Goal: Task Accomplishment & Management: Complete application form

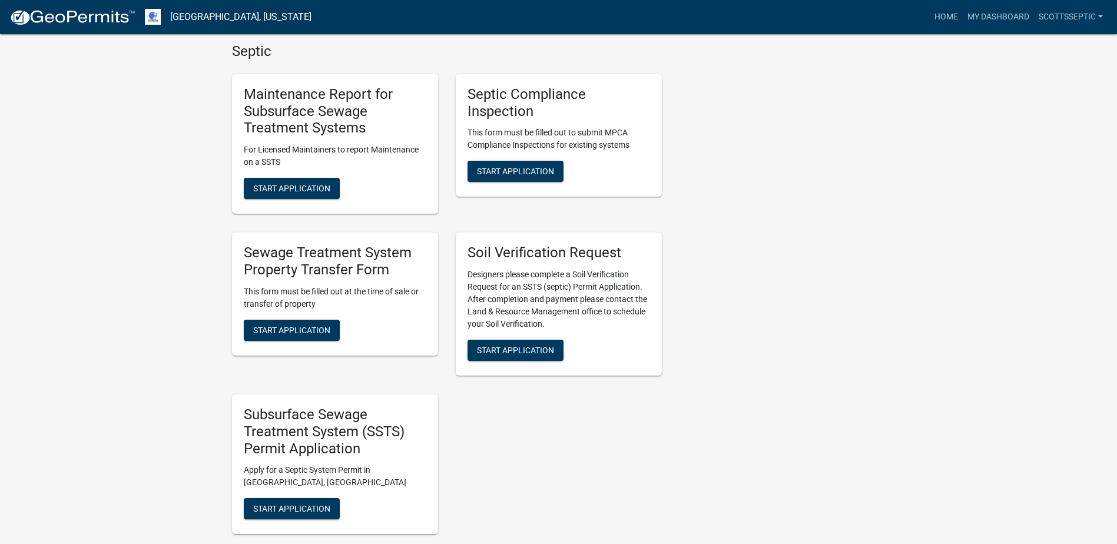
scroll to position [825, 0]
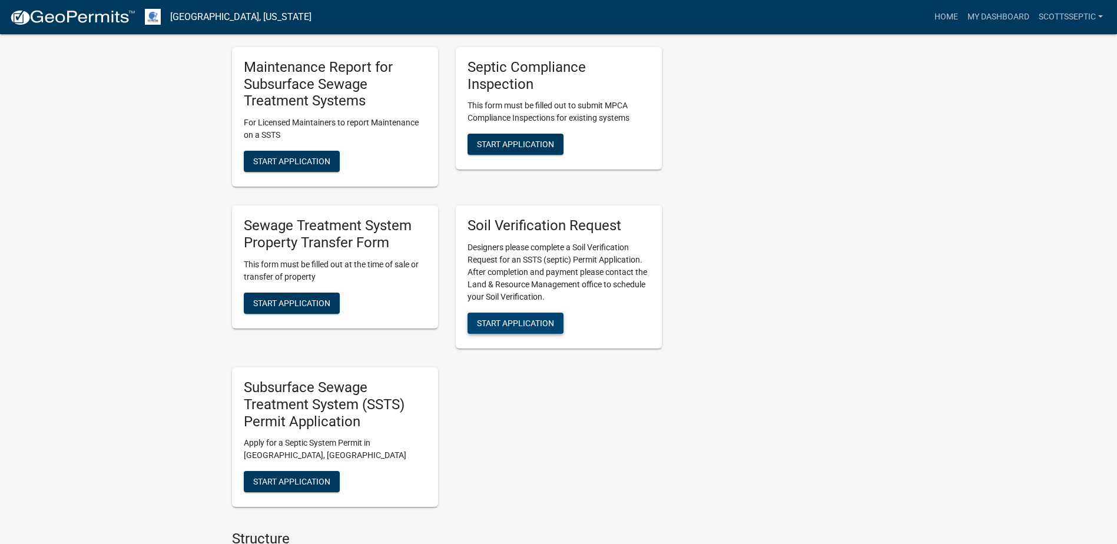
click at [522, 319] on span "Start Application" at bounding box center [515, 323] width 77 height 9
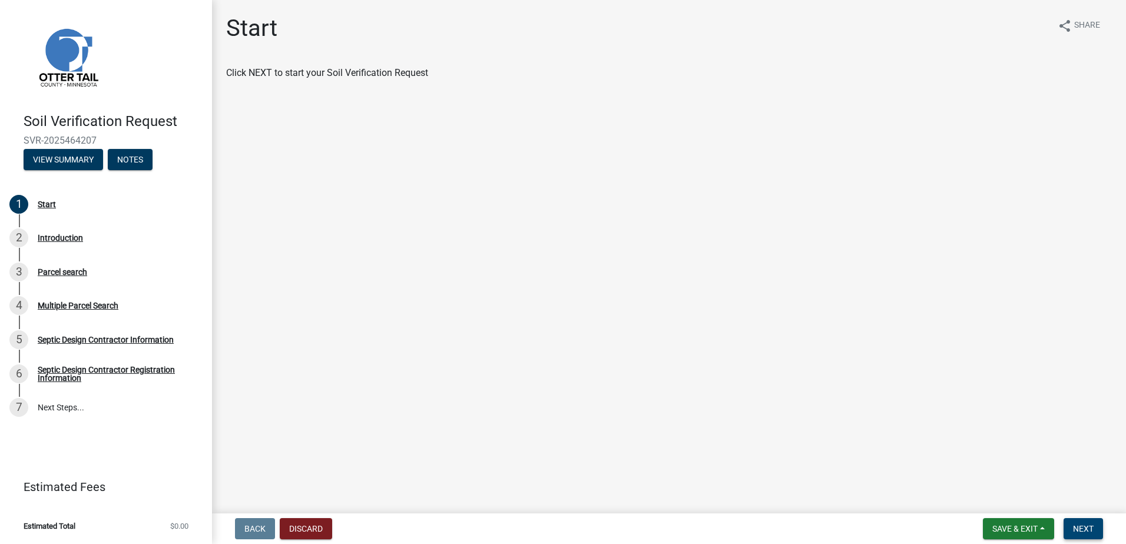
click at [1082, 523] on button "Next" at bounding box center [1083, 528] width 39 height 21
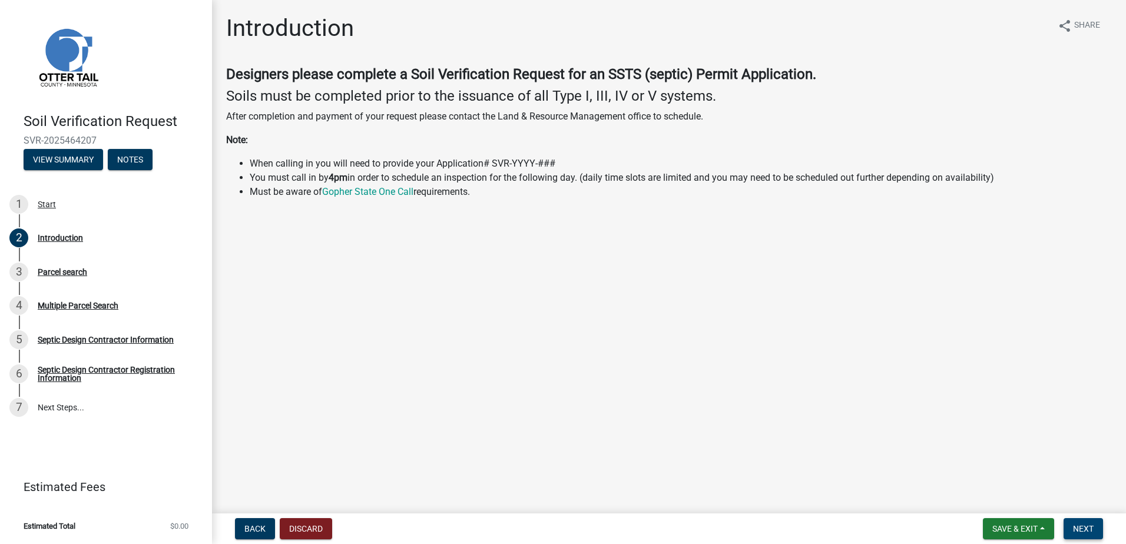
click at [1080, 531] on span "Next" at bounding box center [1083, 528] width 21 height 9
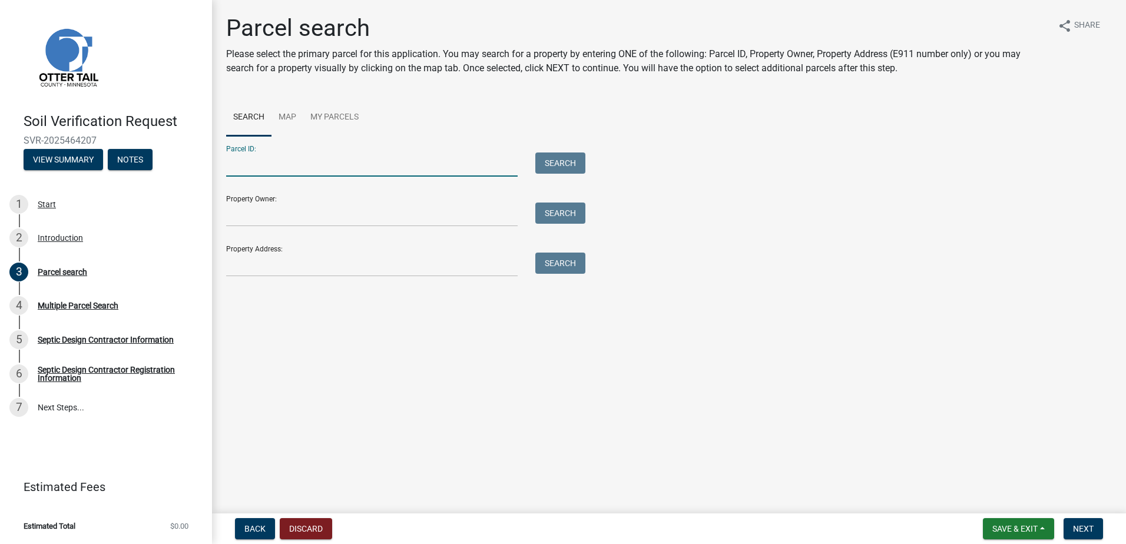
drag, startPoint x: 273, startPoint y: 173, endPoint x: 287, endPoint y: 161, distance: 18.4
click at [273, 171] on input "Parcel ID:" at bounding box center [372, 165] width 292 height 24
type input "11000140092000"
click at [558, 164] on button "Search" at bounding box center [560, 163] width 50 height 21
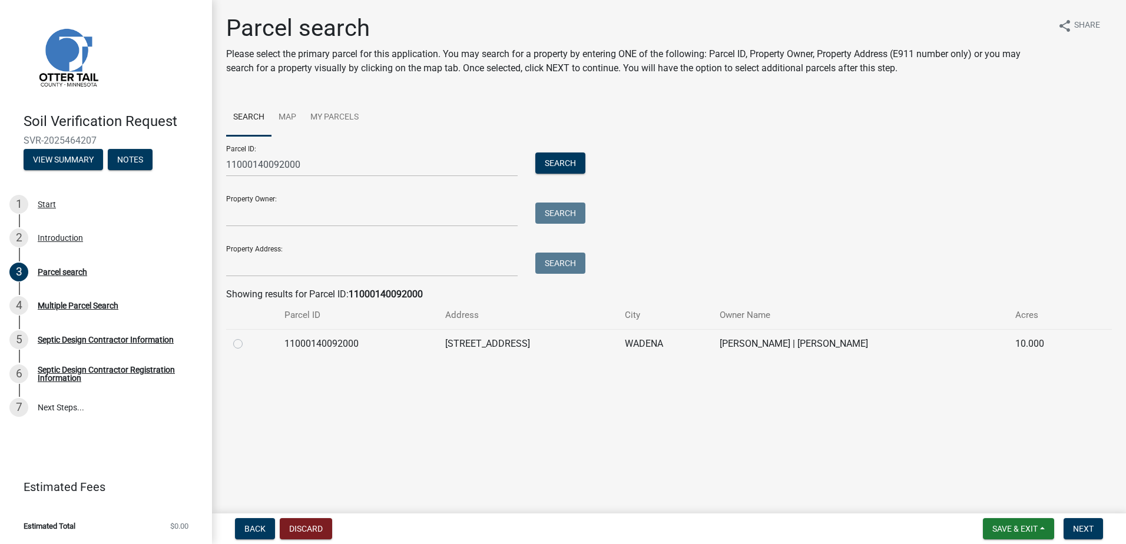
click at [247, 337] on label at bounding box center [247, 337] width 0 height 0
click at [247, 341] on input "radio" at bounding box center [251, 341] width 8 height 8
radio input "true"
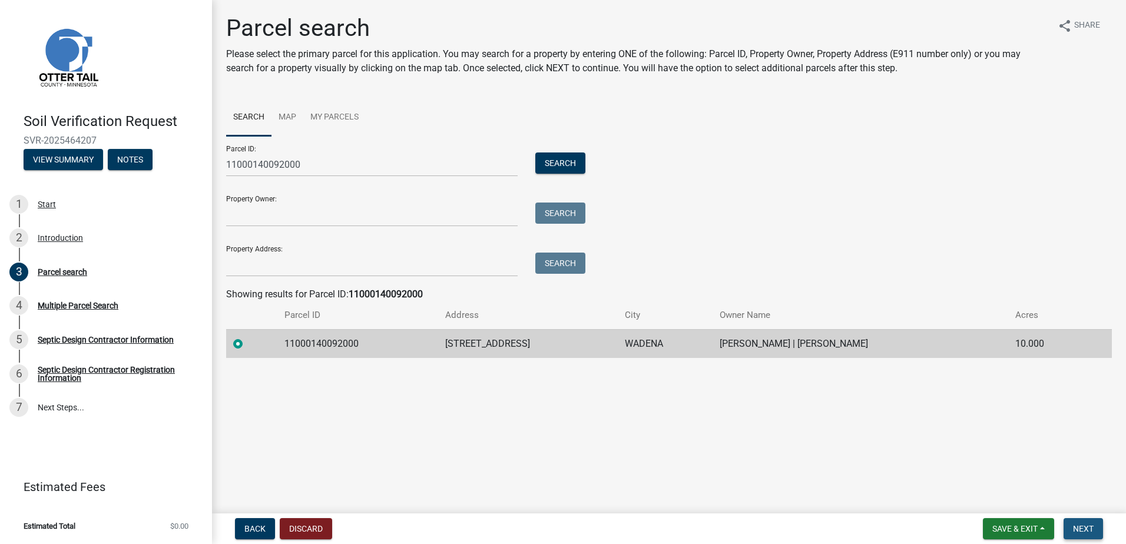
click at [1085, 530] on span "Next" at bounding box center [1083, 528] width 21 height 9
click at [1078, 528] on span "Next" at bounding box center [1083, 528] width 21 height 9
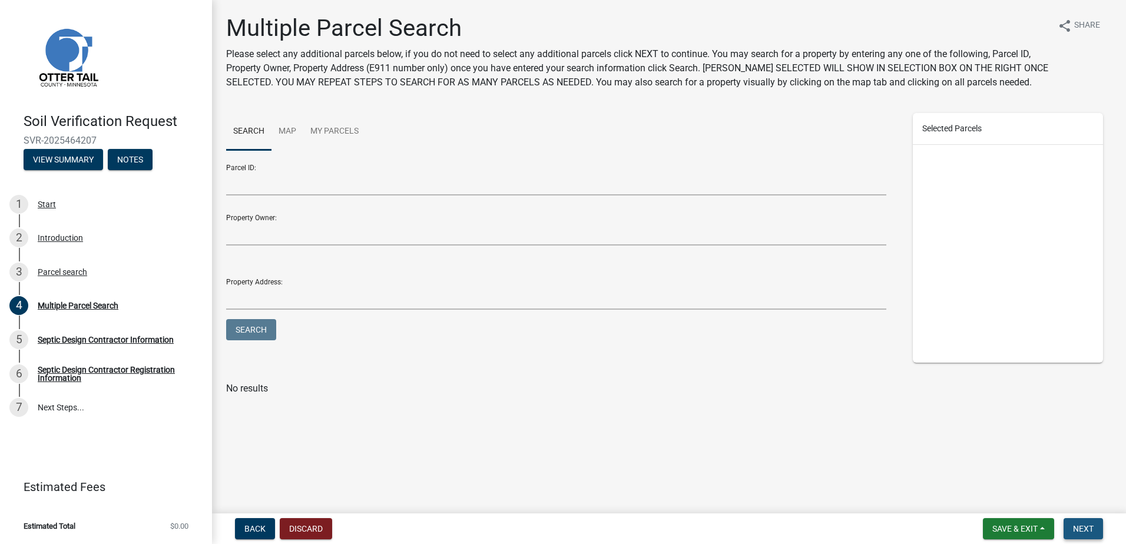
click at [1084, 529] on span "Next" at bounding box center [1083, 528] width 21 height 9
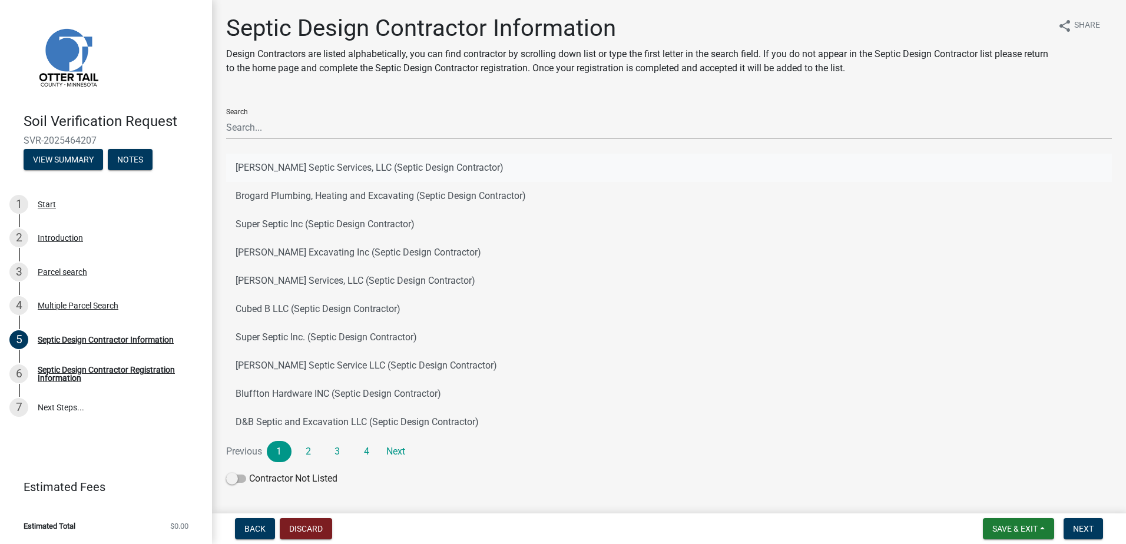
click at [271, 167] on button "[PERSON_NAME] Septic Services, LLC (Septic Design Contractor)" at bounding box center [669, 168] width 886 height 28
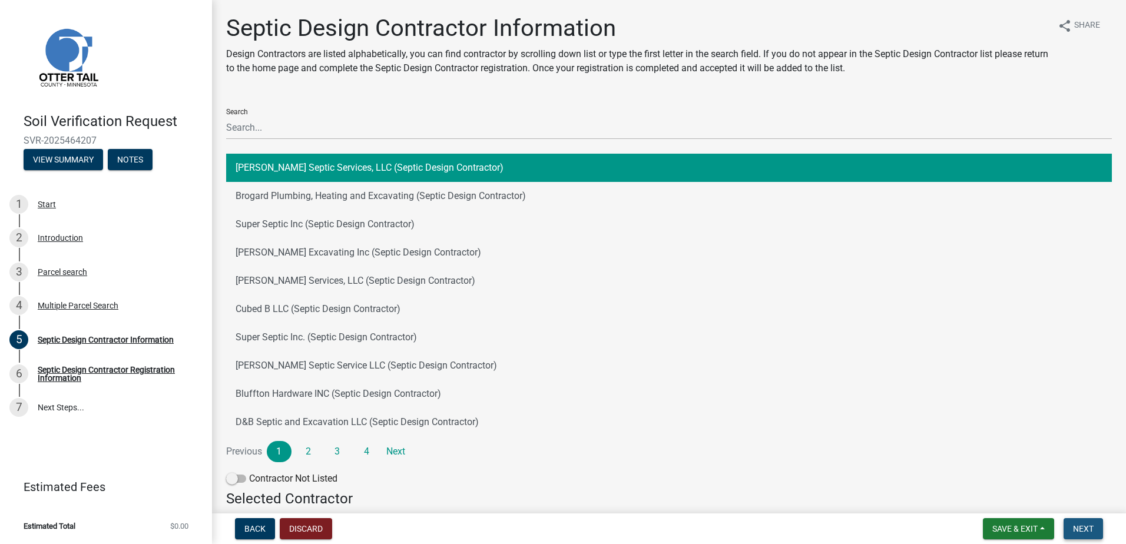
click at [1095, 529] on button "Next" at bounding box center [1083, 528] width 39 height 21
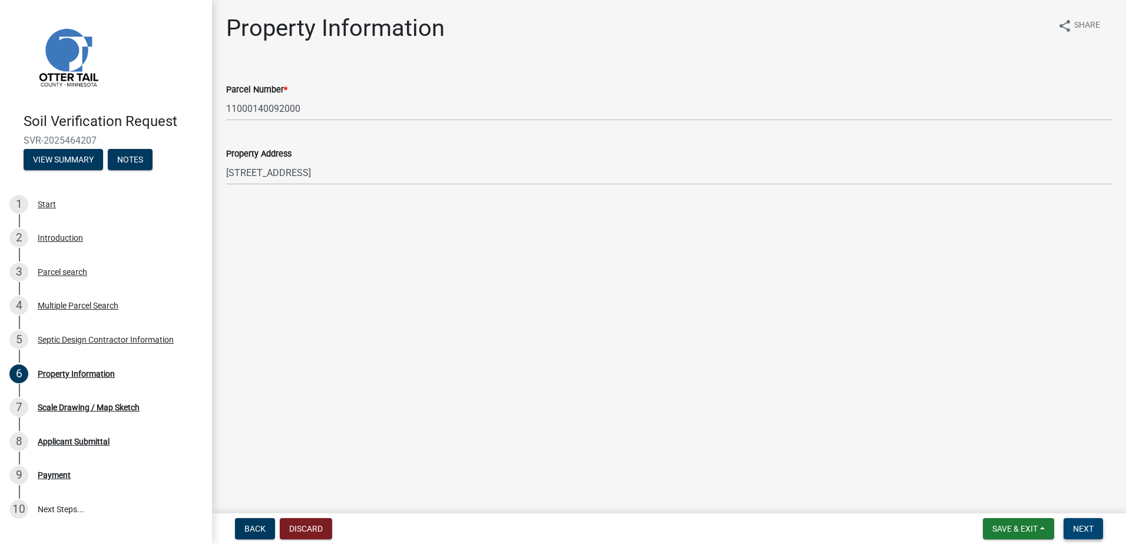
click at [1089, 532] on span "Next" at bounding box center [1083, 528] width 21 height 9
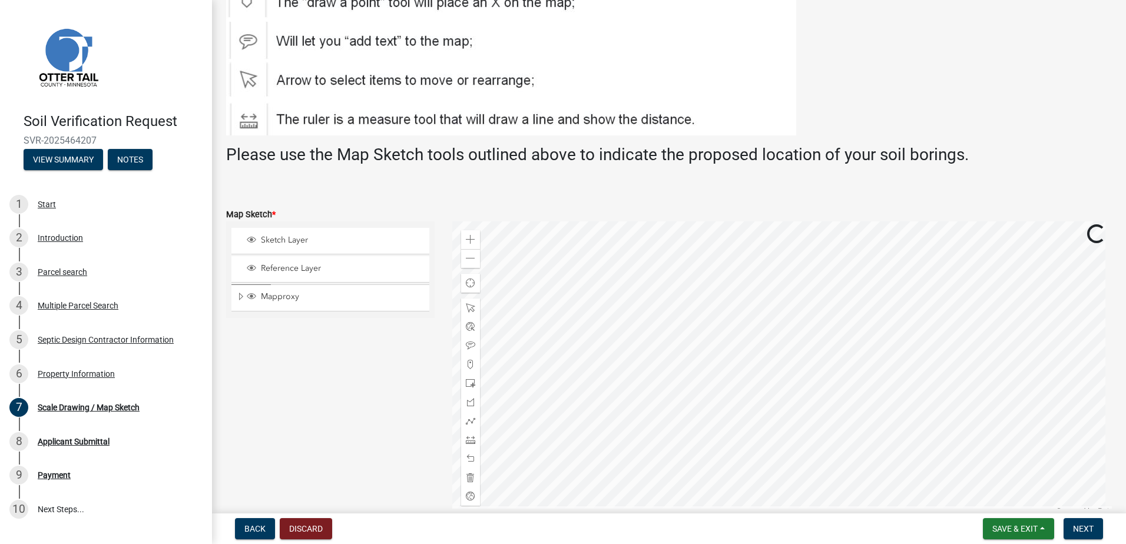
scroll to position [118, 0]
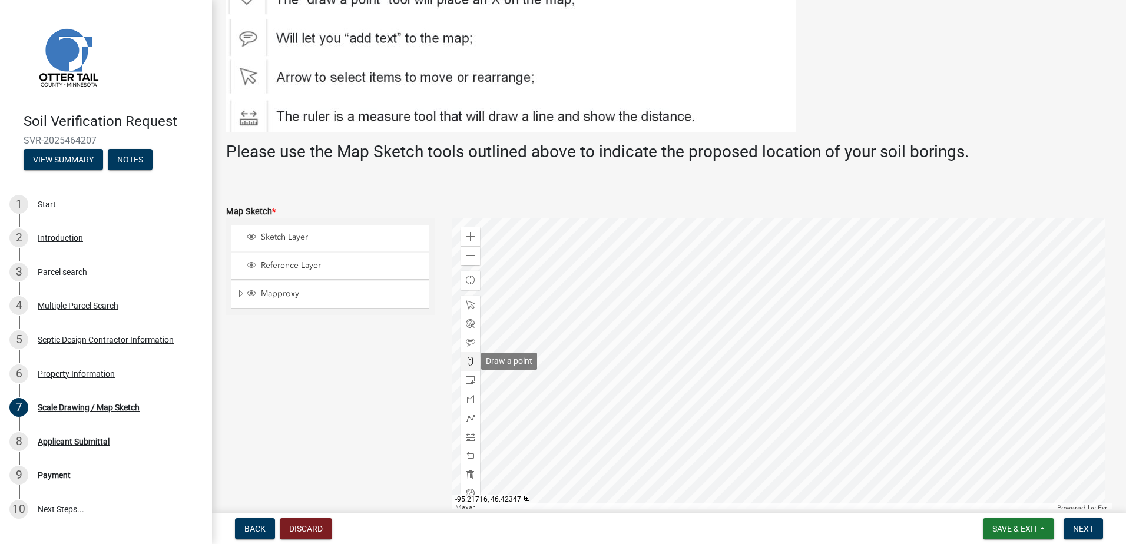
click at [466, 364] on span at bounding box center [470, 361] width 9 height 9
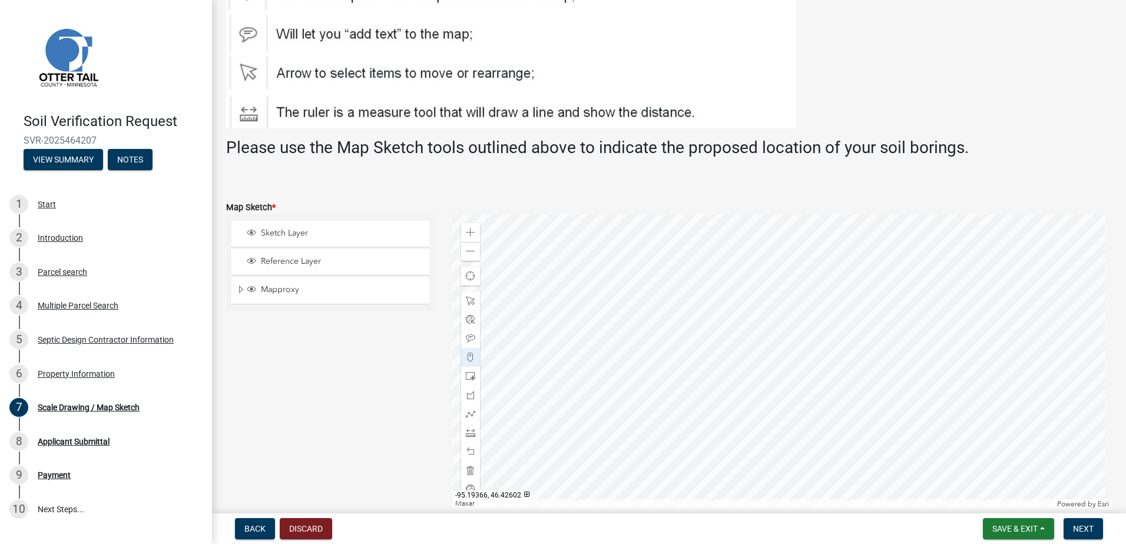
click at [783, 309] on div at bounding box center [782, 361] width 660 height 294
click at [1075, 531] on span "Next" at bounding box center [1083, 528] width 21 height 9
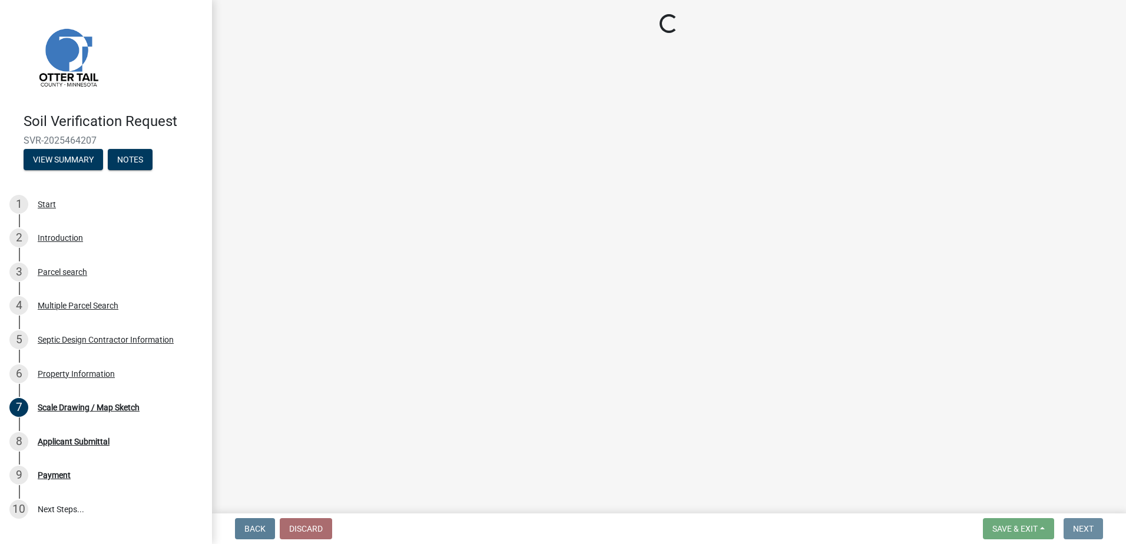
scroll to position [0, 0]
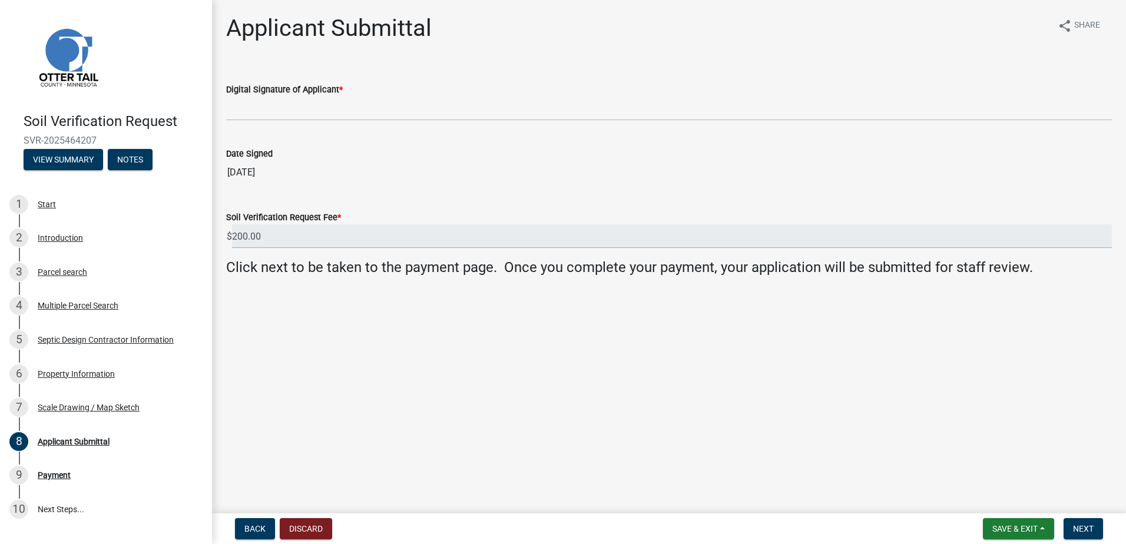
click at [233, 124] on wm-data-entity-input "Digital Signature of Applicant *" at bounding box center [669, 98] width 886 height 64
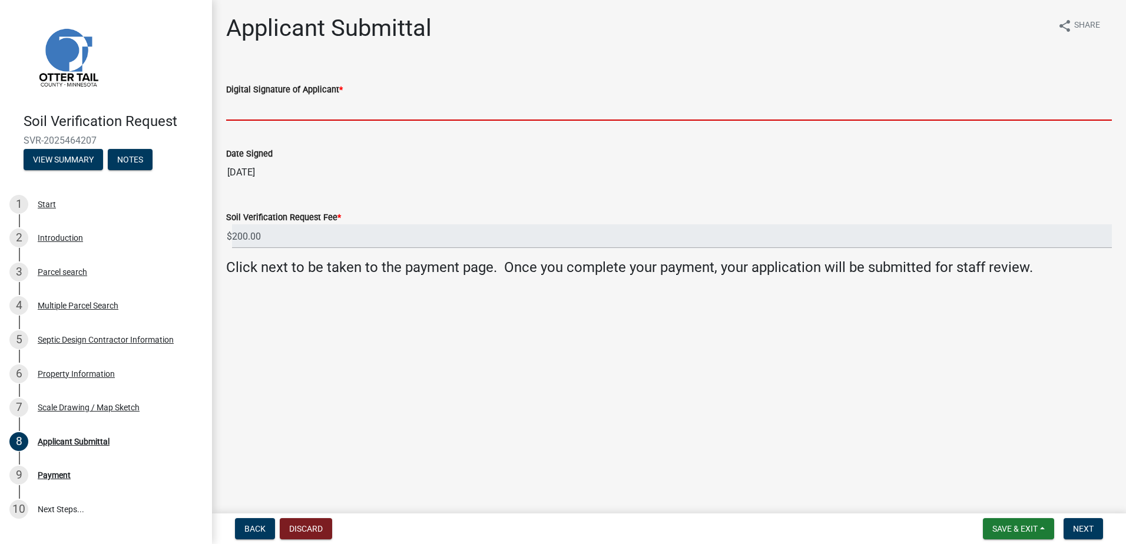
click at [240, 115] on input "Digital Signature of Applicant *" at bounding box center [669, 109] width 886 height 24
type input "[PERSON_NAME]"
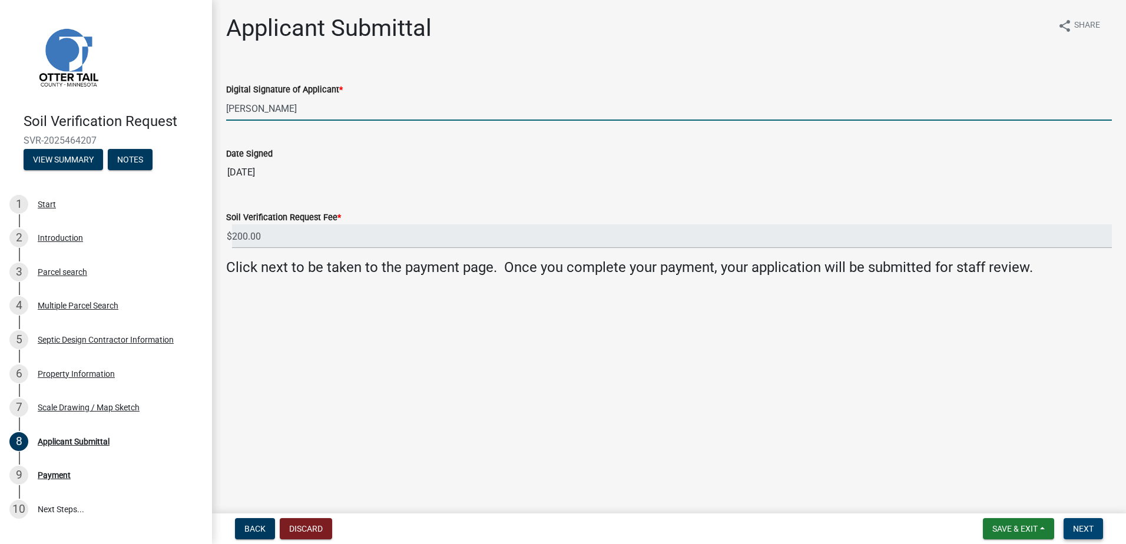
click at [1078, 526] on span "Next" at bounding box center [1083, 528] width 21 height 9
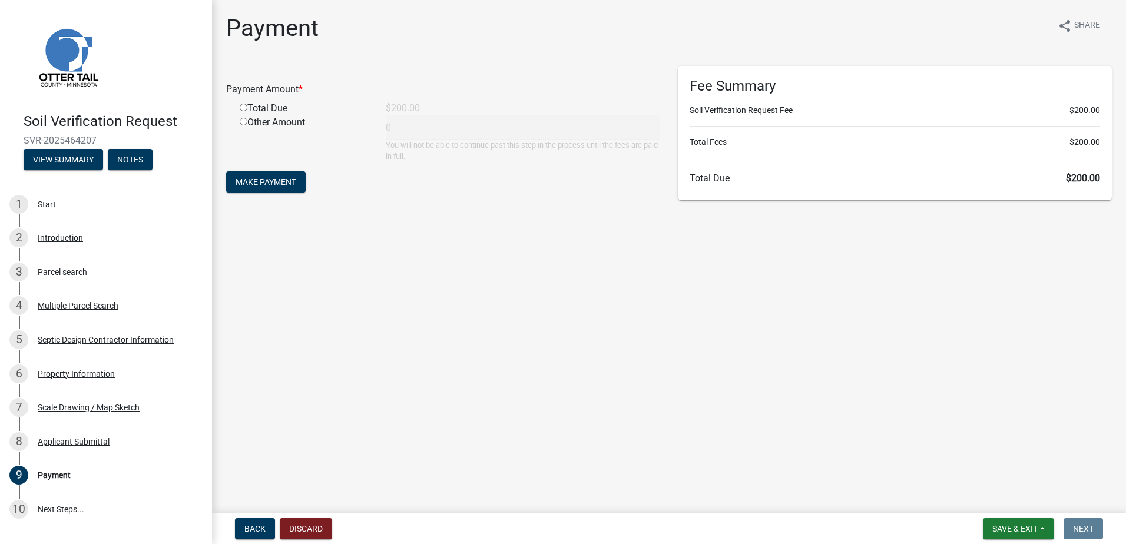
click at [244, 108] on input "radio" at bounding box center [244, 108] width 8 height 8
radio input "true"
type input "200"
click at [265, 183] on span "Make Payment" at bounding box center [266, 181] width 61 height 9
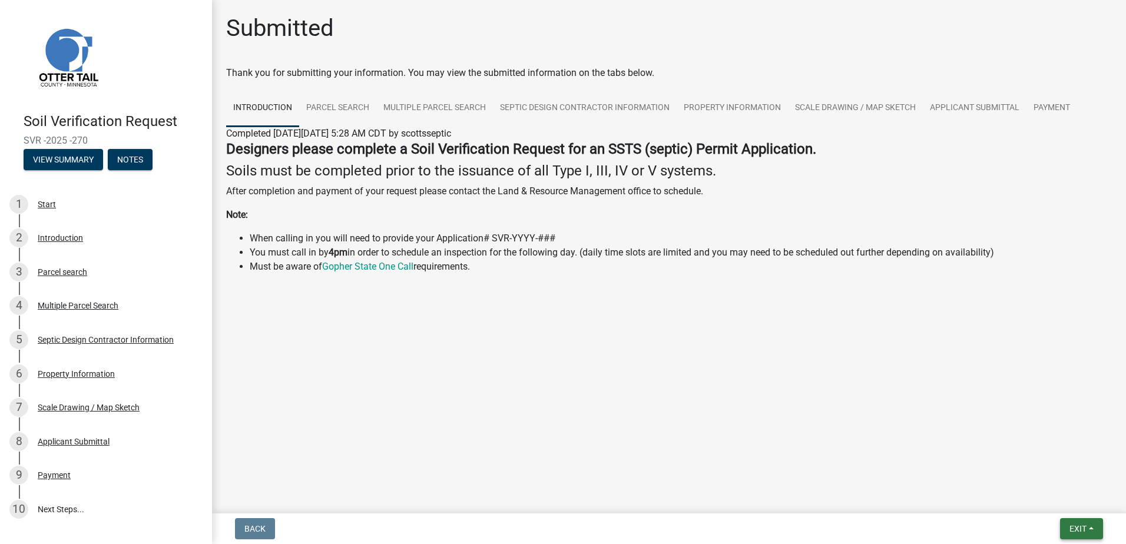
click at [1092, 528] on button "Exit" at bounding box center [1081, 528] width 43 height 21
click at [1065, 502] on button "Save & Exit" at bounding box center [1056, 498] width 94 height 28
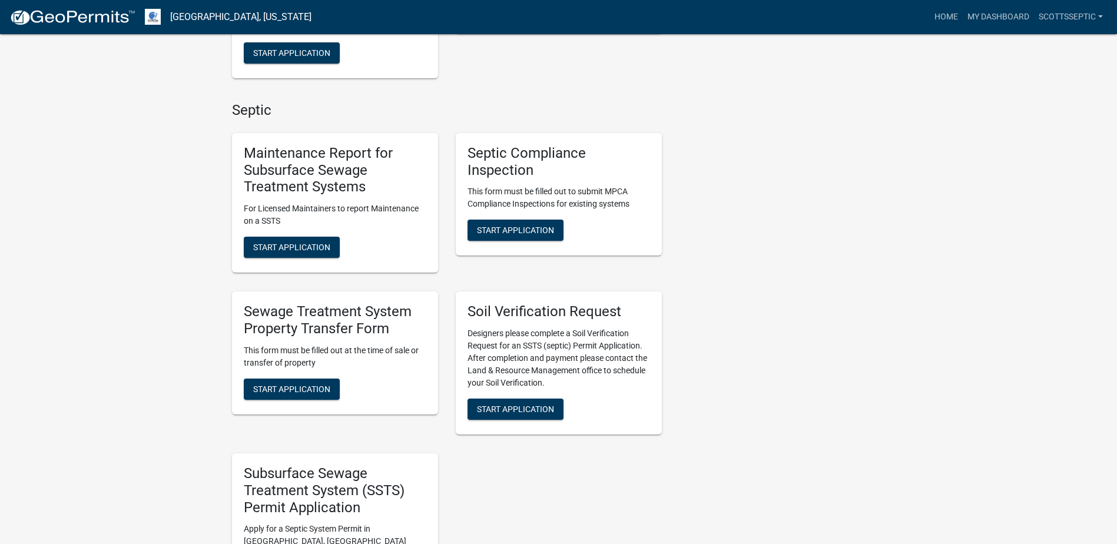
scroll to position [766, 0]
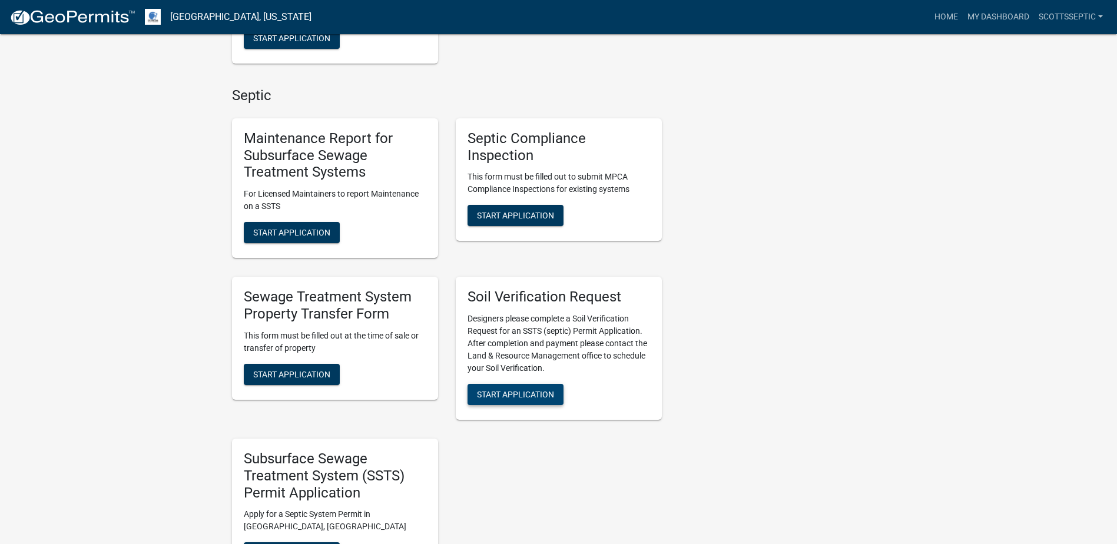
click at [513, 390] on span "Start Application" at bounding box center [515, 394] width 77 height 9
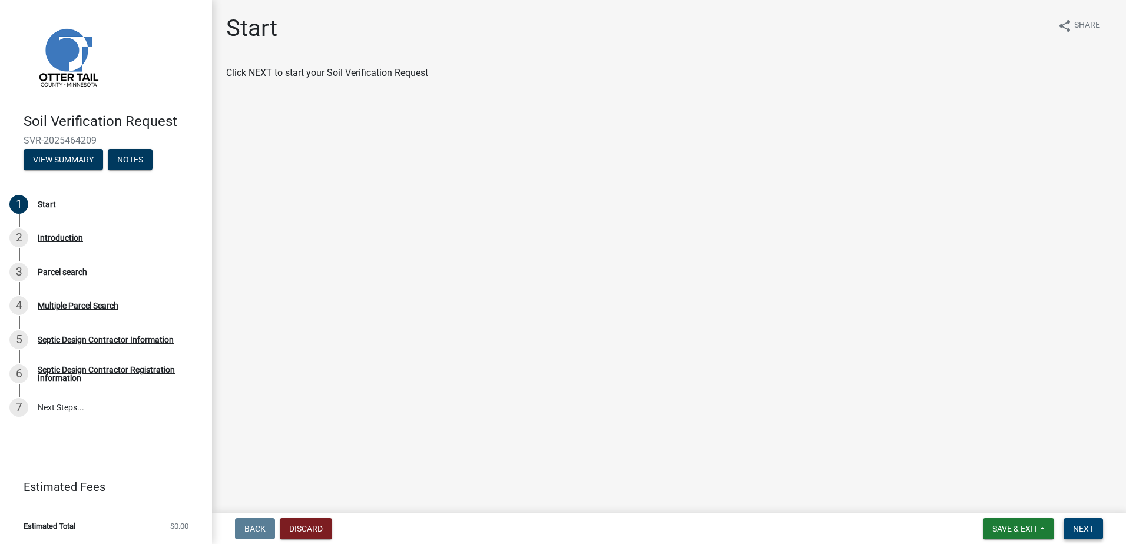
click at [1092, 528] on span "Next" at bounding box center [1083, 528] width 21 height 9
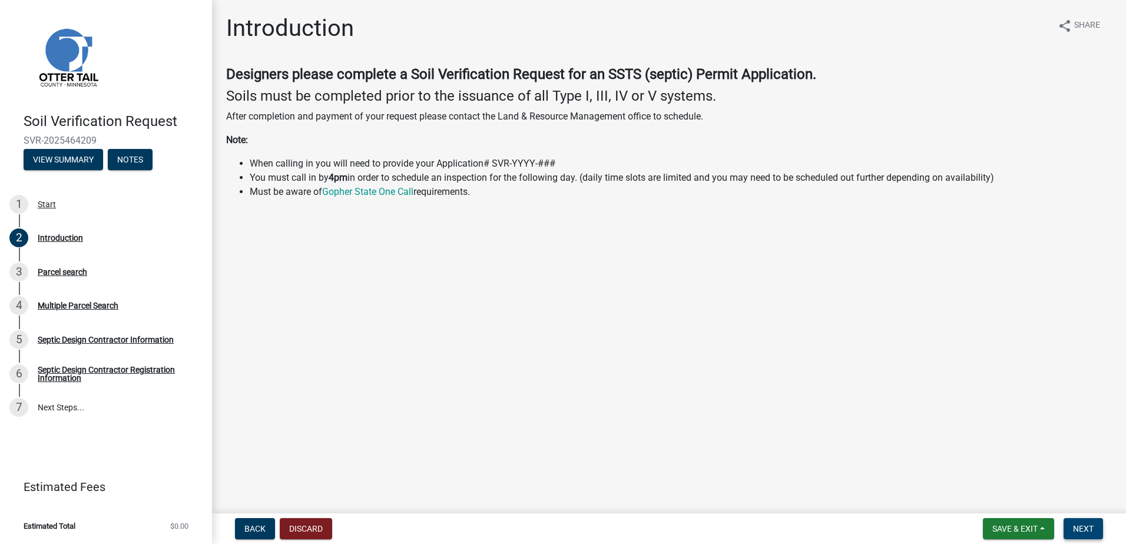
click at [1084, 526] on span "Next" at bounding box center [1083, 528] width 21 height 9
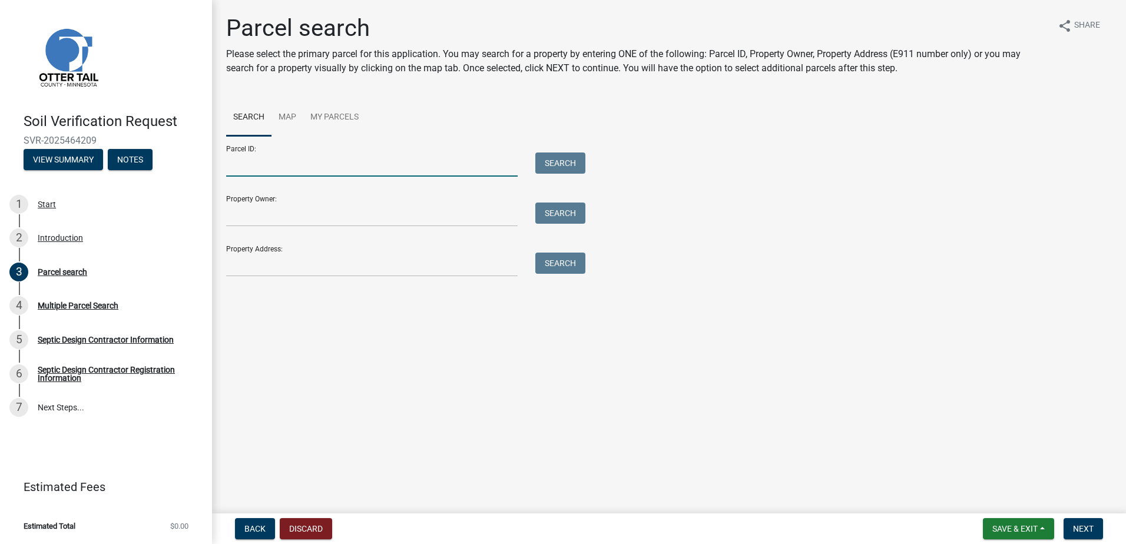
click at [242, 168] on input "Parcel ID:" at bounding box center [372, 165] width 292 height 24
type input "29000050038005"
click at [554, 165] on button "Search" at bounding box center [560, 163] width 50 height 21
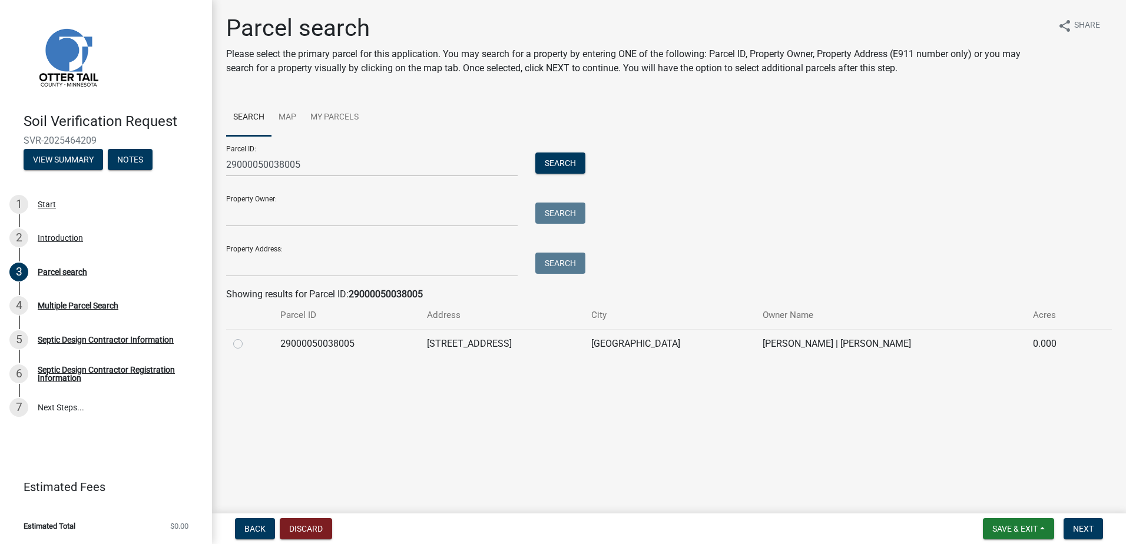
click at [247, 337] on label at bounding box center [247, 337] width 0 height 0
click at [247, 345] on input "radio" at bounding box center [251, 341] width 8 height 8
radio input "true"
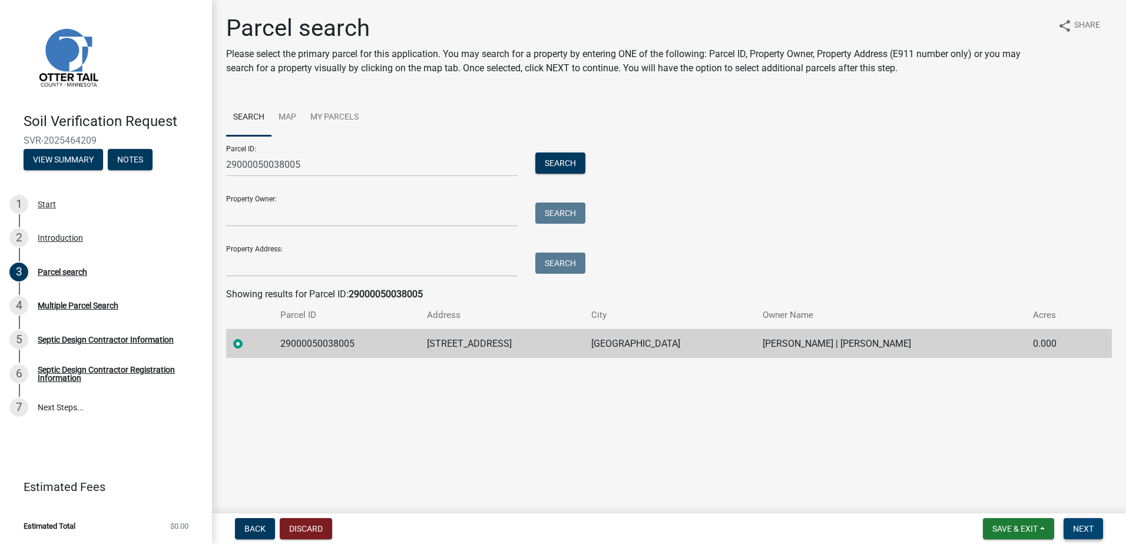
click at [1080, 528] on span "Next" at bounding box center [1083, 528] width 21 height 9
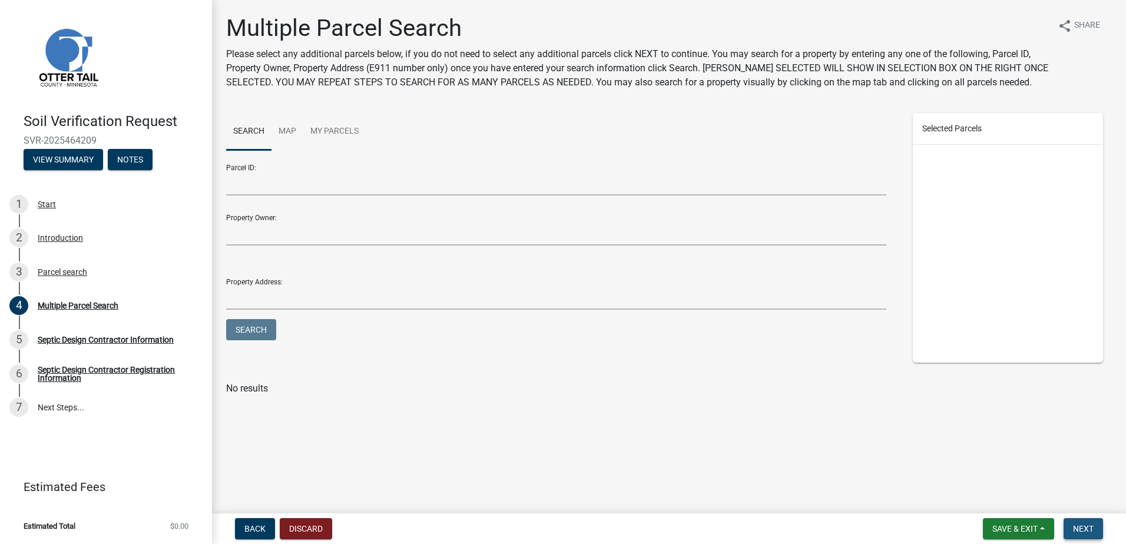
click at [1088, 523] on button "Next" at bounding box center [1083, 528] width 39 height 21
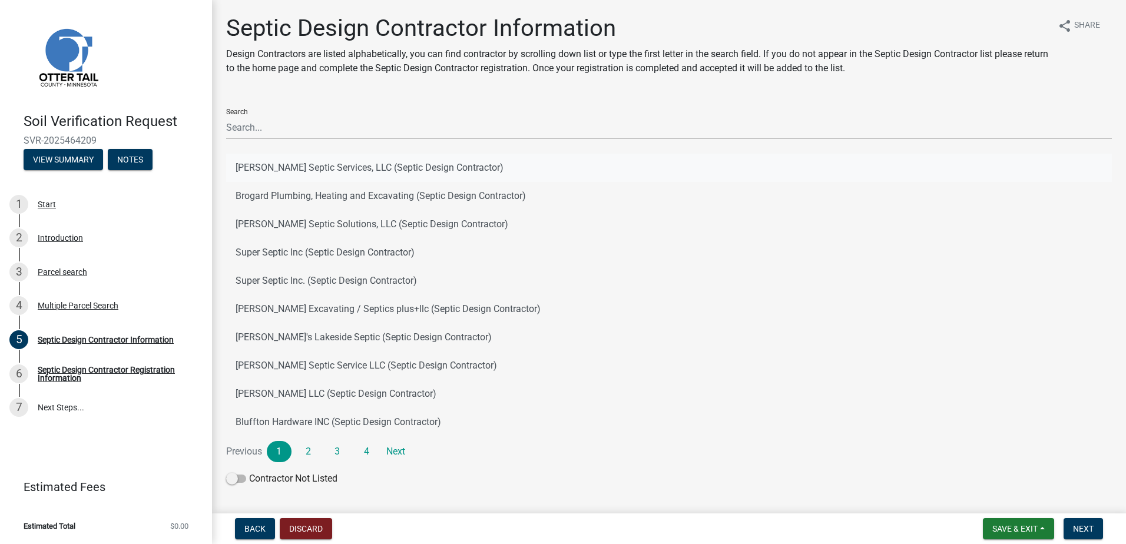
click at [303, 165] on button "[PERSON_NAME] Septic Services, LLC (Septic Design Contractor)" at bounding box center [669, 168] width 886 height 28
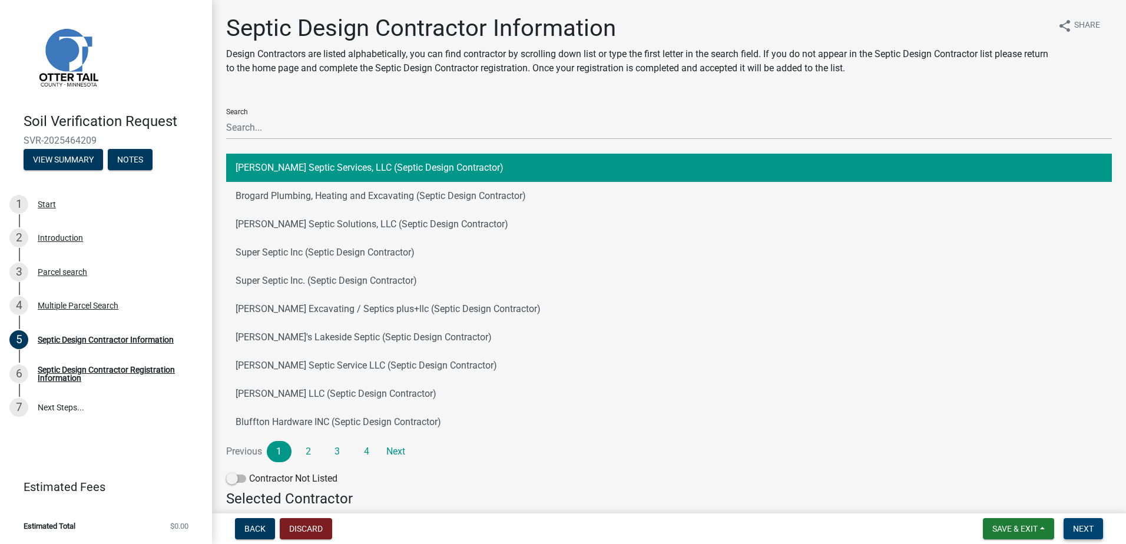
click at [1077, 531] on span "Next" at bounding box center [1083, 528] width 21 height 9
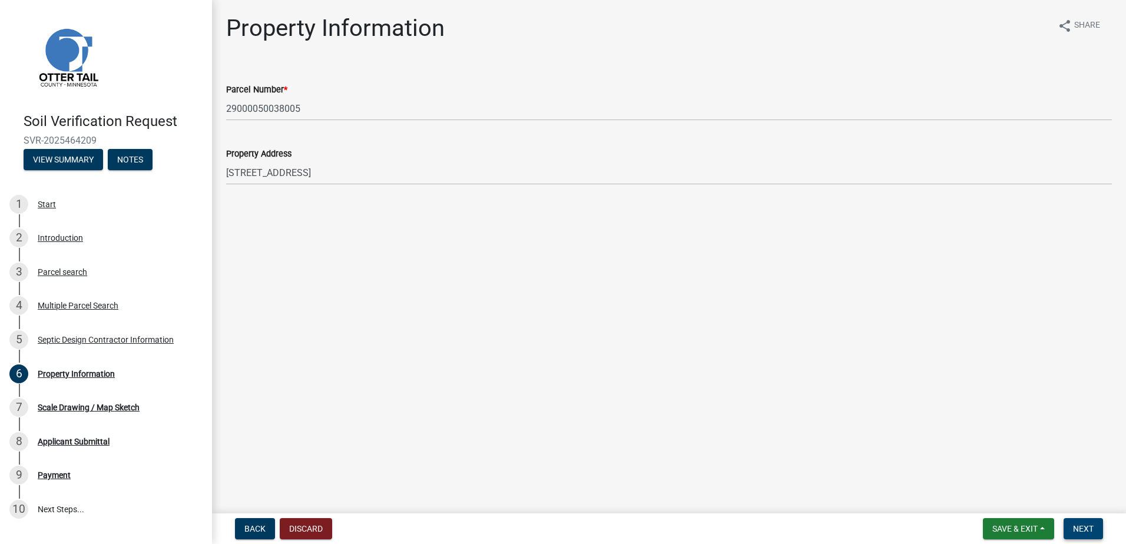
click at [1088, 529] on span "Next" at bounding box center [1083, 528] width 21 height 9
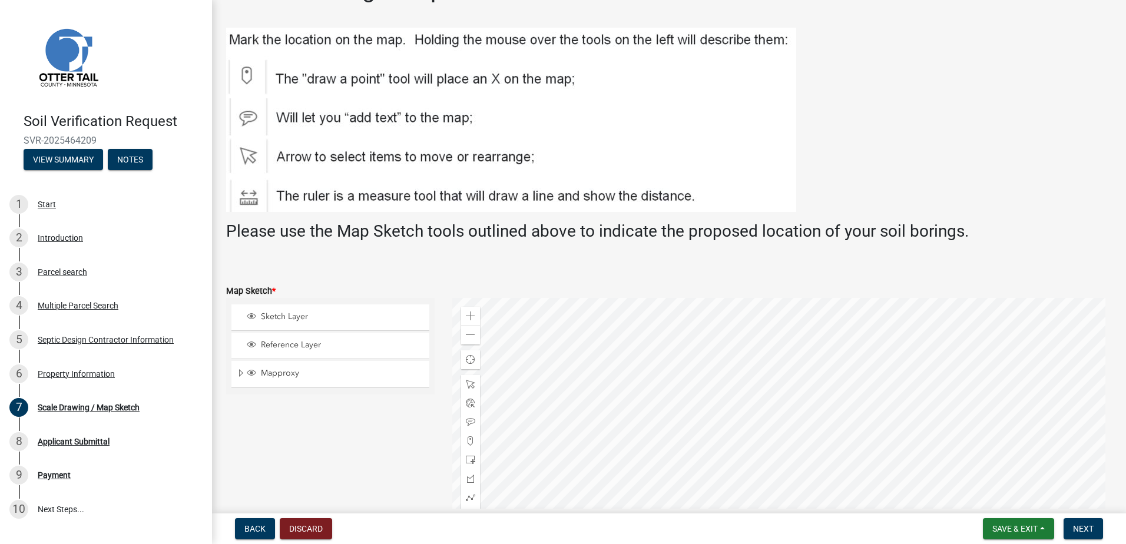
scroll to position [59, 0]
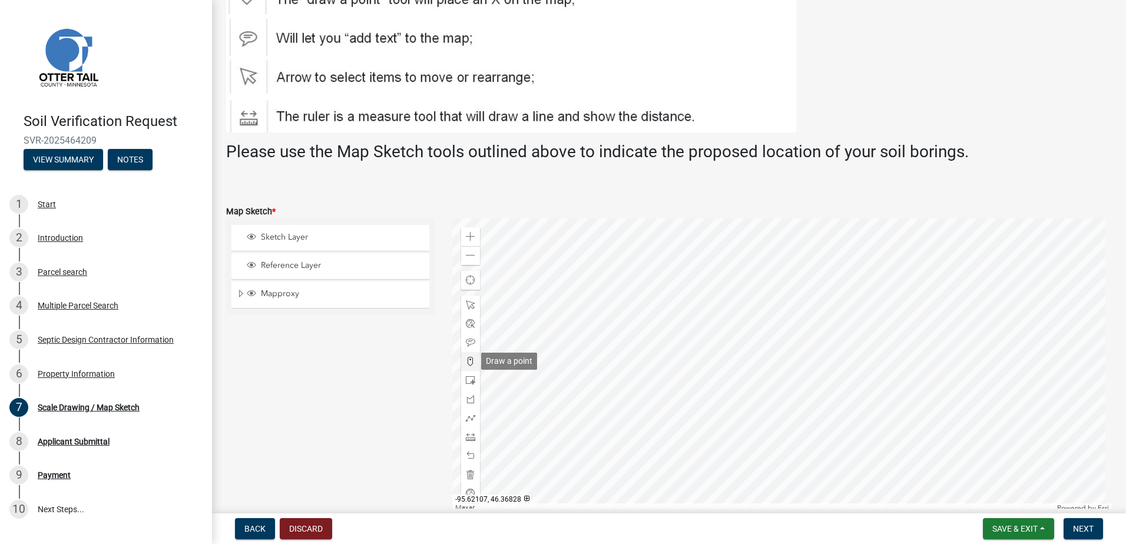
click at [466, 361] on span at bounding box center [470, 361] width 9 height 9
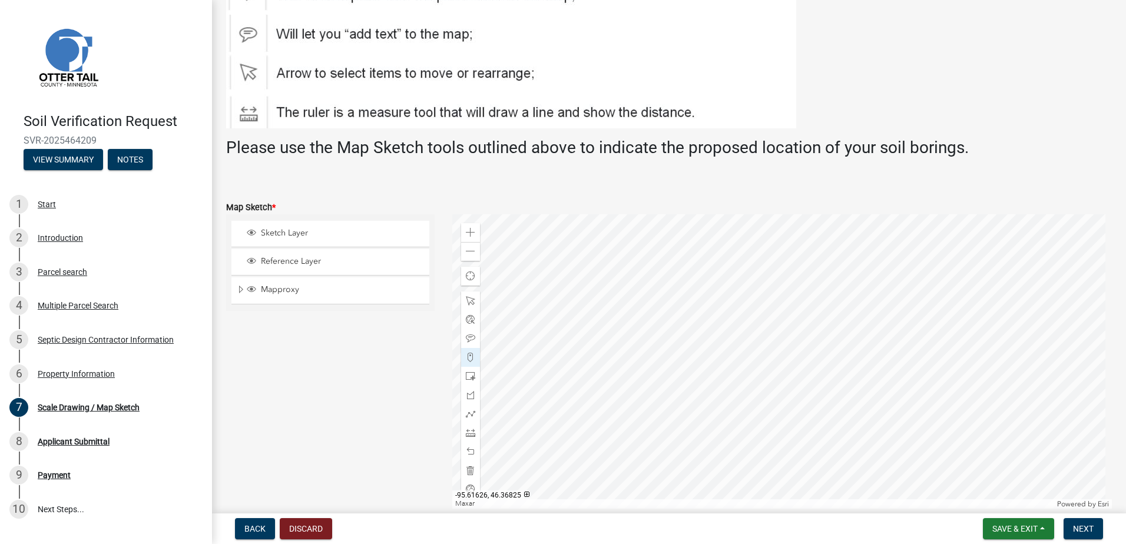
click at [804, 366] on div at bounding box center [782, 361] width 660 height 294
click at [1085, 525] on span "Next" at bounding box center [1083, 528] width 21 height 9
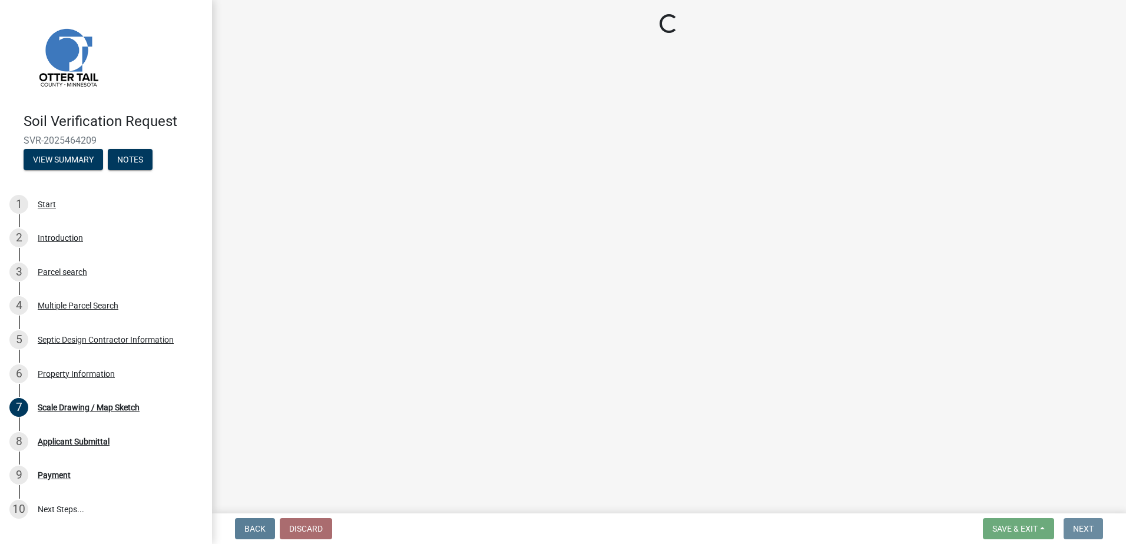
scroll to position [0, 0]
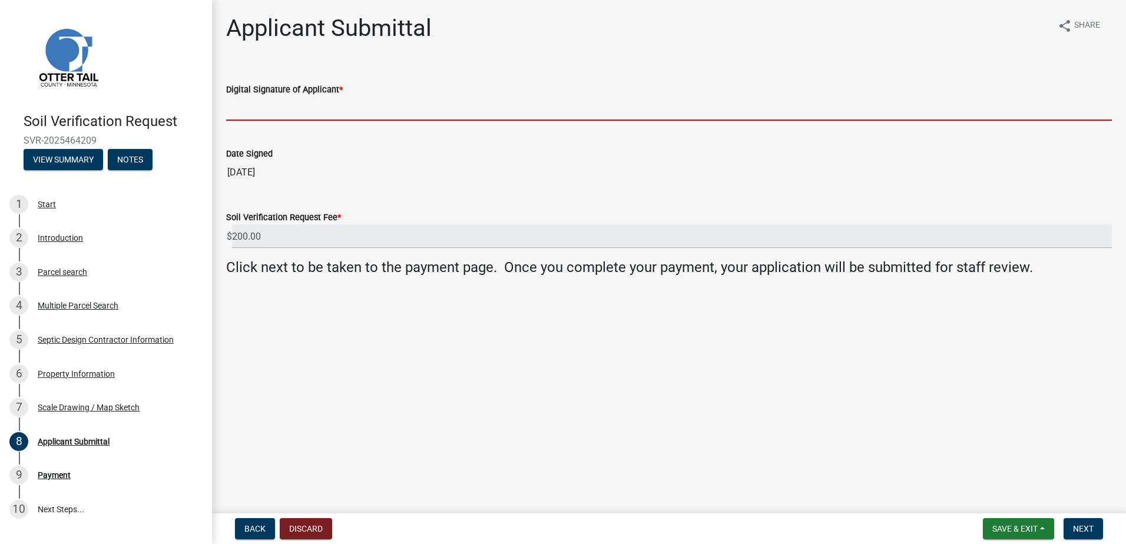
click at [256, 105] on input "Digital Signature of Applicant *" at bounding box center [669, 109] width 886 height 24
type input "[PERSON_NAME]"
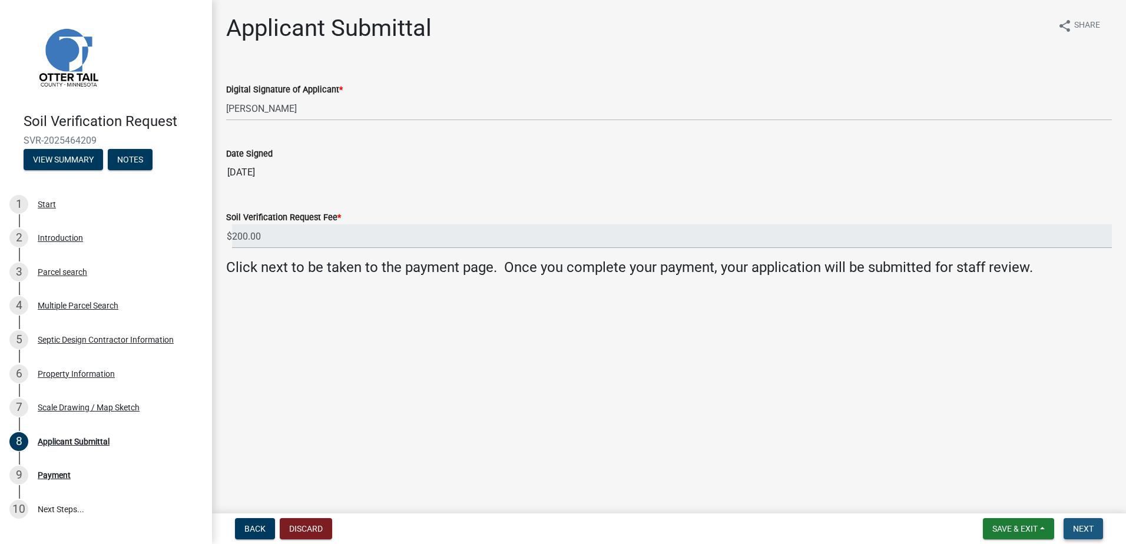
click at [1082, 532] on span "Next" at bounding box center [1083, 528] width 21 height 9
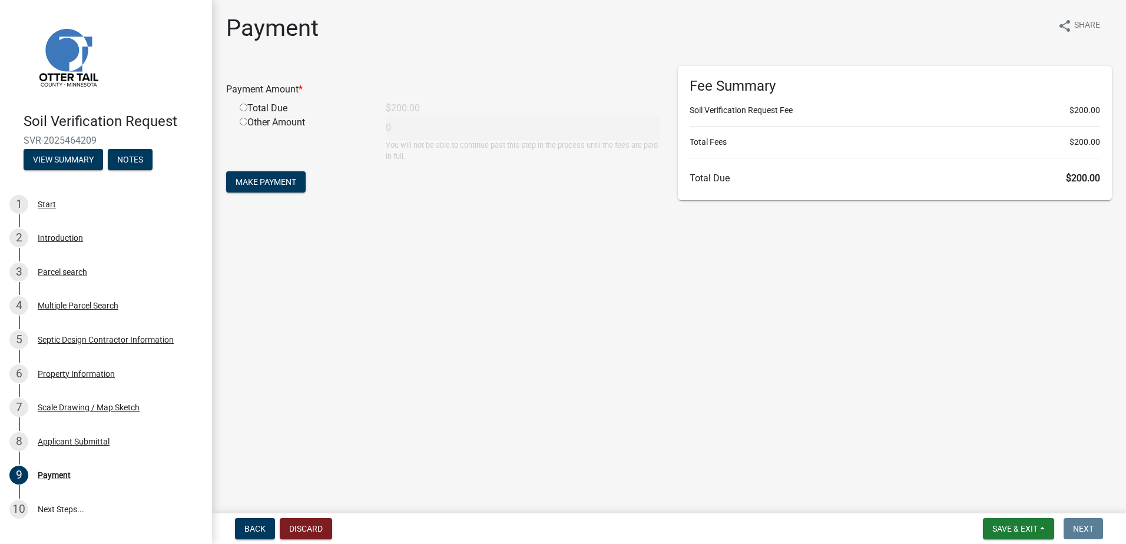
click at [241, 107] on input "radio" at bounding box center [244, 108] width 8 height 8
radio input "true"
type input "200"
click at [251, 178] on span "Make Payment" at bounding box center [266, 181] width 61 height 9
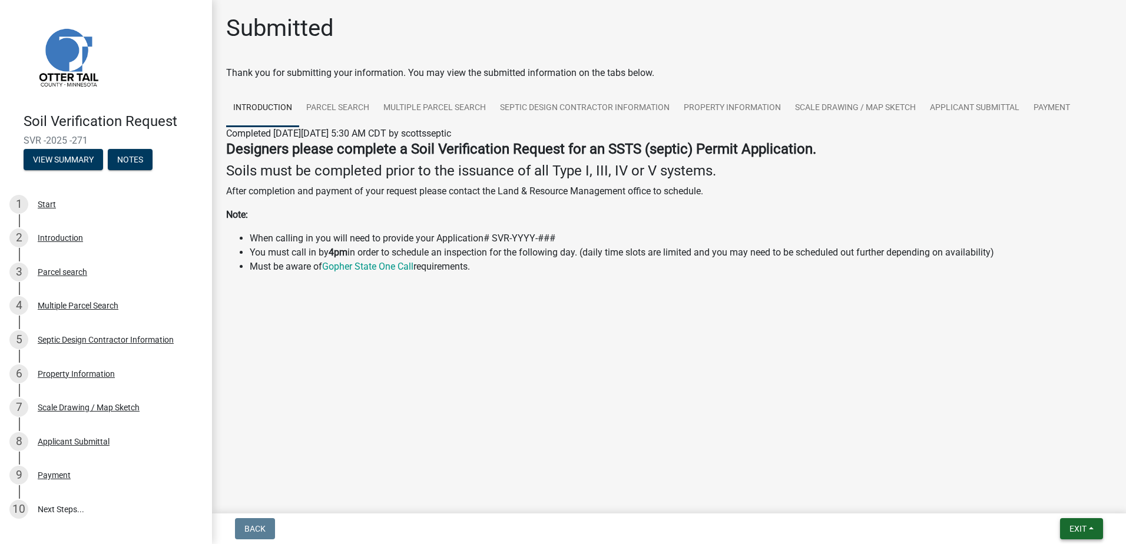
click at [1091, 528] on button "Exit" at bounding box center [1081, 528] width 43 height 21
click at [1072, 498] on button "Save & Exit" at bounding box center [1056, 498] width 94 height 28
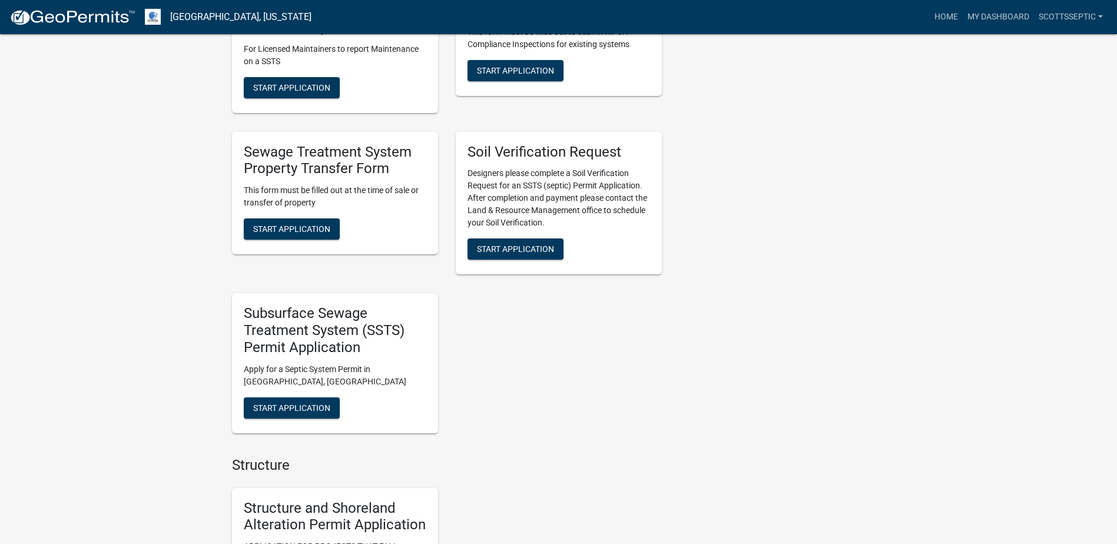
scroll to position [883, 0]
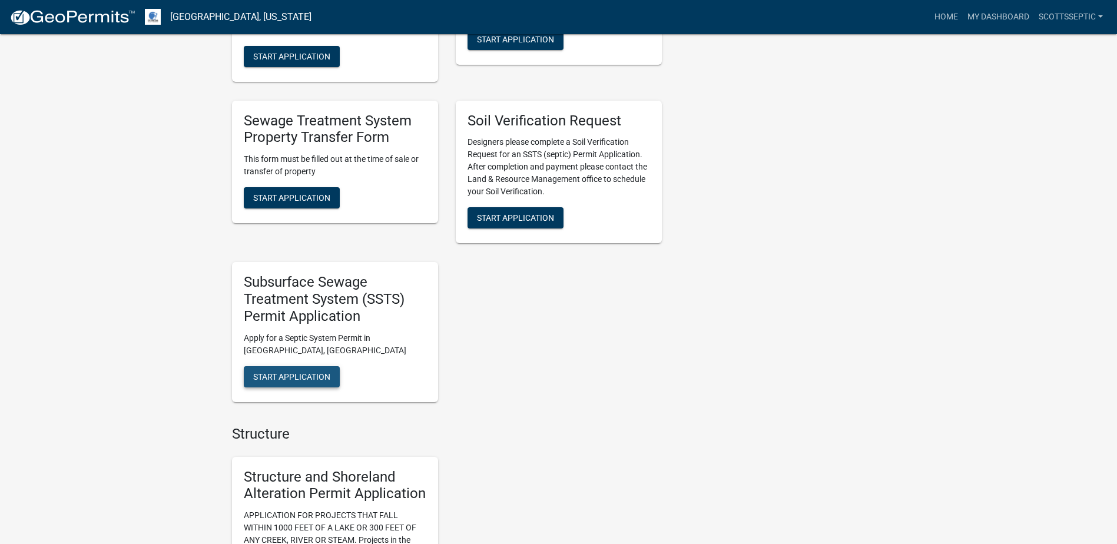
click at [283, 372] on span "Start Application" at bounding box center [291, 376] width 77 height 9
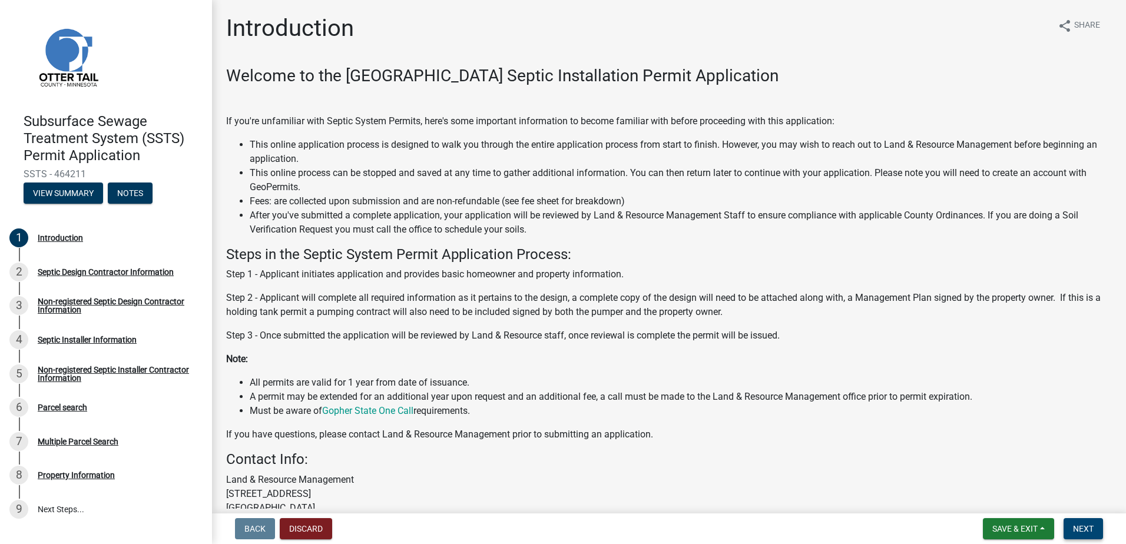
click at [1092, 525] on span "Next" at bounding box center [1083, 528] width 21 height 9
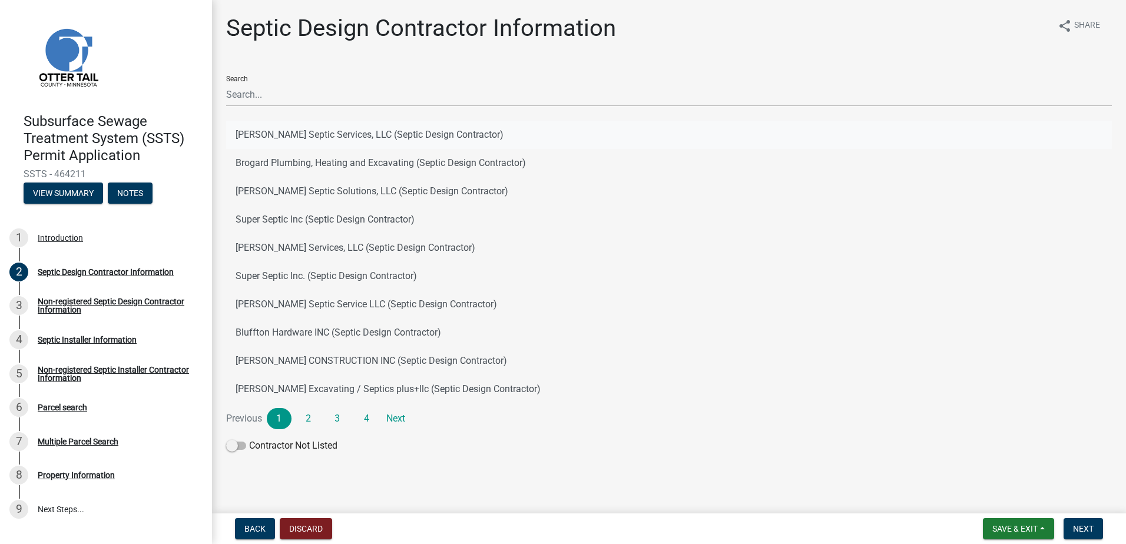
click at [296, 134] on button "[PERSON_NAME] Septic Services, LLC (Septic Design Contractor)" at bounding box center [669, 135] width 886 height 28
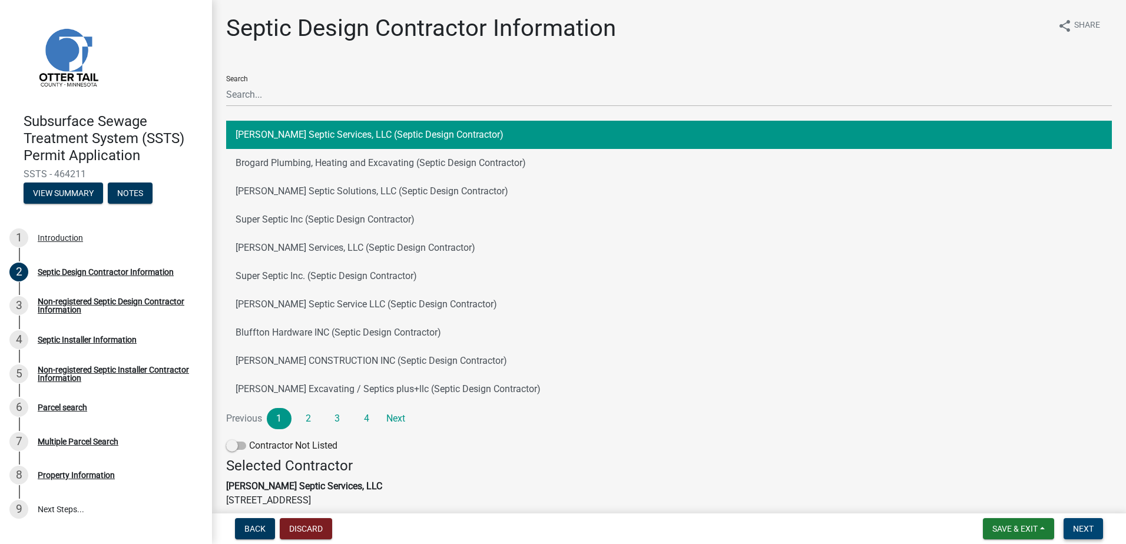
click at [1082, 525] on span "Next" at bounding box center [1083, 528] width 21 height 9
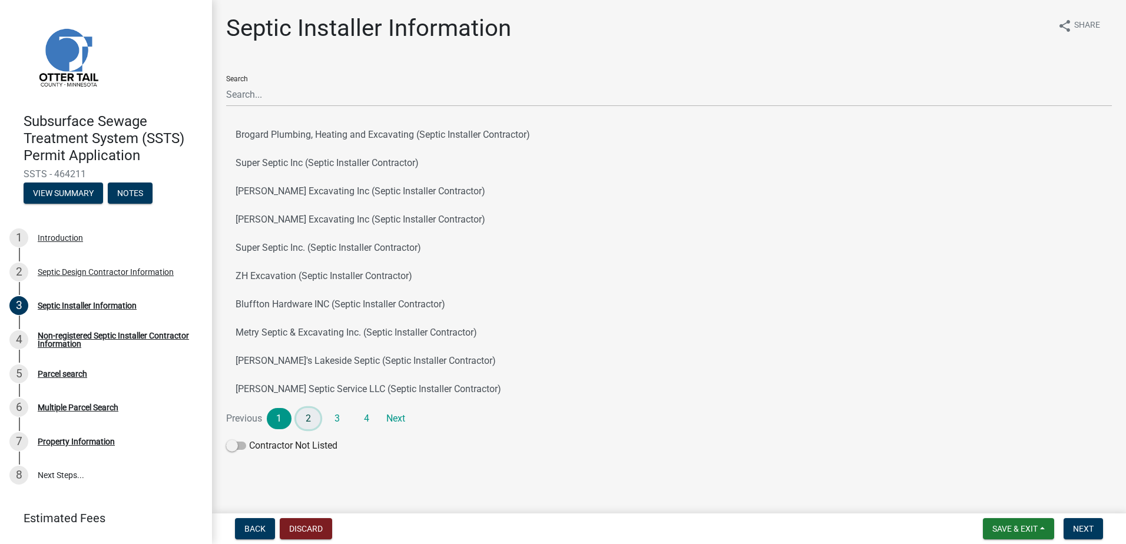
click at [306, 421] on link "2" at bounding box center [308, 418] width 25 height 21
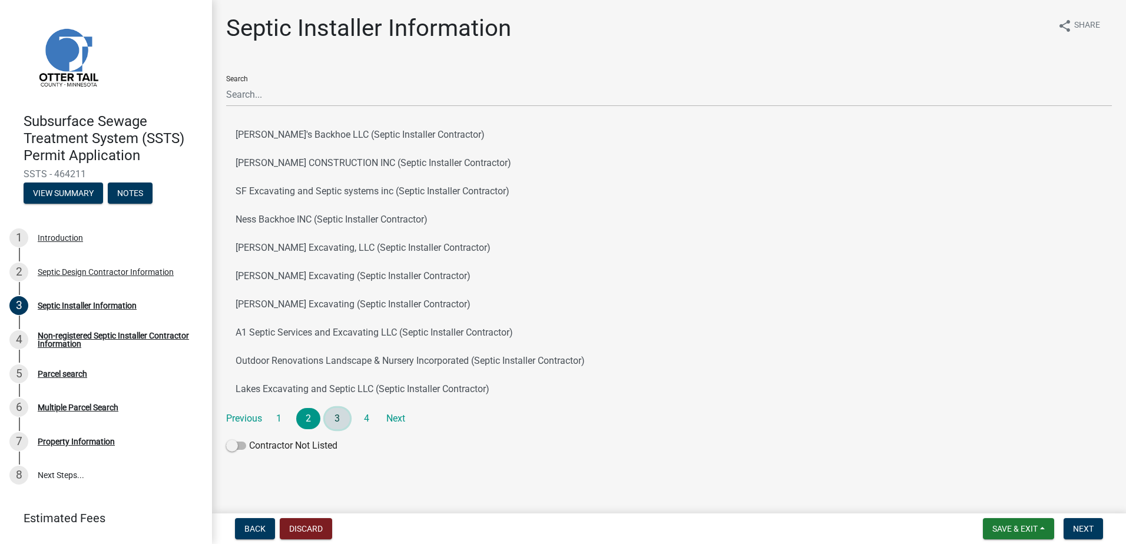
click at [334, 421] on link "3" at bounding box center [337, 418] width 25 height 21
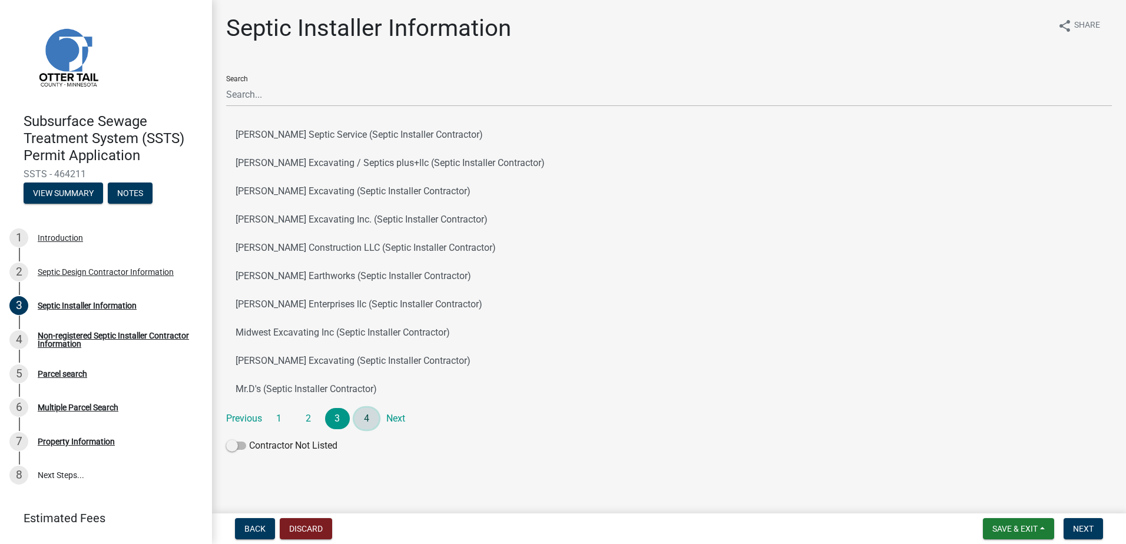
click at [368, 418] on link "4" at bounding box center [367, 418] width 25 height 21
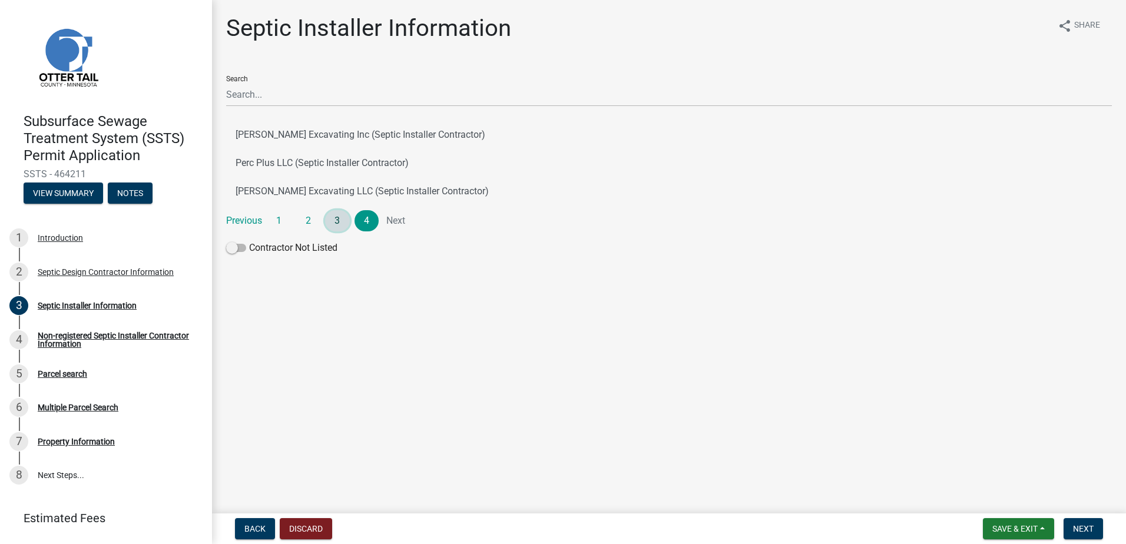
click at [335, 224] on link "3" at bounding box center [337, 220] width 25 height 21
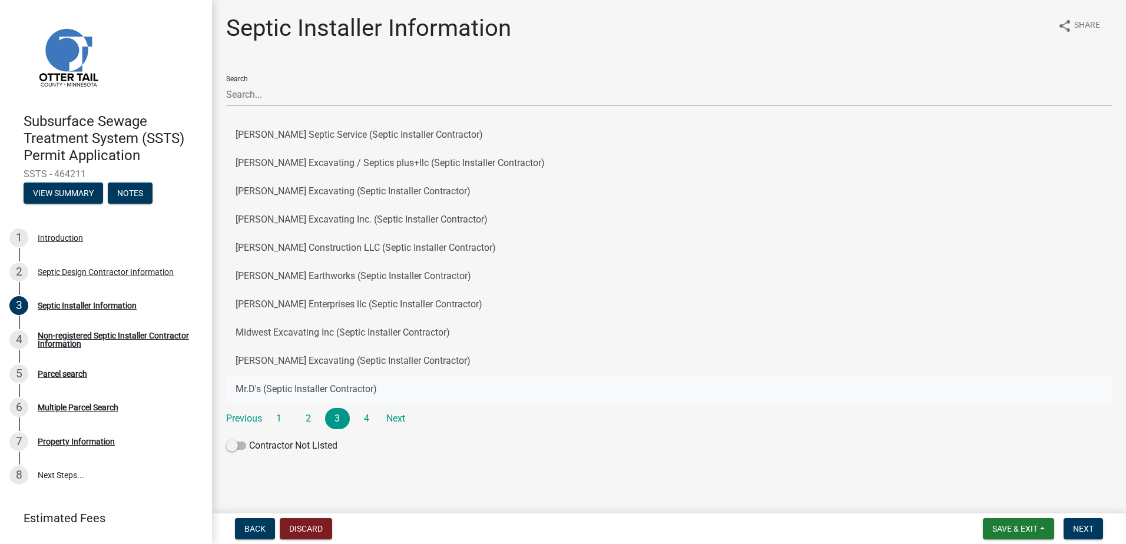
click at [254, 388] on button "Mr.D's (Septic Installer Contractor)" at bounding box center [669, 389] width 886 height 28
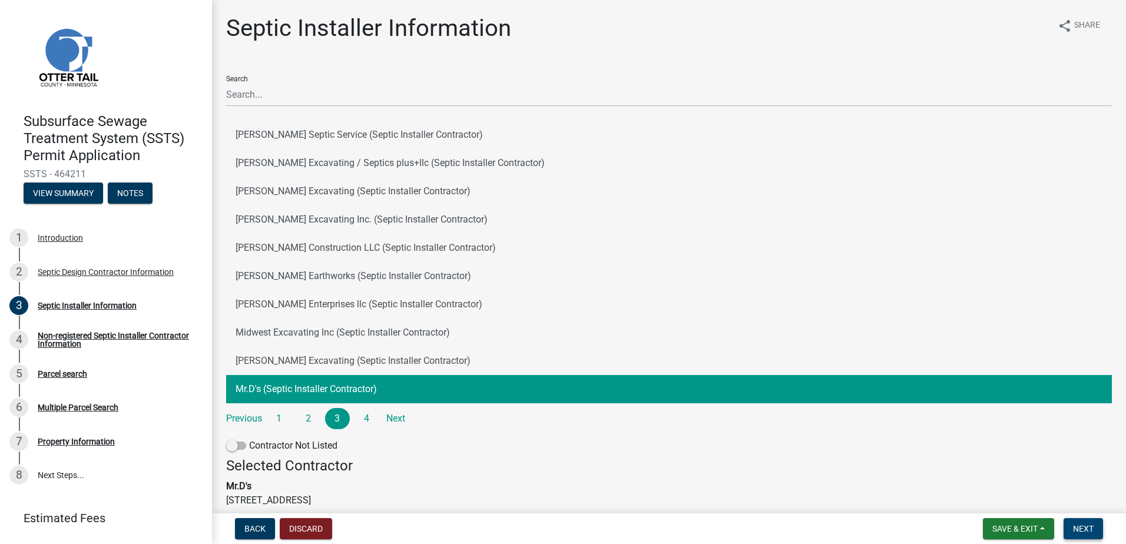
click at [1081, 528] on span "Next" at bounding box center [1083, 528] width 21 height 9
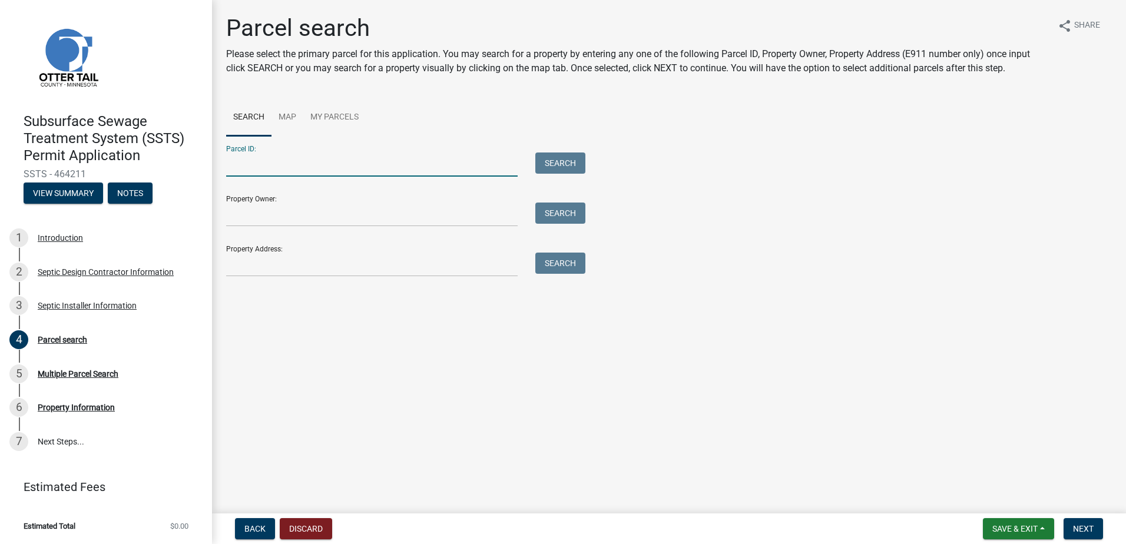
click at [256, 165] on input "Parcel ID:" at bounding box center [372, 165] width 292 height 24
type input "76000220005003"
click at [558, 172] on button "Search" at bounding box center [560, 163] width 50 height 21
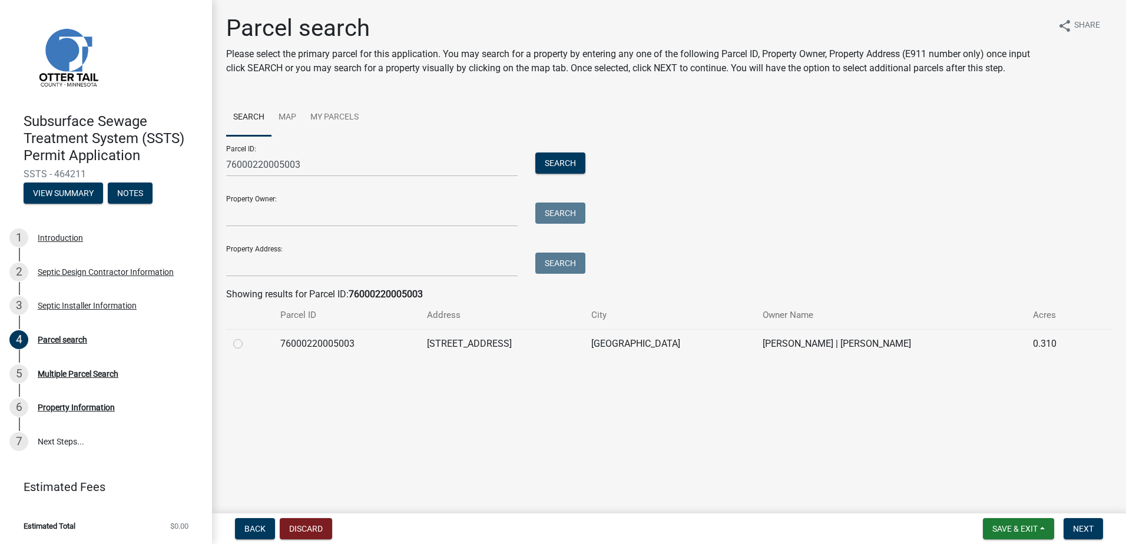
click at [247, 337] on label at bounding box center [247, 337] width 0 height 0
click at [247, 345] on input "radio" at bounding box center [251, 341] width 8 height 8
radio input "true"
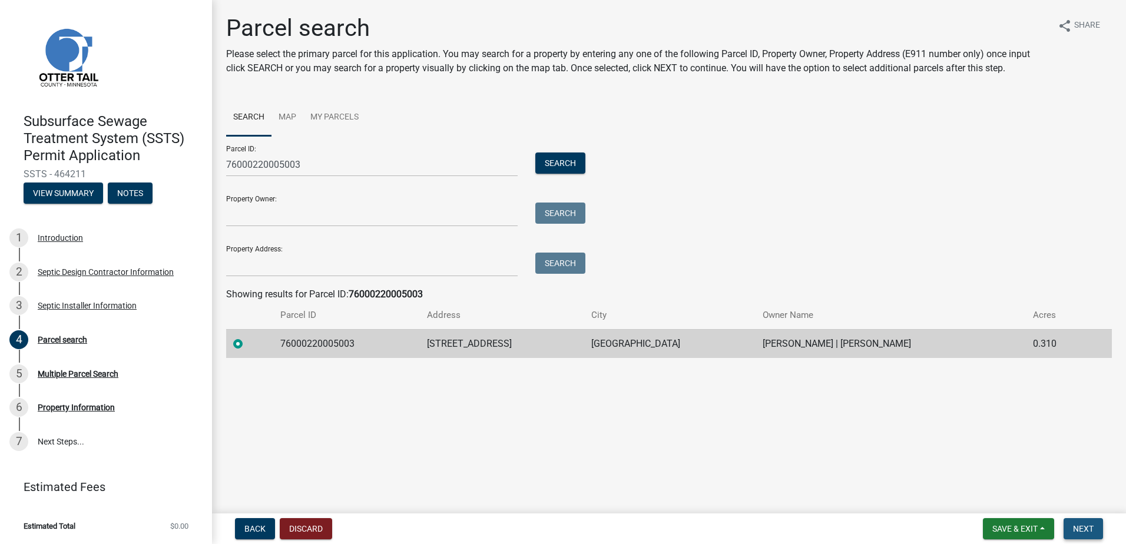
click at [1093, 529] on span "Next" at bounding box center [1083, 528] width 21 height 9
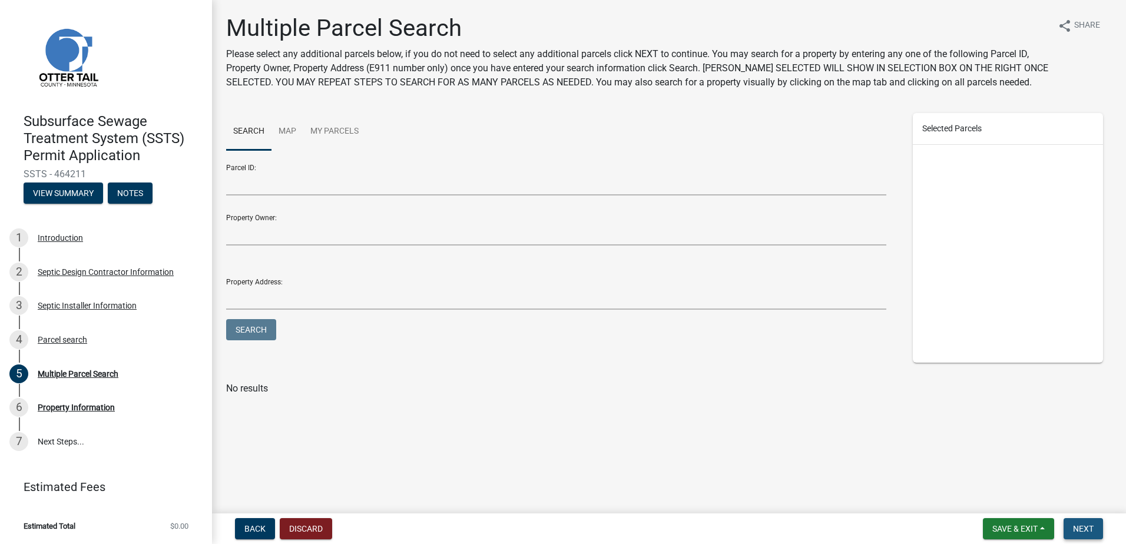
click at [1082, 532] on span "Next" at bounding box center [1083, 528] width 21 height 9
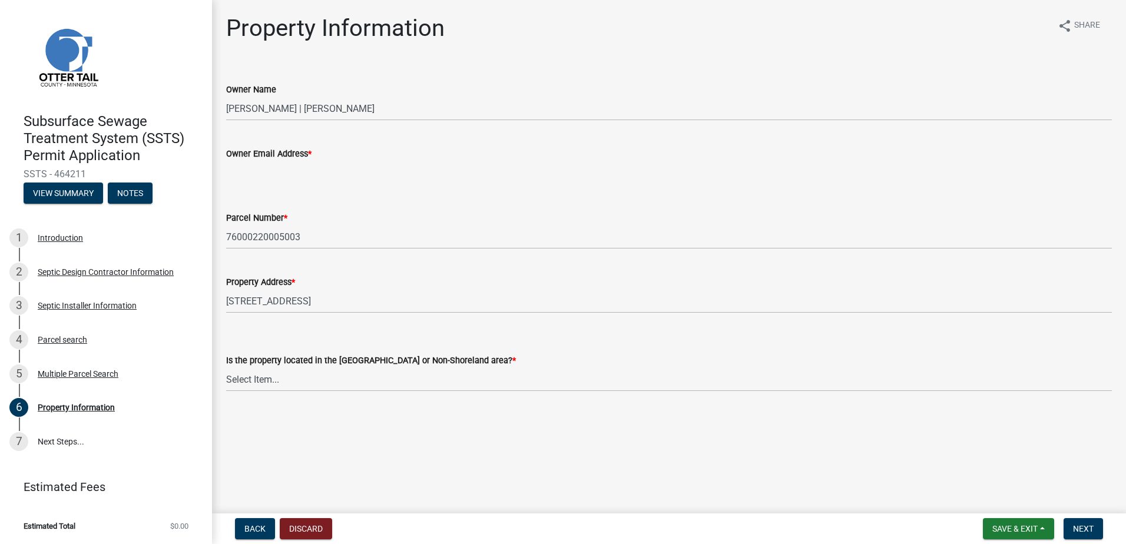
click at [259, 165] on input "Owner Email Address *" at bounding box center [669, 173] width 886 height 24
type input "box194362@yahoo.com"
click at [266, 384] on select "Select Item... Shoreland Non-Shoreland" at bounding box center [669, 380] width 886 height 24
click at [226, 368] on select "Select Item... Shoreland Non-Shoreland" at bounding box center [669, 380] width 886 height 24
select select "5ed11e82-653f-4fcc-a472-8d95af57556c"
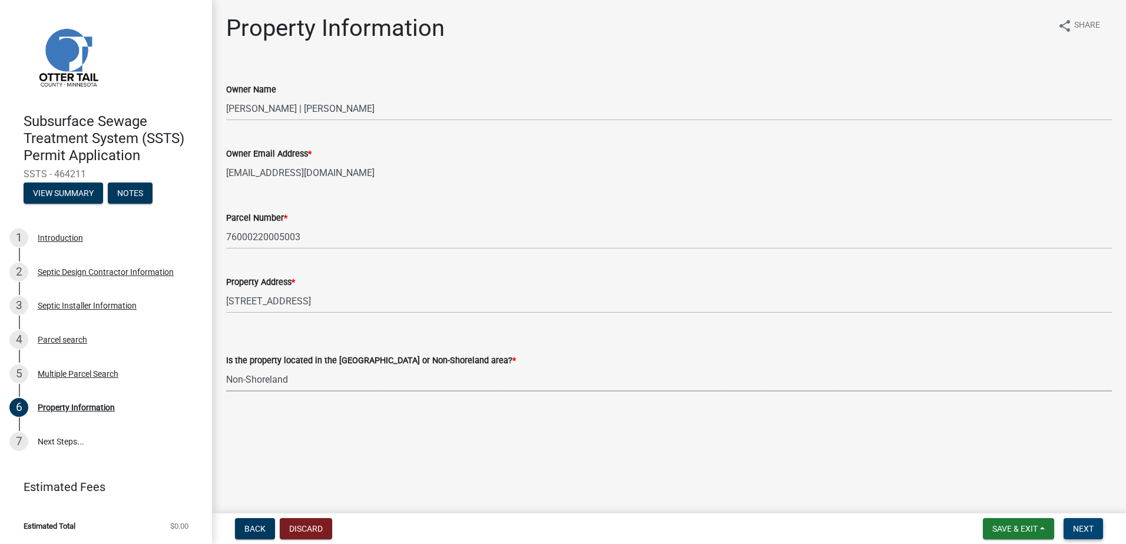
click at [1071, 529] on button "Next" at bounding box center [1083, 528] width 39 height 21
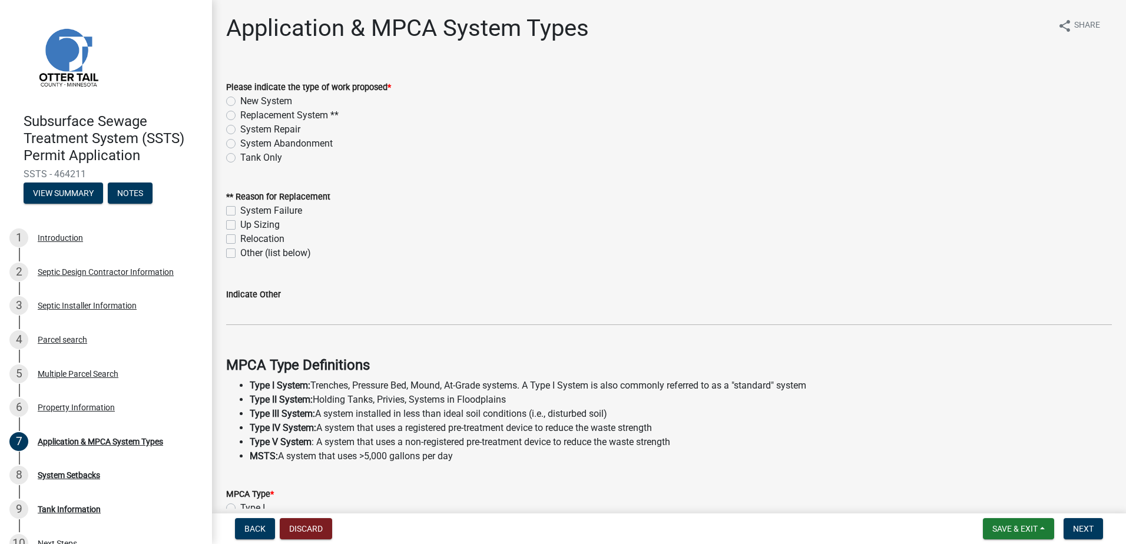
click at [240, 117] on label "Replacement System **" at bounding box center [289, 115] width 98 height 14
click at [240, 116] on input "Replacement System **" at bounding box center [244, 112] width 8 height 8
radio input "true"
click at [240, 213] on label "System Failure" at bounding box center [271, 211] width 62 height 14
click at [240, 211] on input "System Failure" at bounding box center [244, 208] width 8 height 8
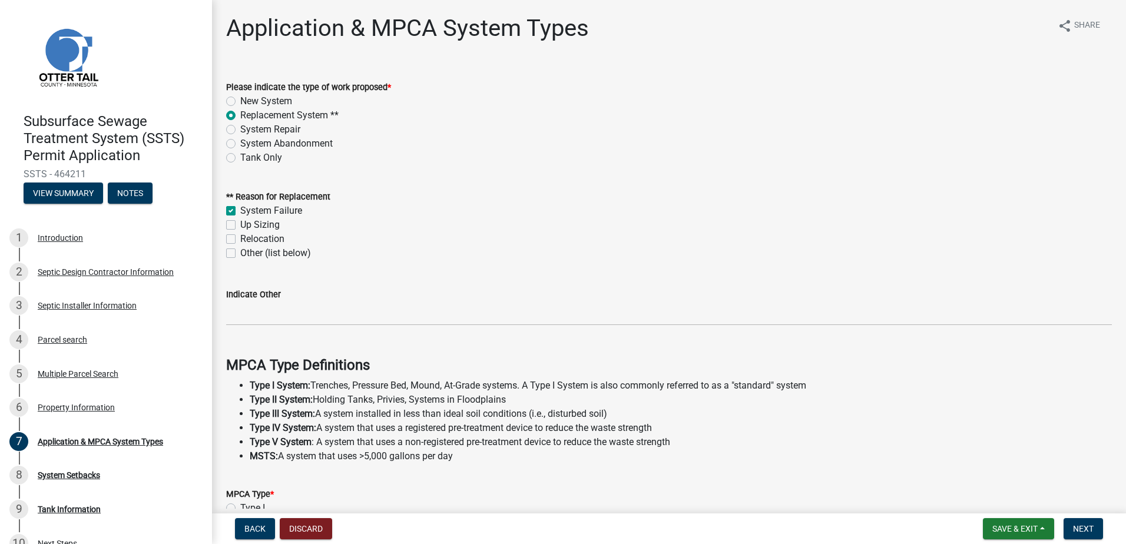
checkbox input "true"
checkbox input "false"
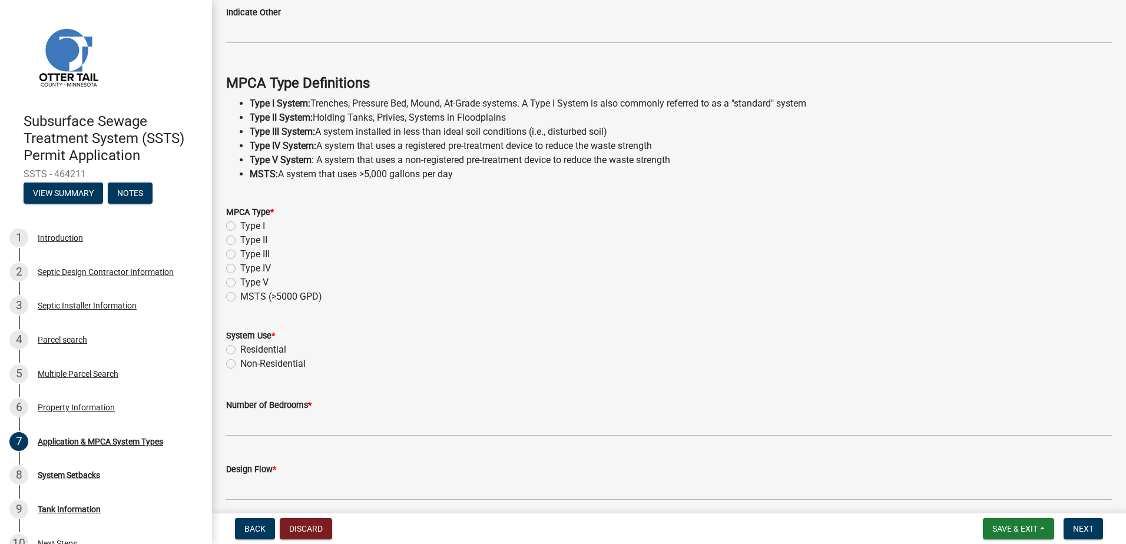
scroll to position [294, 0]
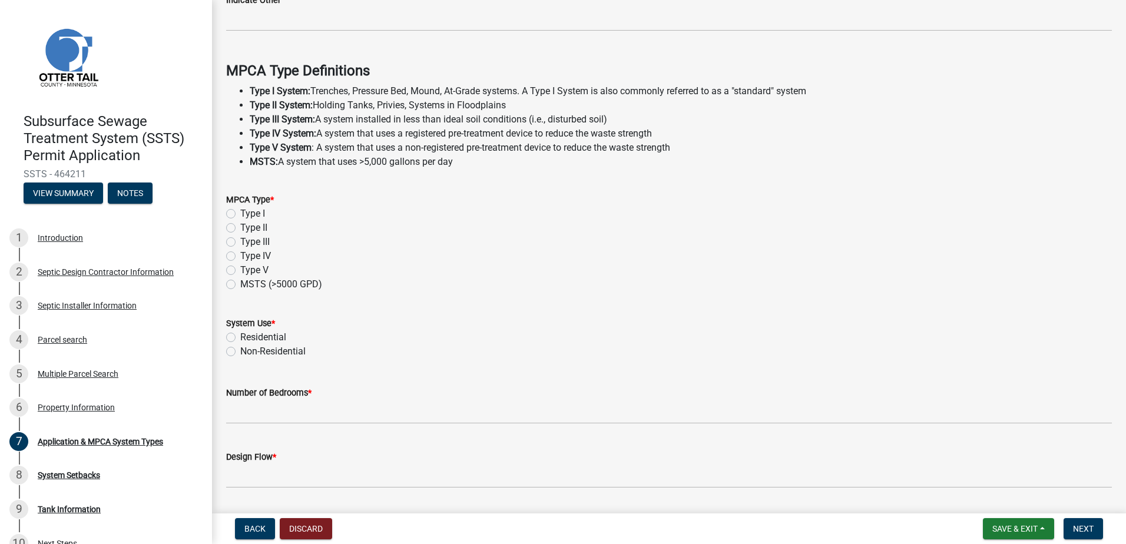
click at [240, 215] on label "Type I" at bounding box center [252, 214] width 25 height 14
click at [240, 214] on input "Type I" at bounding box center [244, 211] width 8 height 8
radio input "true"
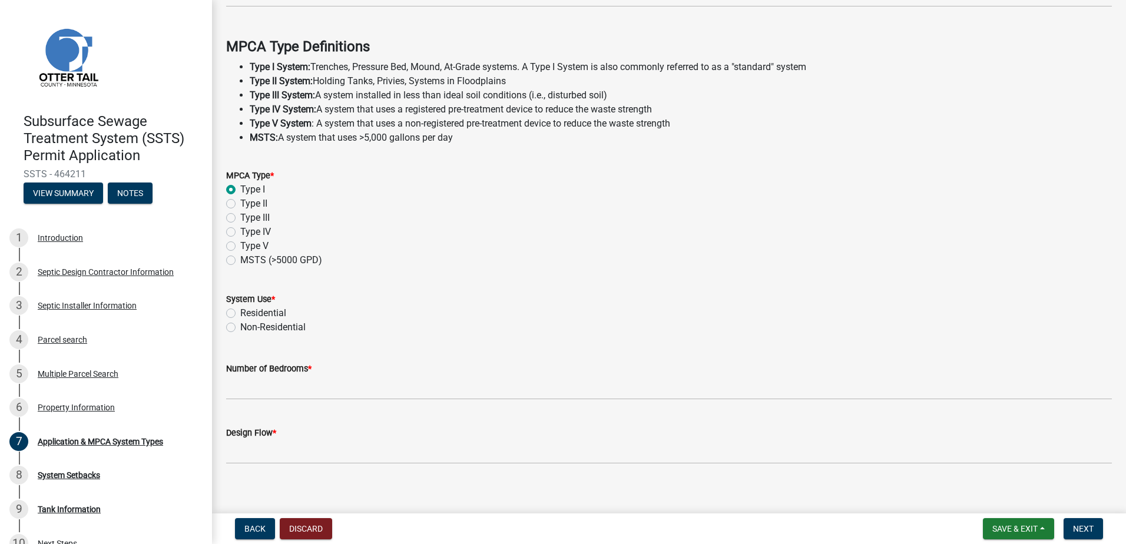
scroll to position [329, 0]
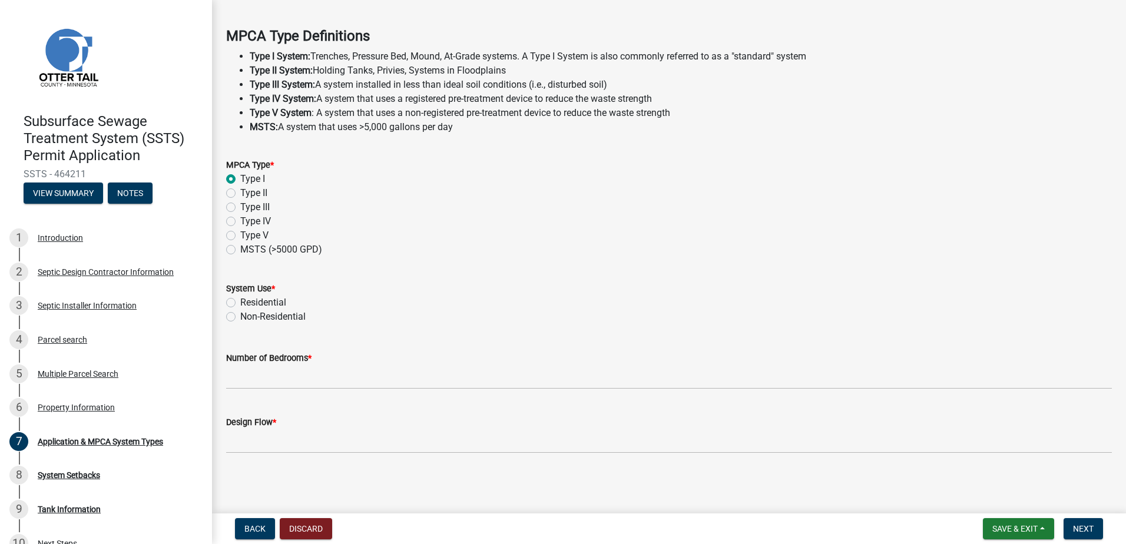
click at [240, 303] on label "Residential" at bounding box center [263, 303] width 46 height 14
click at [240, 303] on input "Residential" at bounding box center [244, 300] width 8 height 8
radio input "true"
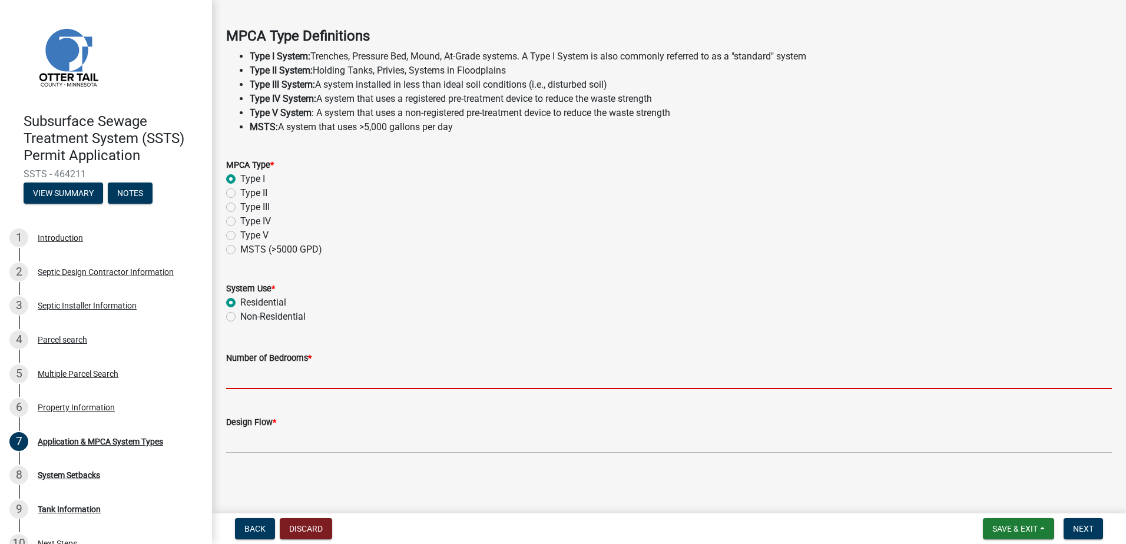
click at [244, 377] on input "Number of Bedrooms *" at bounding box center [669, 377] width 886 height 24
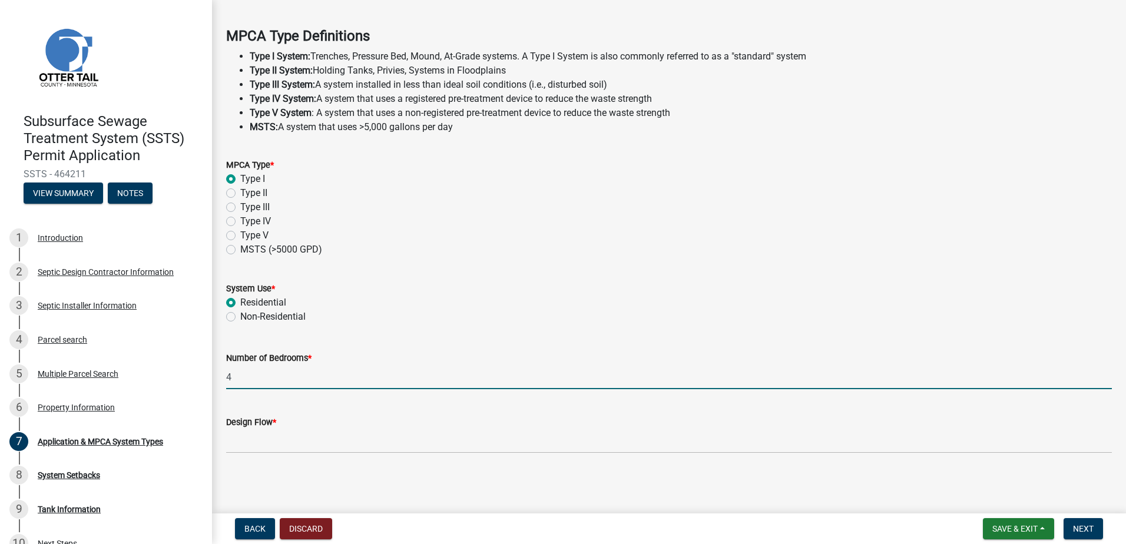
type input "4"
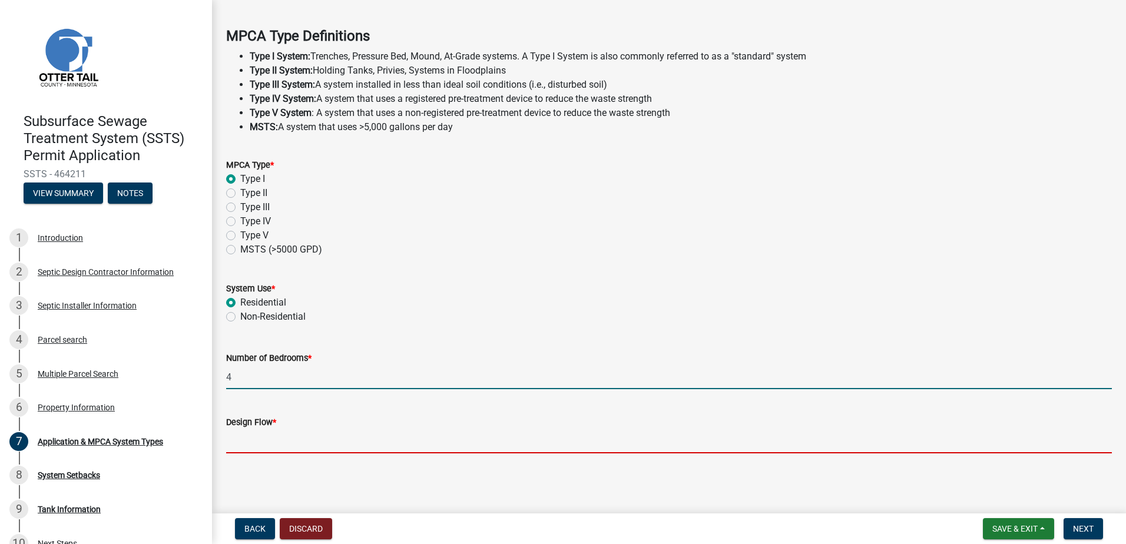
click at [237, 448] on input "Design Flow *" at bounding box center [669, 441] width 886 height 24
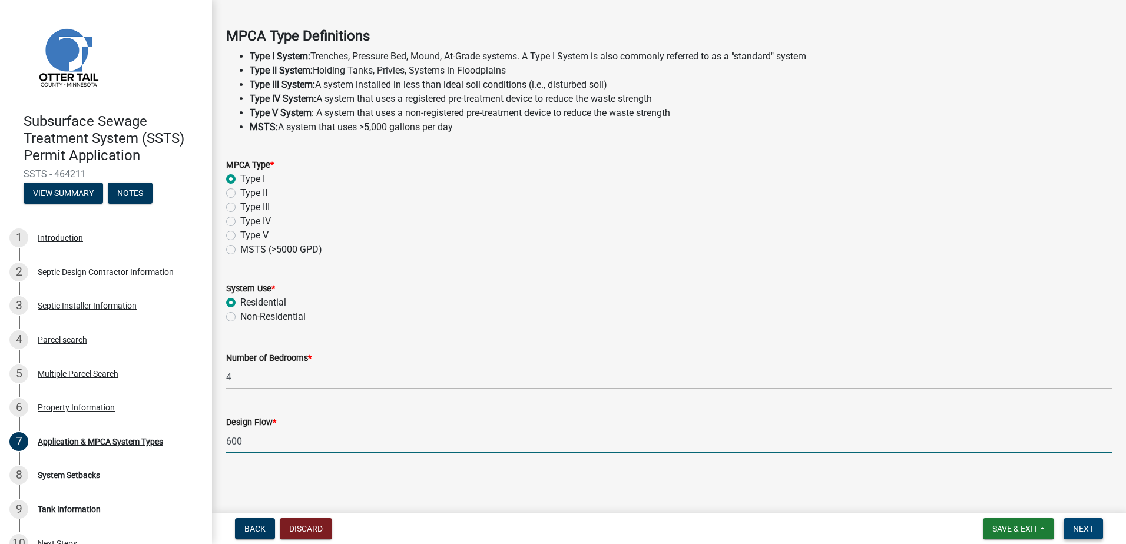
type input "600"
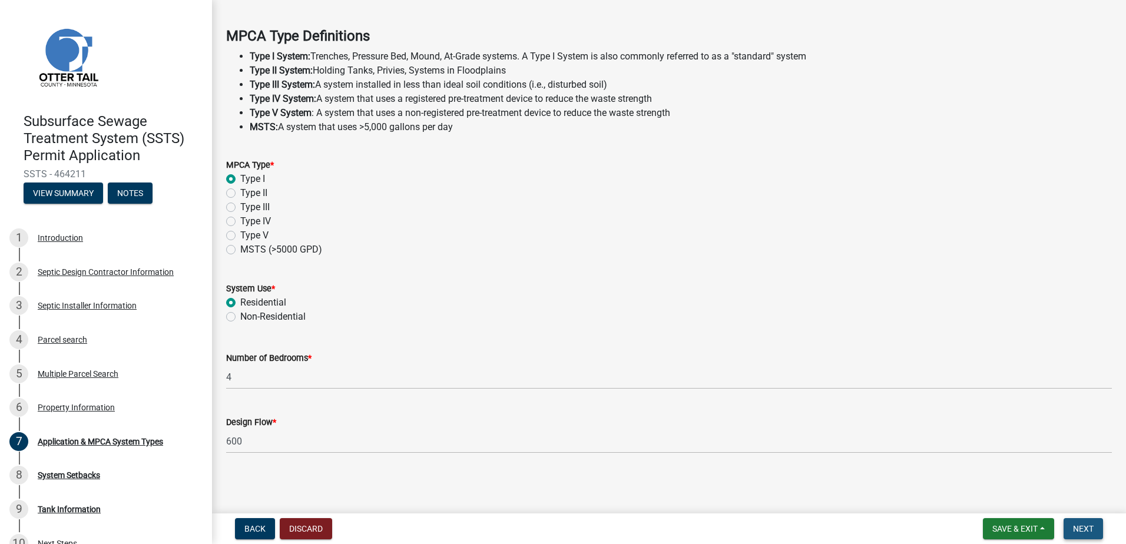
click at [1077, 527] on span "Next" at bounding box center [1083, 528] width 21 height 9
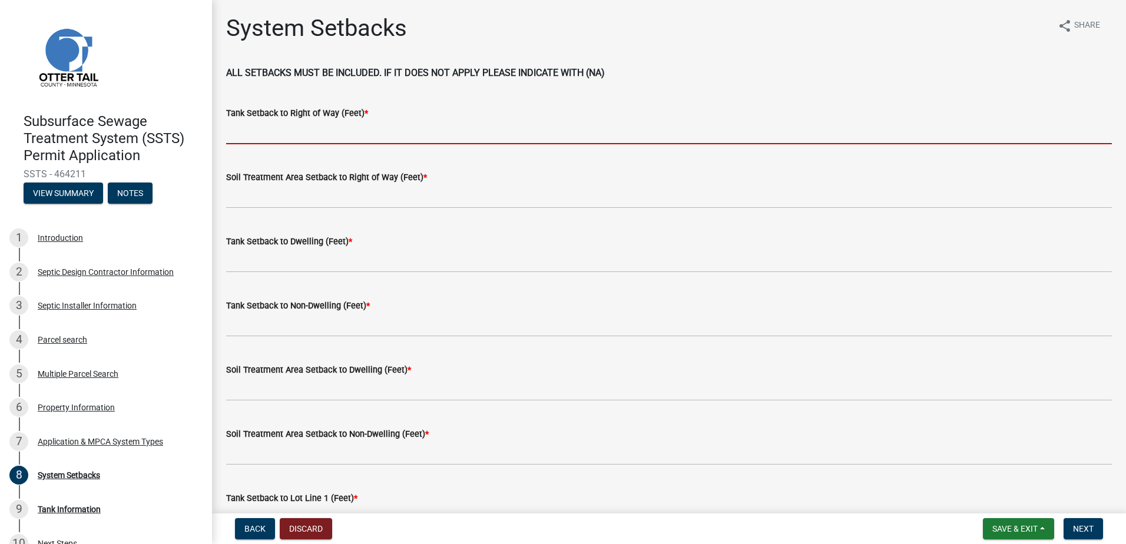
click at [244, 136] on input "Tank Setback to Right of Way (Feet) *" at bounding box center [669, 132] width 886 height 24
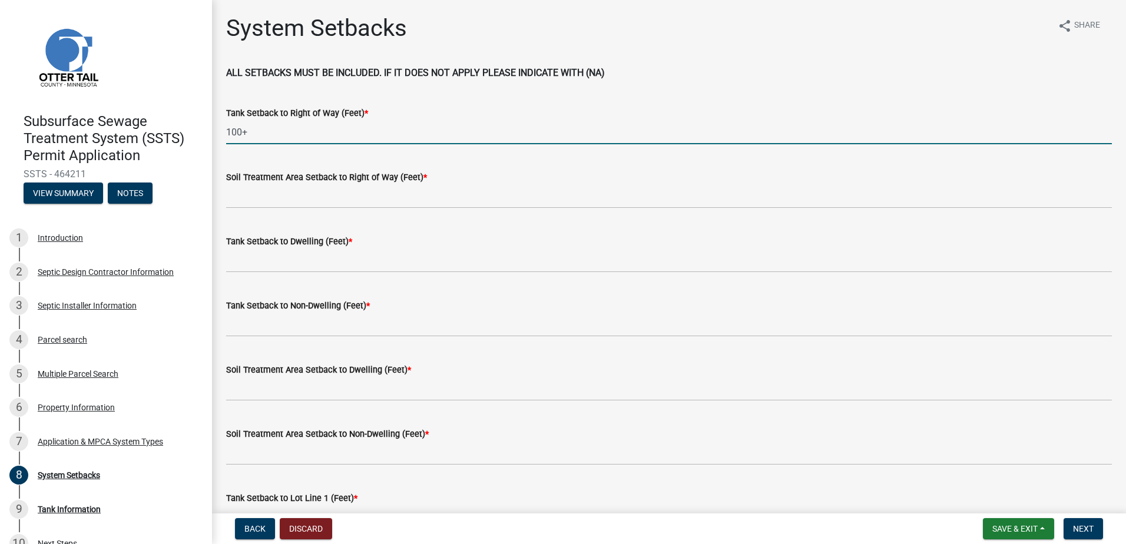
type input "100+"
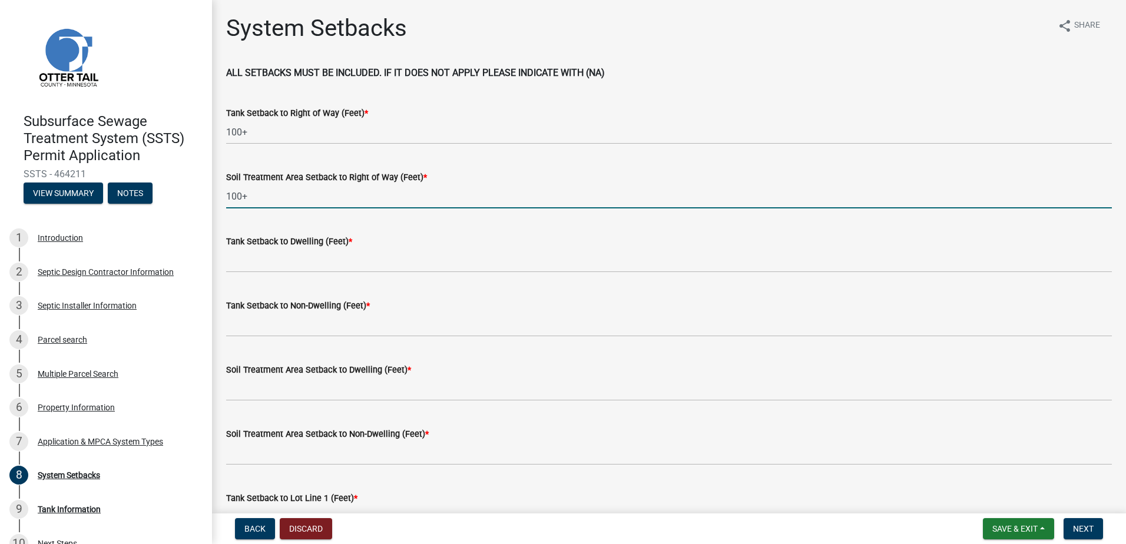
type input "100+"
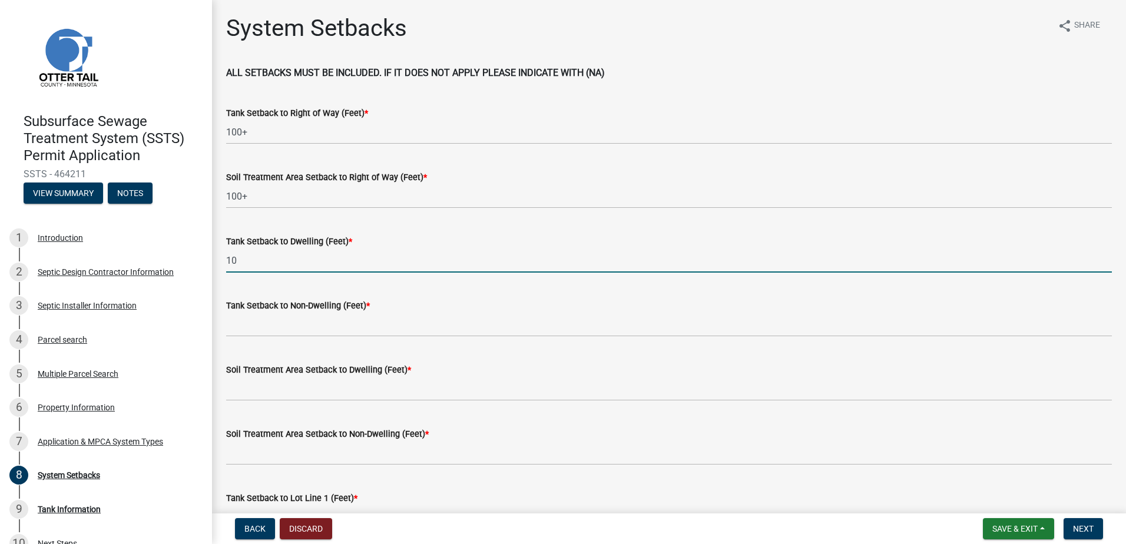
type input "10"
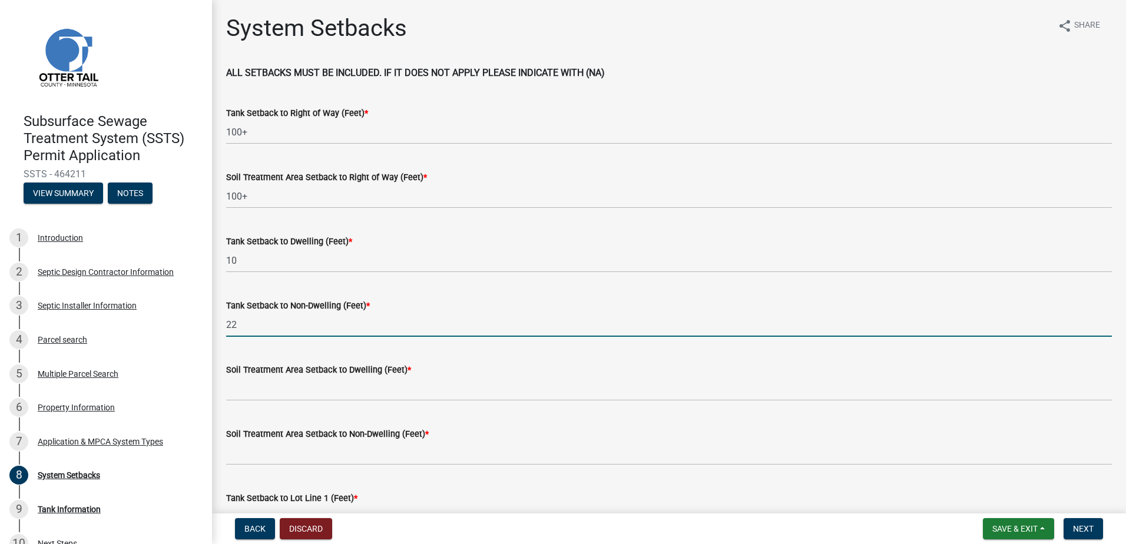
type input "22"
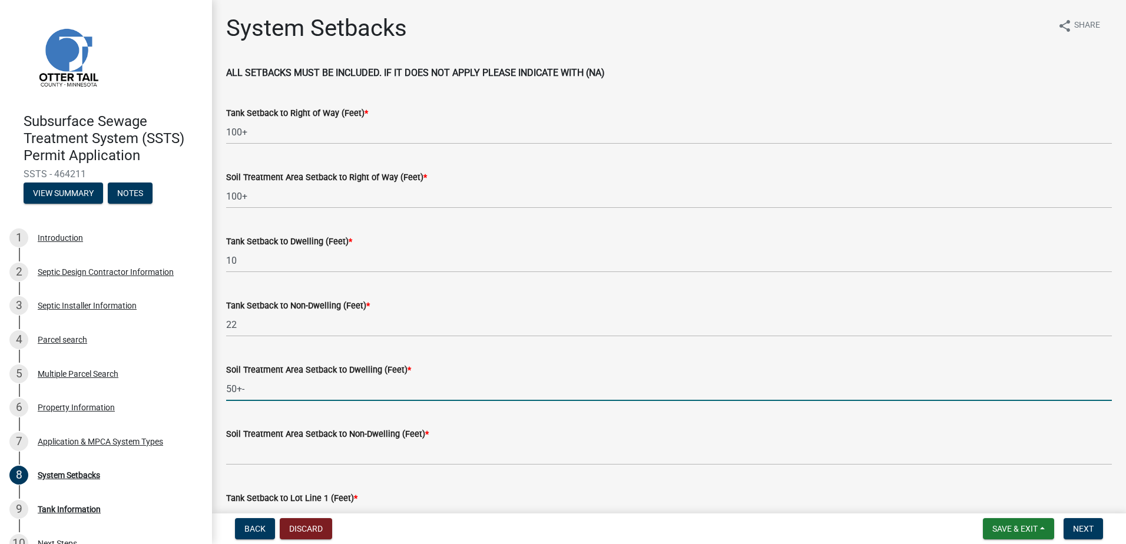
type input "50+-"
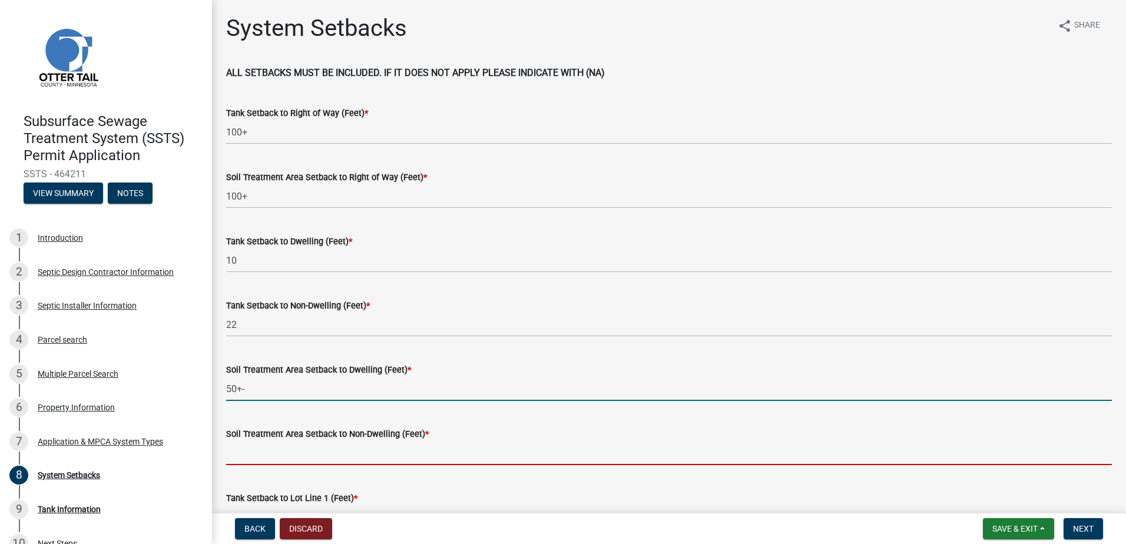
drag, startPoint x: 281, startPoint y: 455, endPoint x: 387, endPoint y: 452, distance: 106.1
click at [282, 455] on input "Soil Treatment Area Setback to Non-Dwelling (Feet) *" at bounding box center [669, 453] width 886 height 24
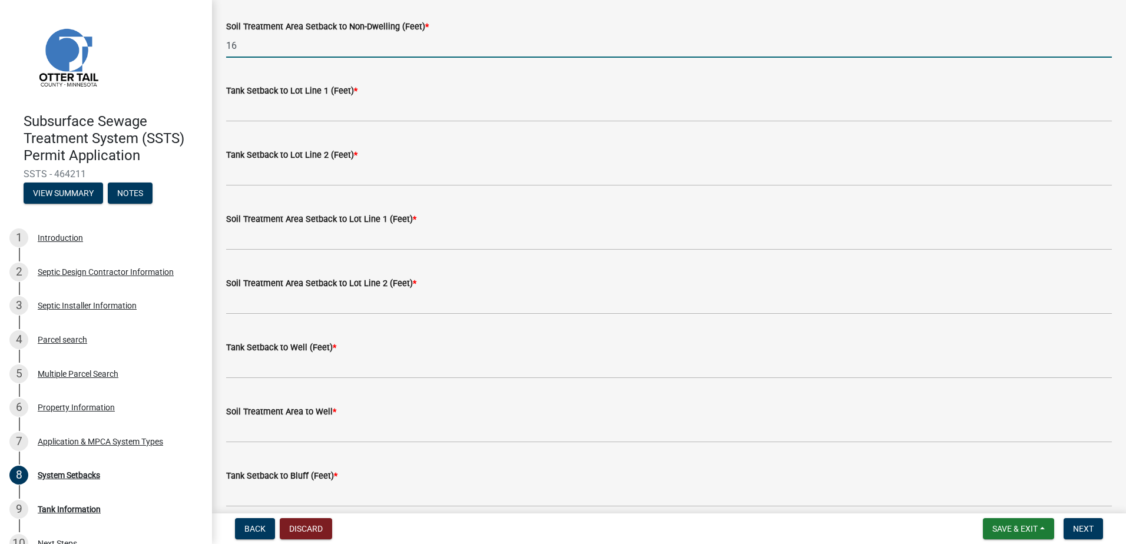
scroll to position [412, 0]
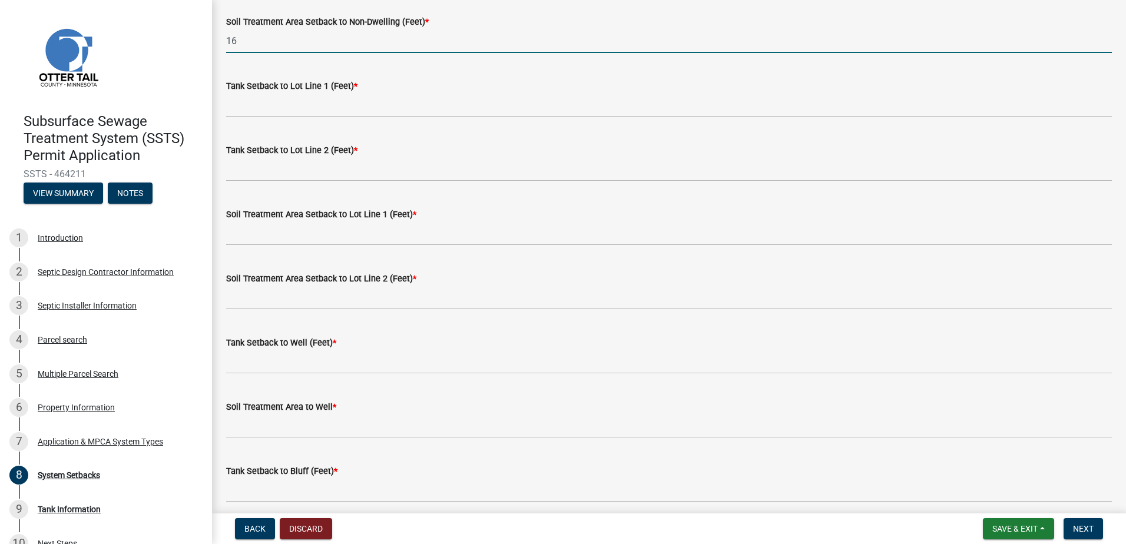
type input "16"
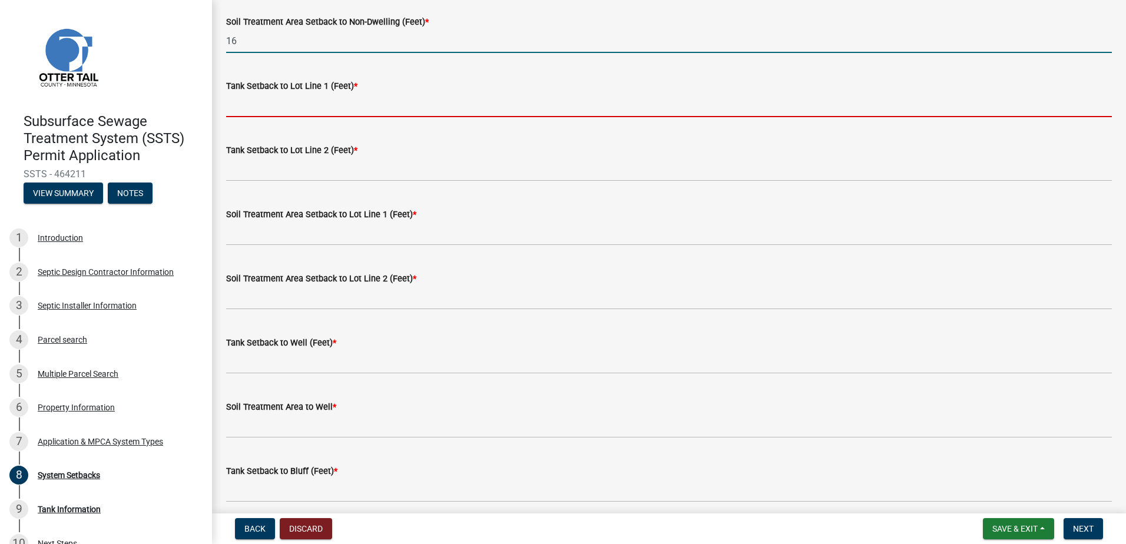
drag, startPoint x: 240, startPoint y: 110, endPoint x: 279, endPoint y: 111, distance: 38.3
click at [240, 110] on input "Tank Setback to Lot Line 1 (Feet) *" at bounding box center [669, 105] width 886 height 24
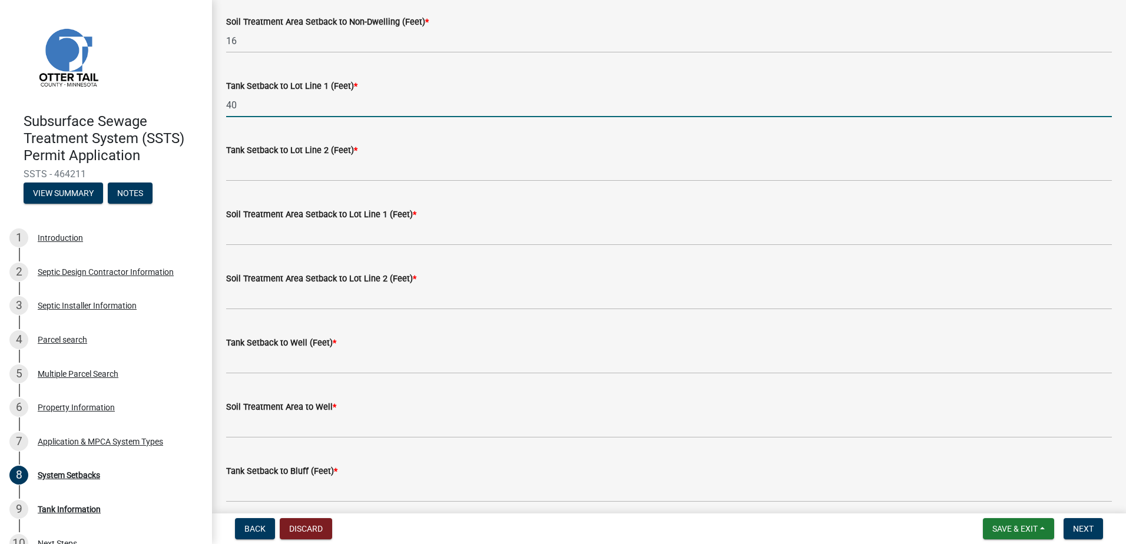
type input "40"
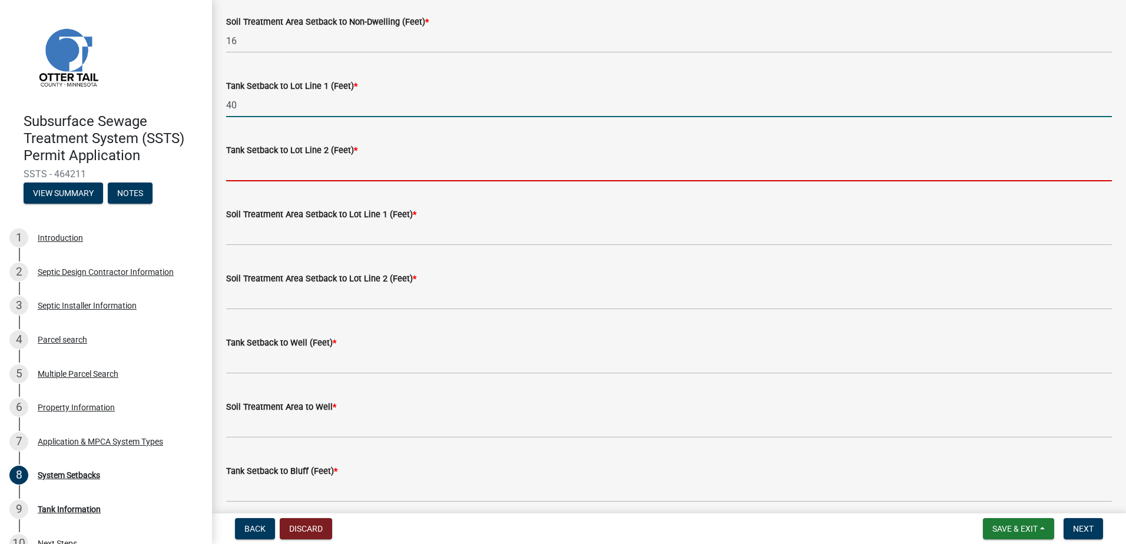
click at [228, 171] on input "Tank Setback to Lot Line 2 (Feet) *" at bounding box center [669, 169] width 886 height 24
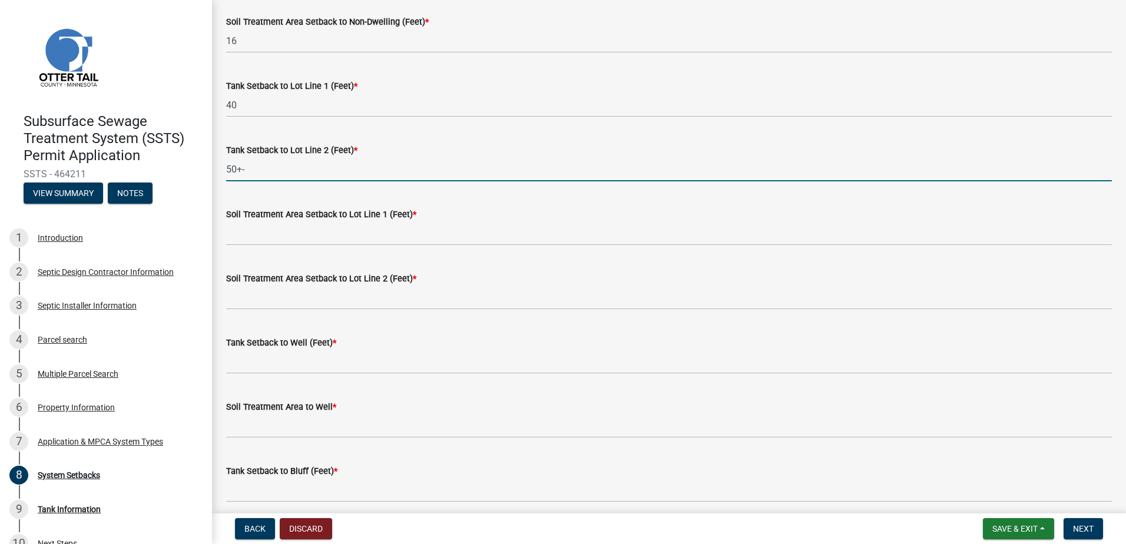
type input "50+-"
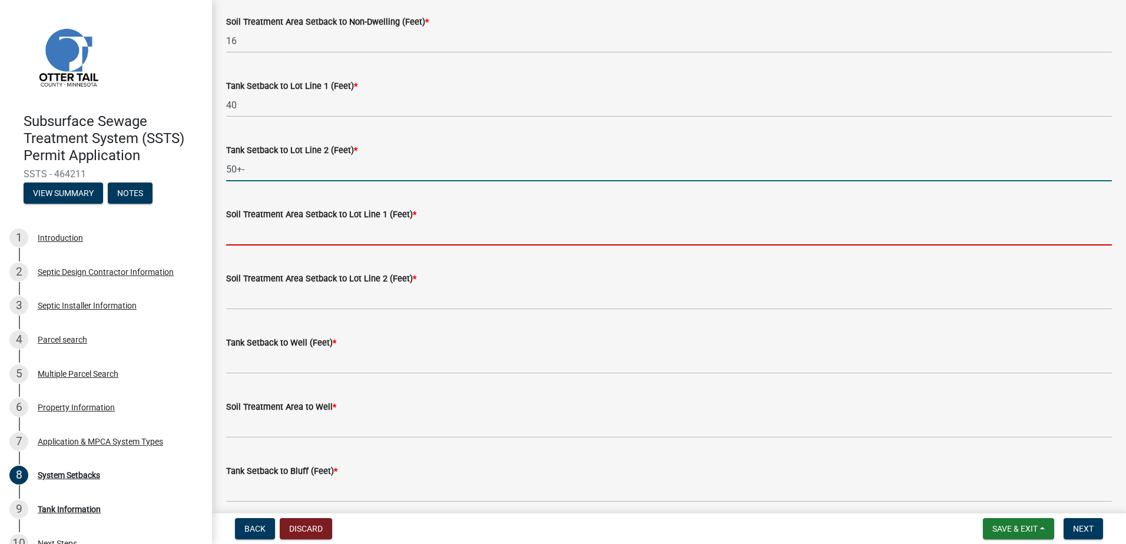
click at [251, 230] on input "Soil Treatment Area Setback to Lot Line 1 (Feet) *" at bounding box center [669, 233] width 886 height 24
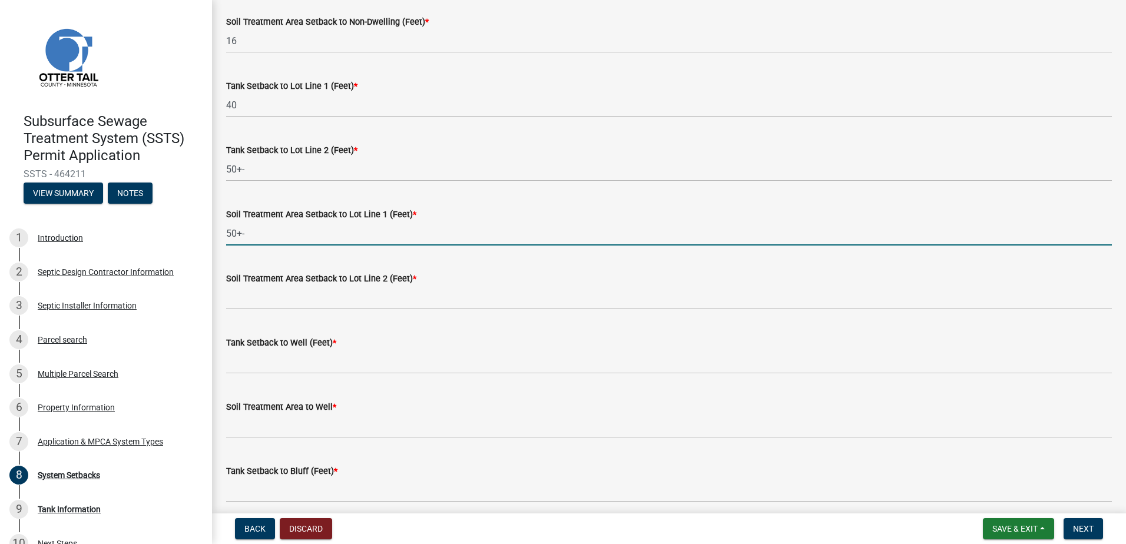
type input "50+-"
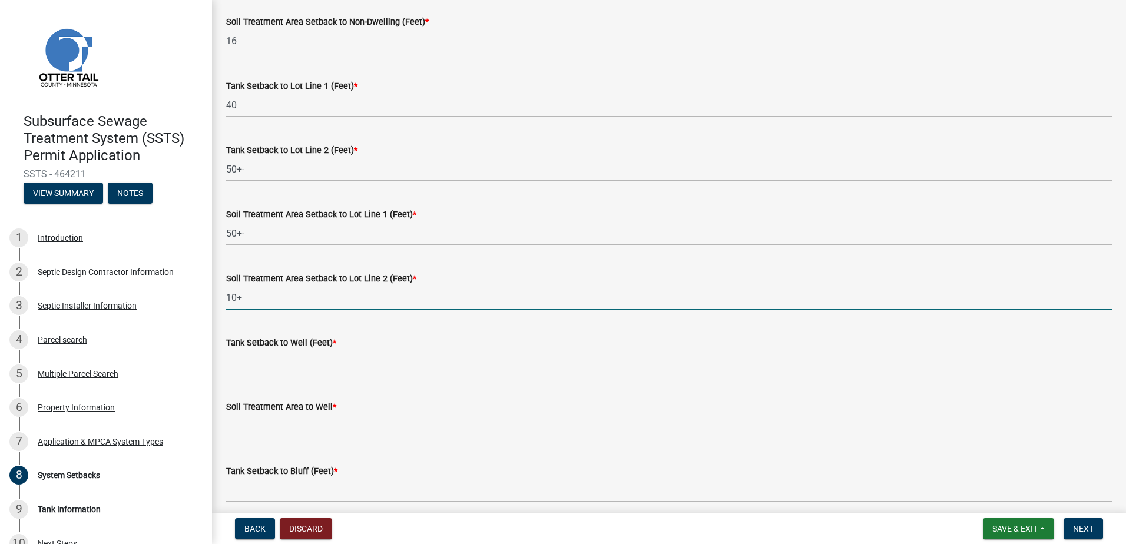
type input "10+"
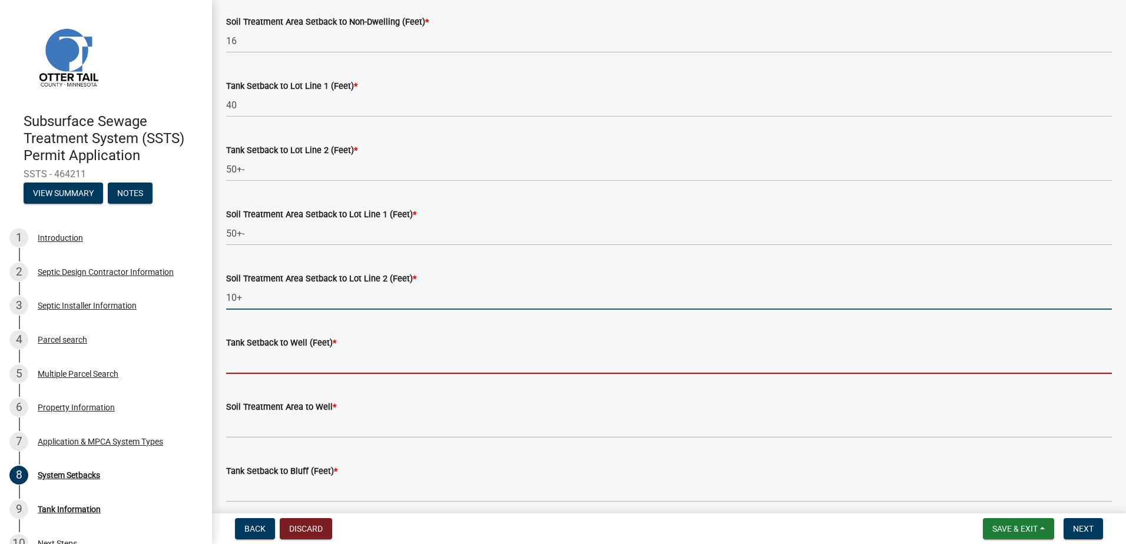
click at [245, 356] on input "Tank Setback to Well (Feet) *" at bounding box center [669, 362] width 886 height 24
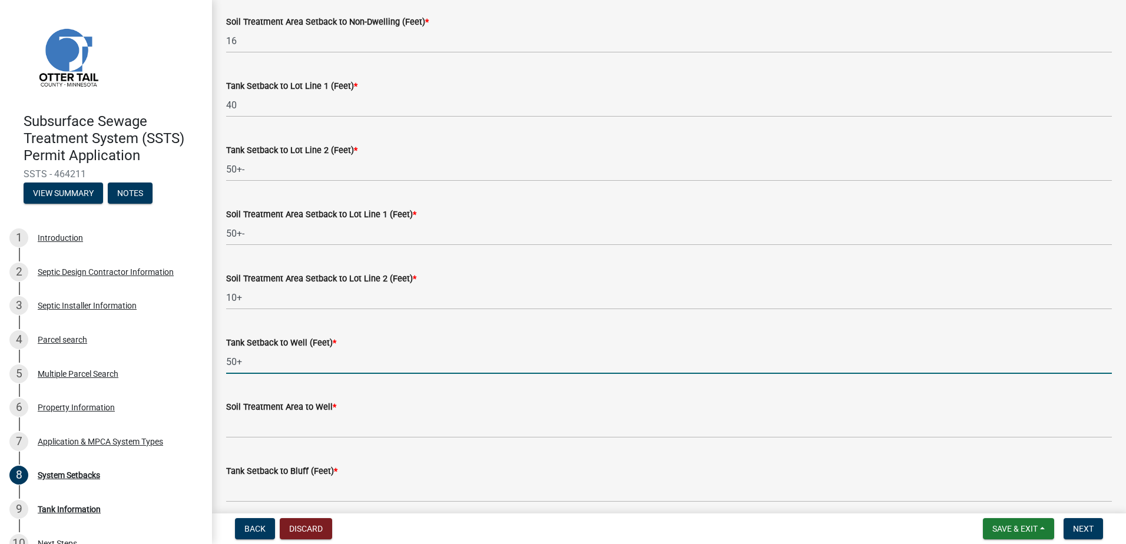
type input "50+"
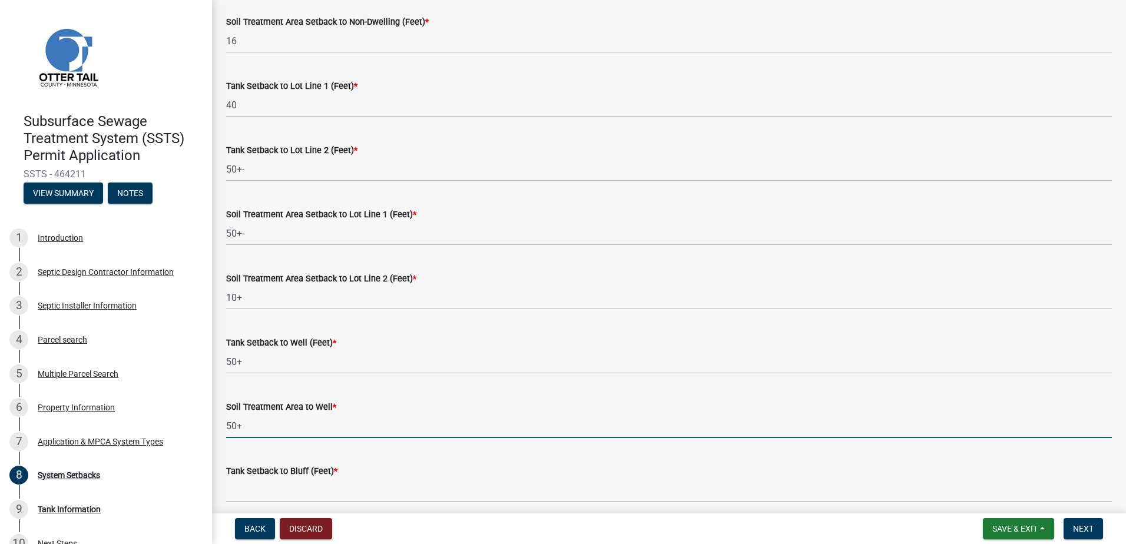
type input "50+"
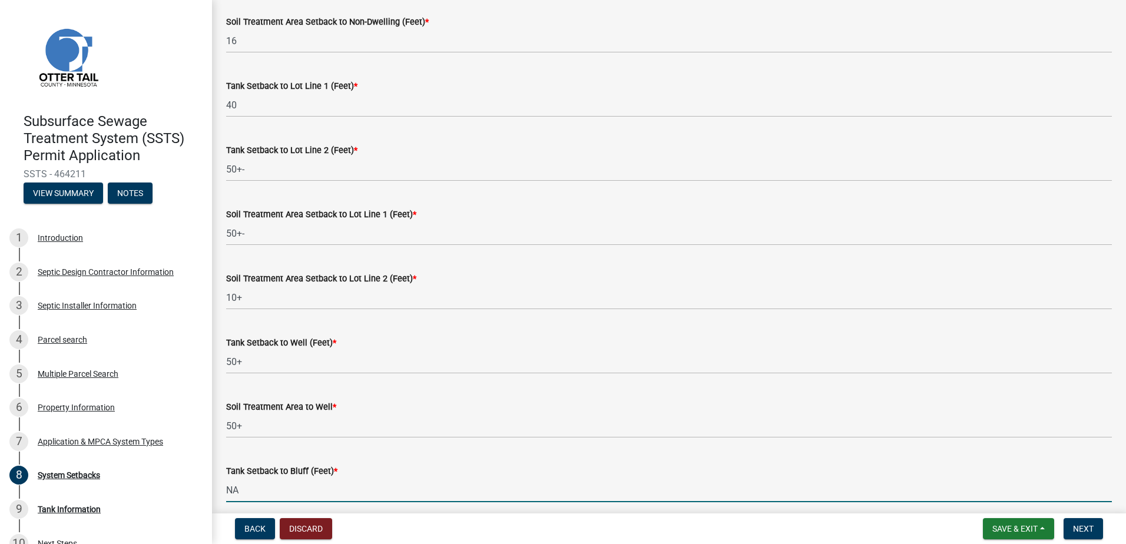
type input "NA"
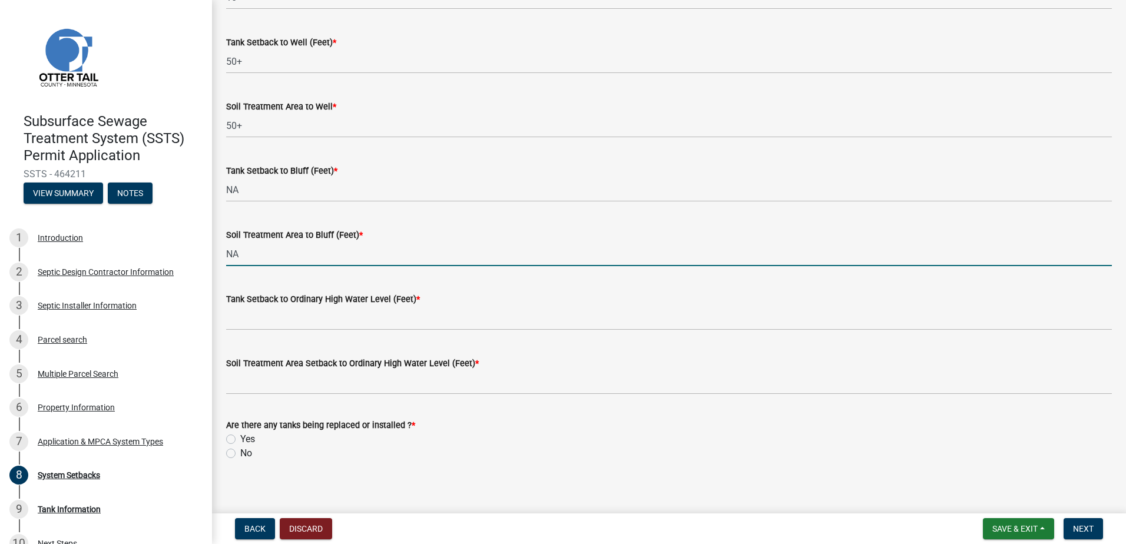
type input "NA"
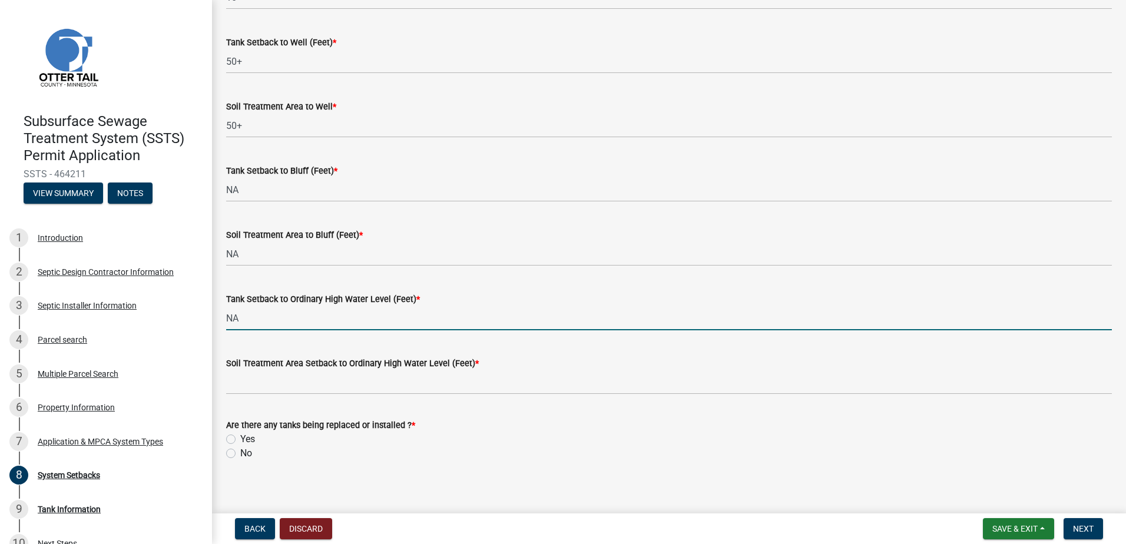
type input "NA"
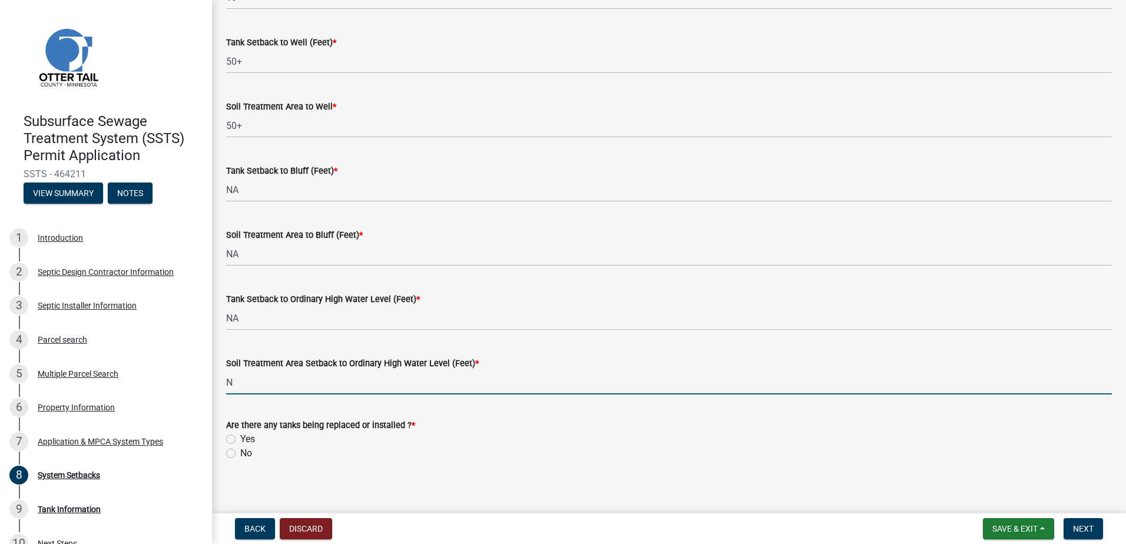
type input "NA"
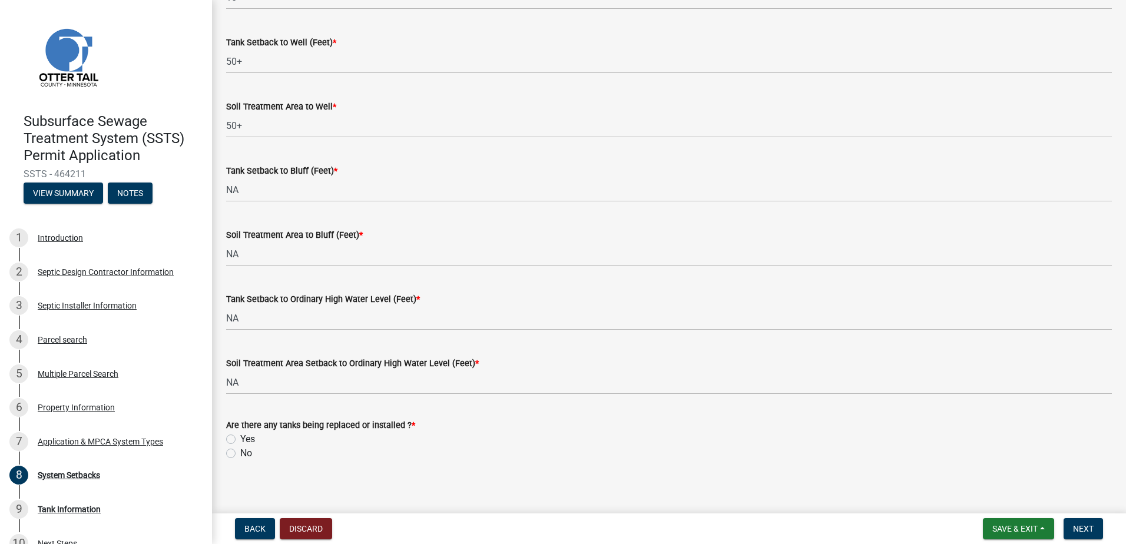
click at [232, 445] on div "Yes" at bounding box center [669, 439] width 886 height 14
click at [240, 441] on label "Yes" at bounding box center [247, 439] width 15 height 14
click at [240, 440] on input "Yes" at bounding box center [244, 436] width 8 height 8
radio input "true"
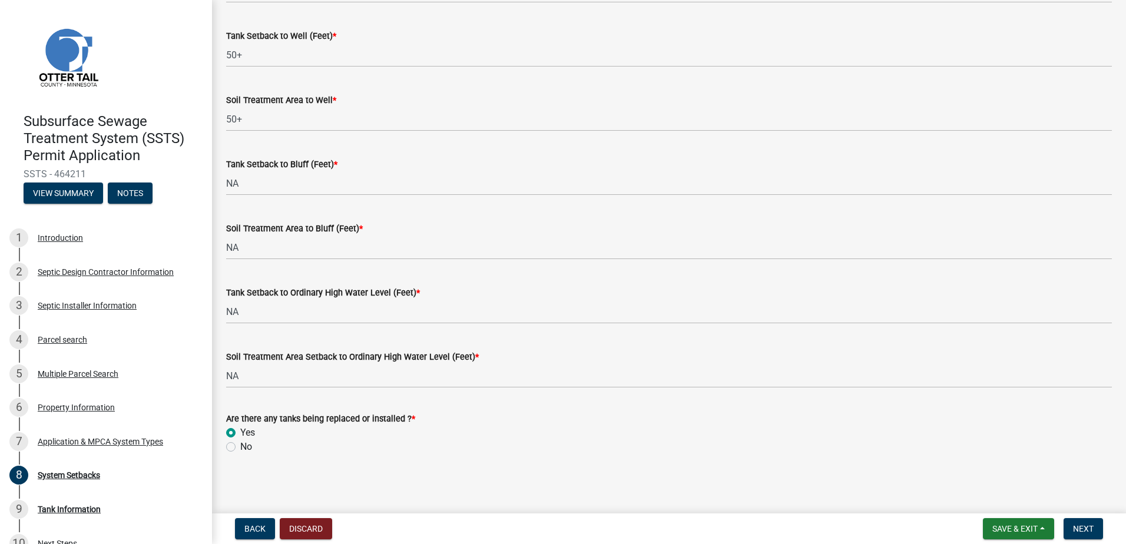
scroll to position [721, 0]
click at [1077, 528] on span "Next" at bounding box center [1083, 528] width 21 height 9
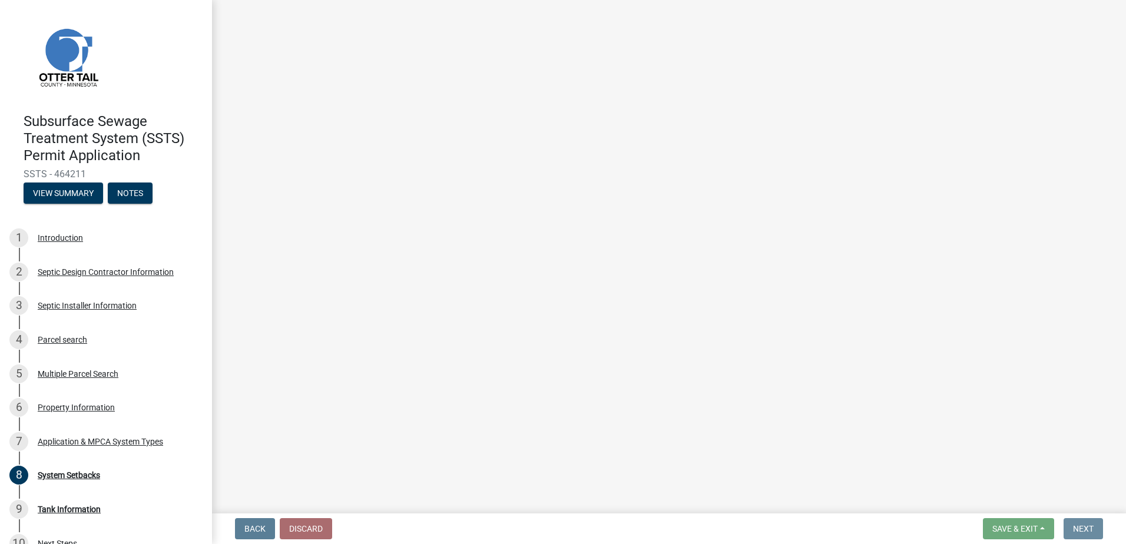
scroll to position [0, 0]
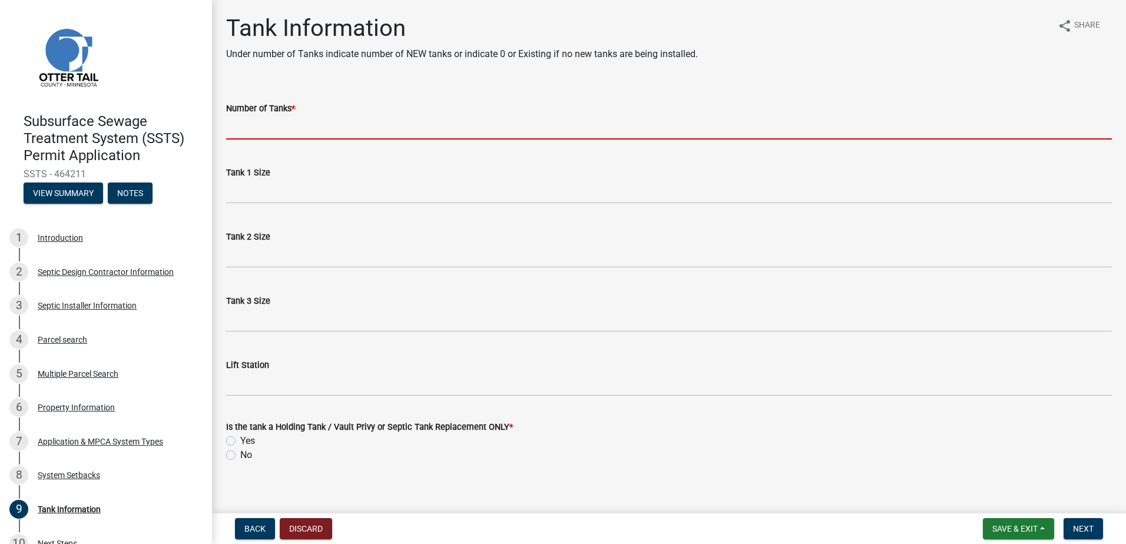
click at [246, 128] on input "Number of Tanks *" at bounding box center [669, 127] width 886 height 24
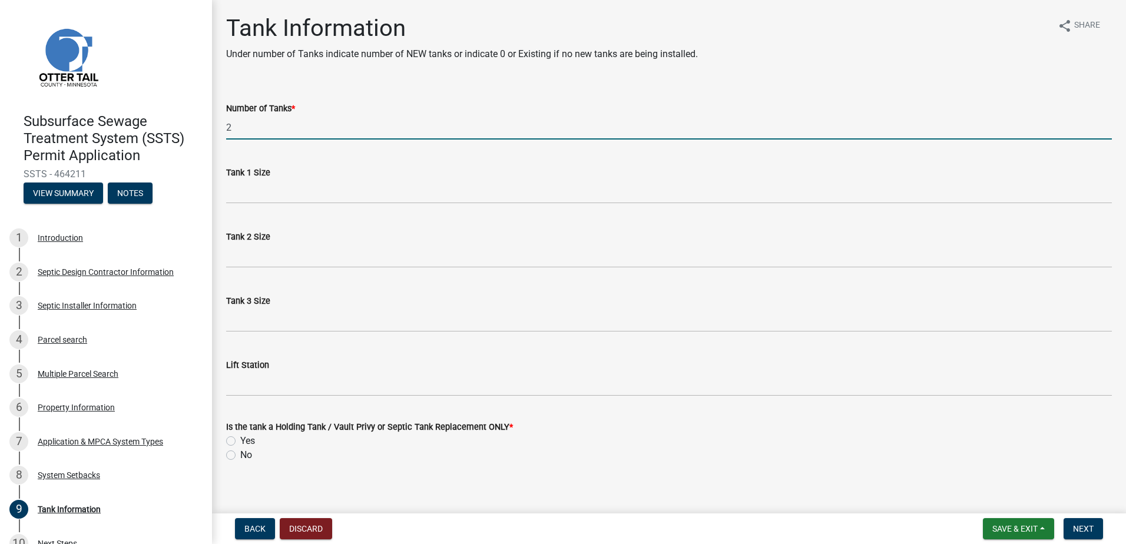
type input "2"
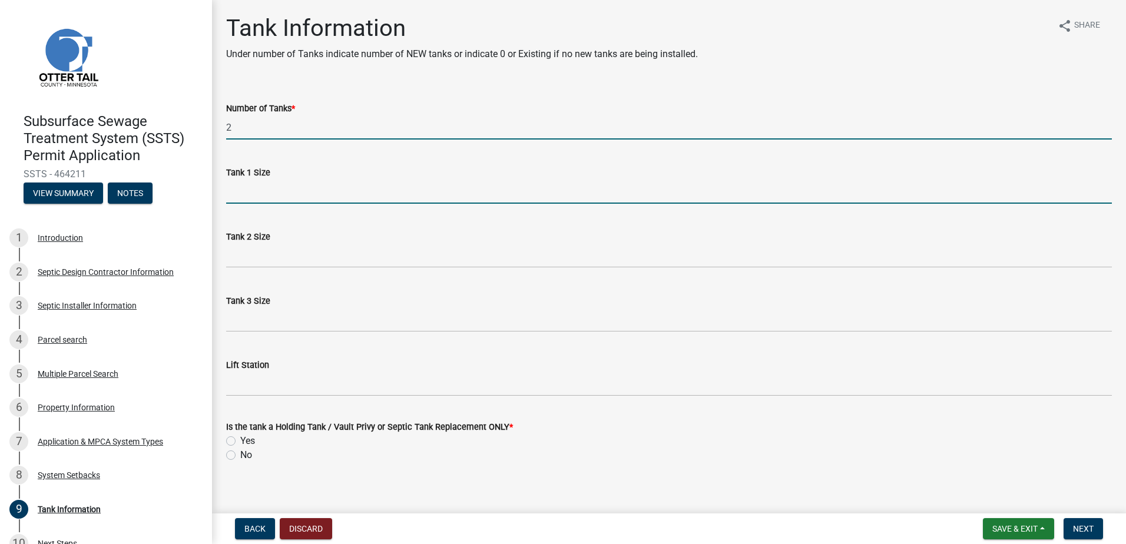
click at [247, 195] on input "Tank 1 Size" at bounding box center [669, 192] width 886 height 24
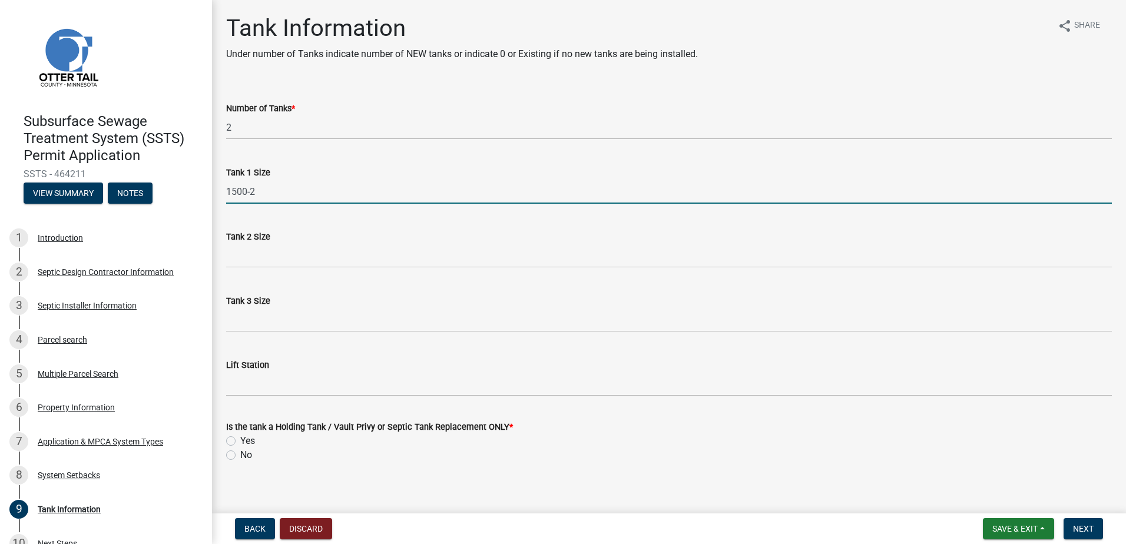
type input "1500-2"
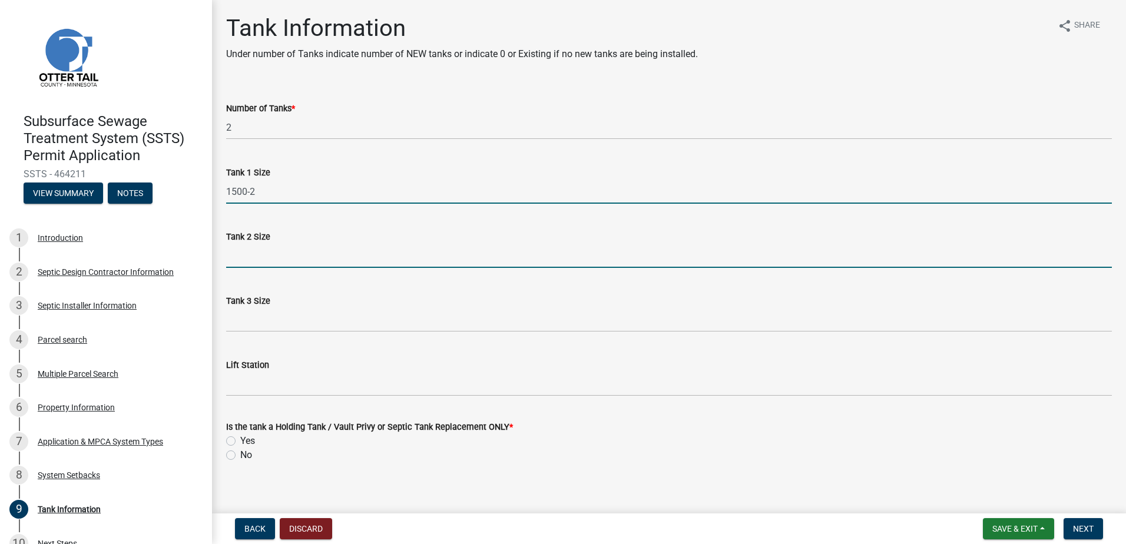
click at [236, 261] on input "Tank 2 Size" at bounding box center [669, 256] width 886 height 24
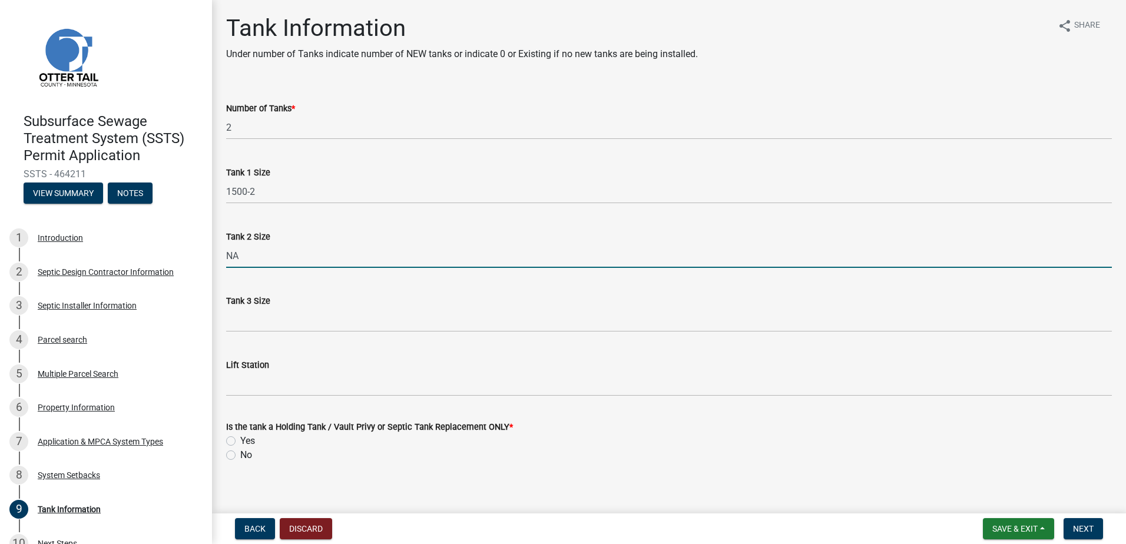
type input "NA"
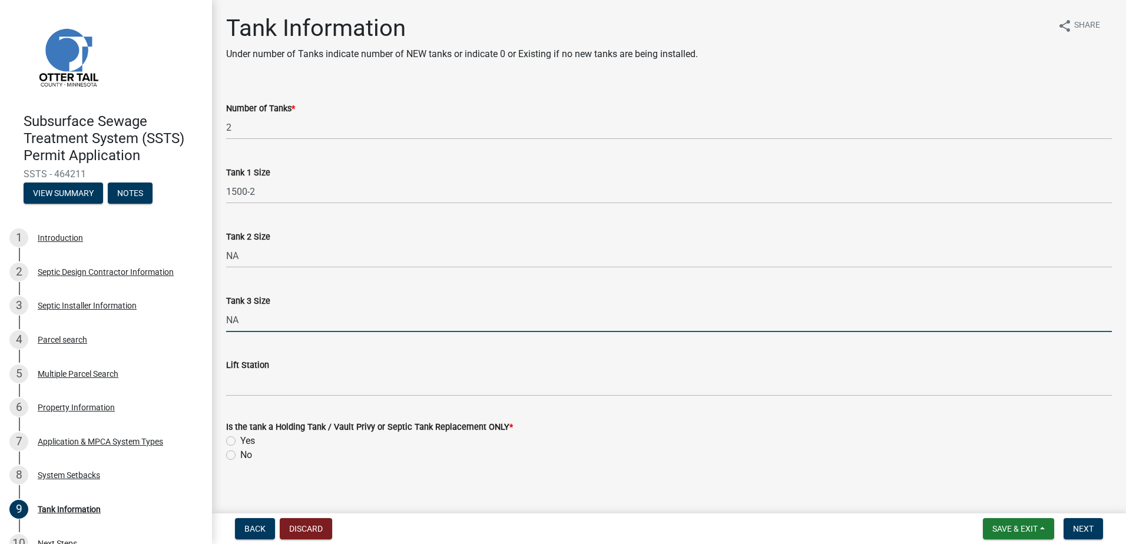
type input "NA"
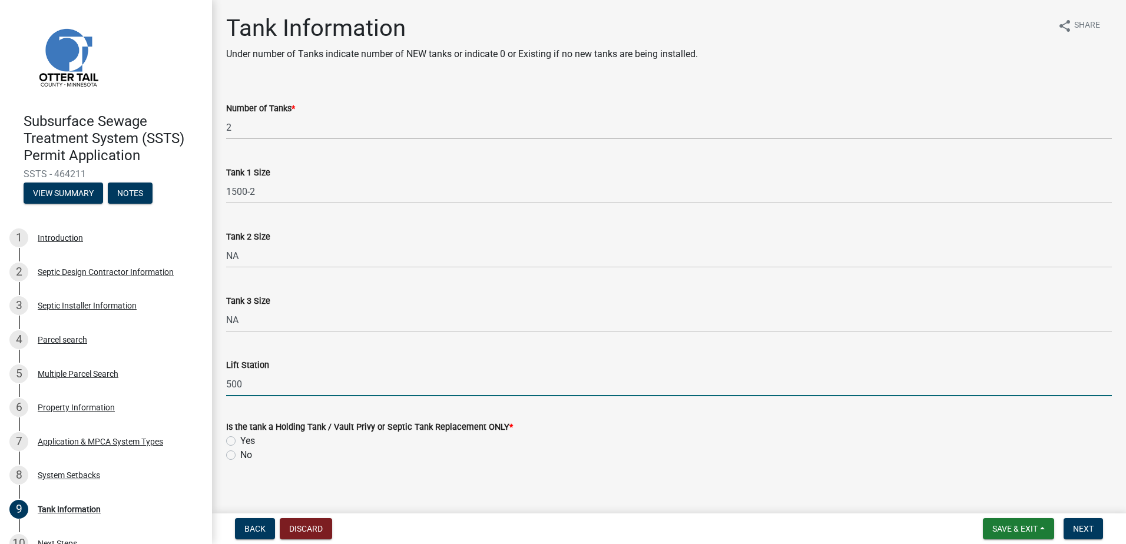
type input "500"
click at [240, 458] on label "No" at bounding box center [246, 455] width 12 height 14
click at [240, 456] on input "No" at bounding box center [244, 452] width 8 height 8
radio input "true"
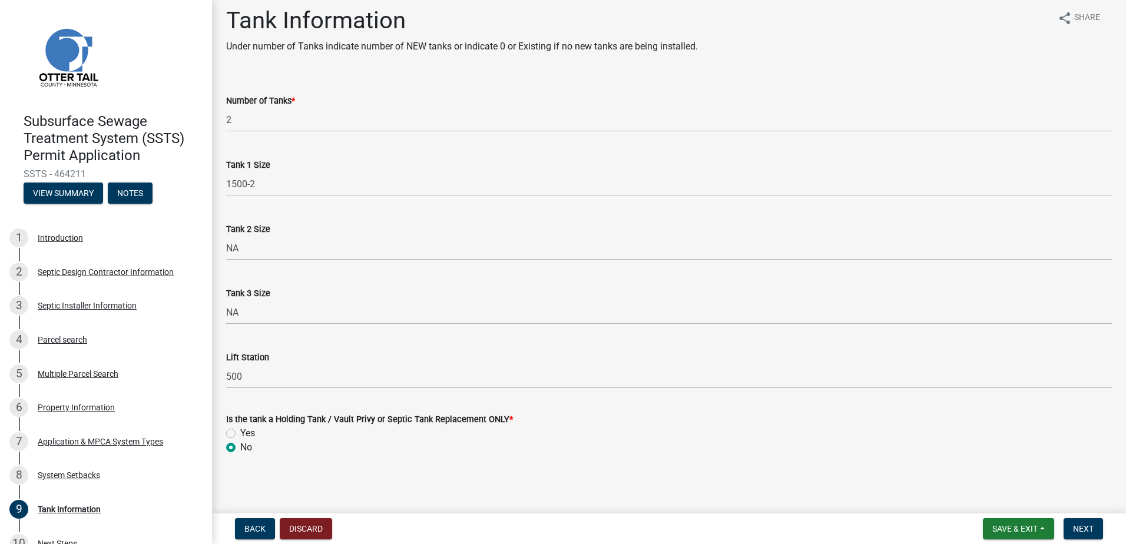
scroll to position [10, 0]
click at [1078, 527] on span "Next" at bounding box center [1083, 528] width 21 height 9
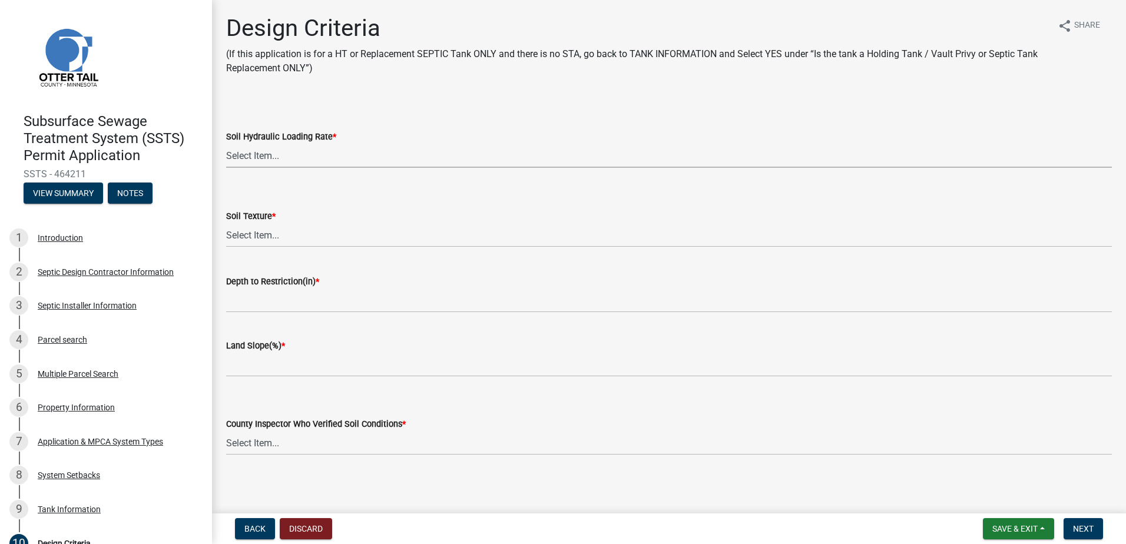
click at [257, 158] on select "Select Item... 1.6 gpd/ft2 1.2 gpd/ft2 1.0 gpd/ft2 0.87 gpd/ft2 0.78 gpd/ft2 0.…" at bounding box center [669, 156] width 886 height 24
click at [226, 144] on select "Select Item... 1.6 gpd/ft2 1.2 gpd/ft2 1.0 gpd/ft2 0.87 gpd/ft2 0.78 gpd/ft2 0.…" at bounding box center [669, 156] width 886 height 24
select select "eaa6e4cf-be76-4366-bfe5-e87acfaaf3f4"
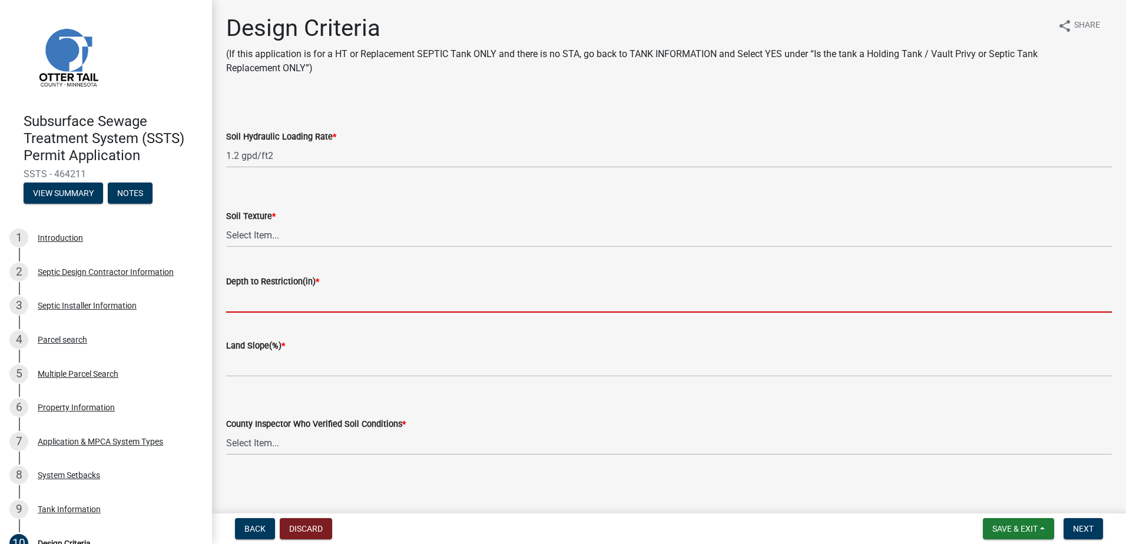
click at [276, 304] on input "Depth to Restriction(in) *" at bounding box center [669, 301] width 886 height 24
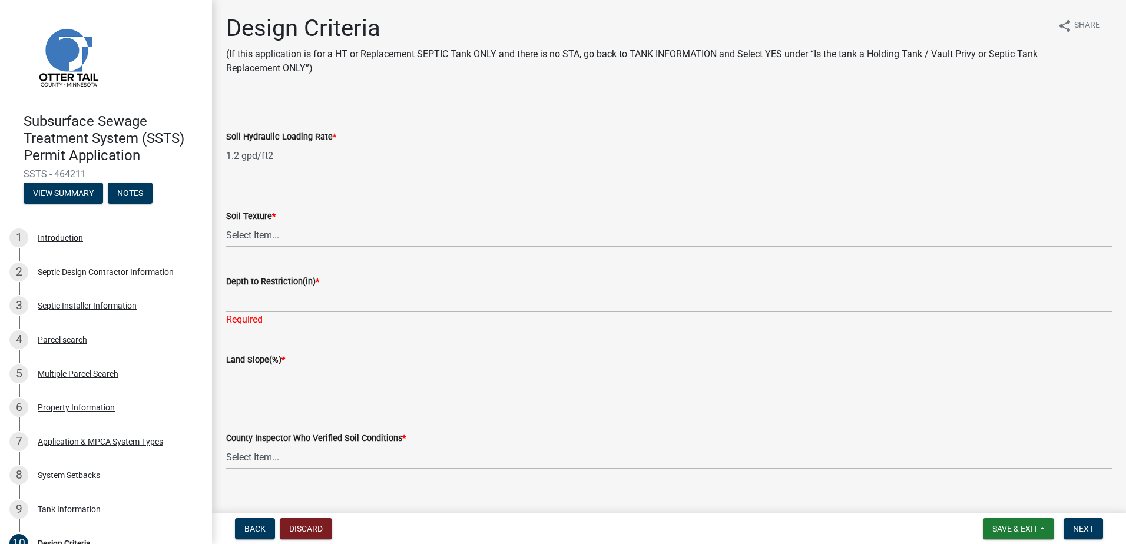
drag, startPoint x: 228, startPoint y: 231, endPoint x: 243, endPoint y: 244, distance: 19.2
click at [229, 232] on select "Select Item... Coarse Sand (COS) Sand (S) Fine Sand (FS) Very Fine Sand (VFS) L…" at bounding box center [669, 235] width 886 height 24
click at [226, 223] on select "Select Item... Coarse Sand (COS) Sand (S) Fine Sand (FS) Very Fine Sand (VFS) L…" at bounding box center [669, 235] width 886 height 24
select select "6a6ab172-1321-4f18-8c37-999bd65d2f3f"
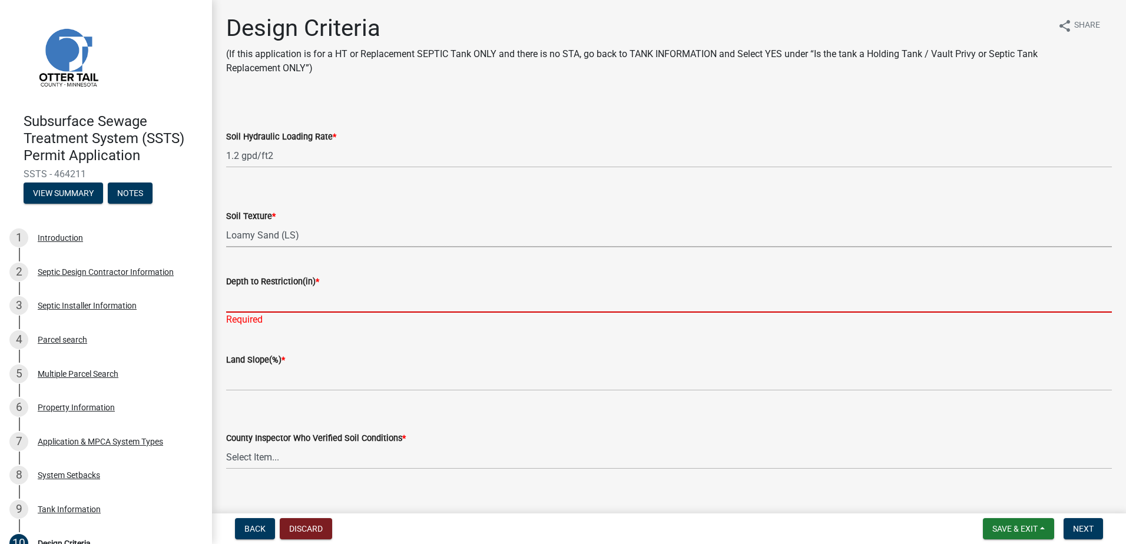
click at [243, 307] on input "Depth to Restriction(in) *" at bounding box center [669, 301] width 886 height 24
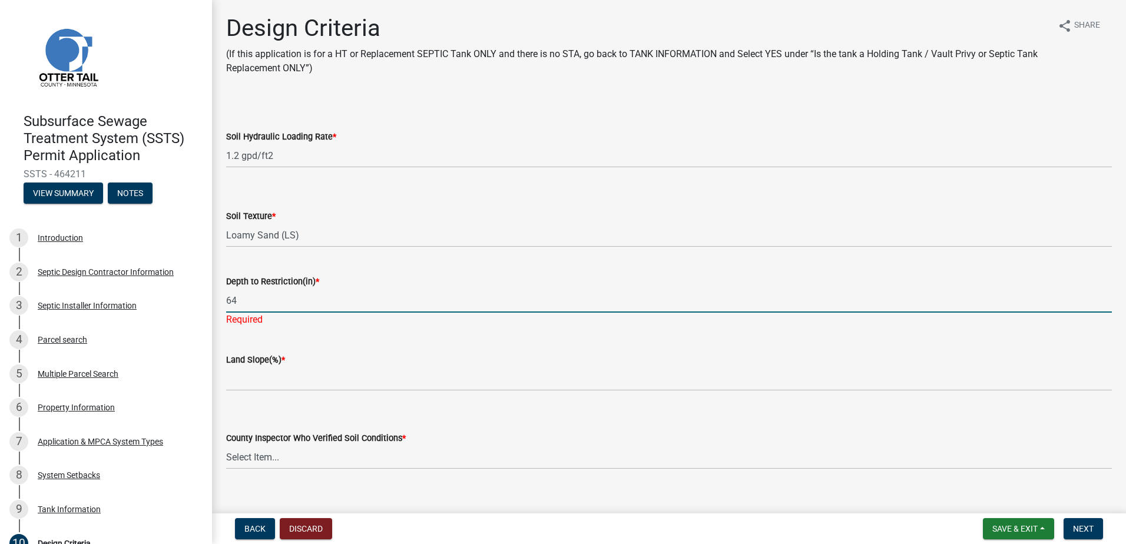
type input "64"
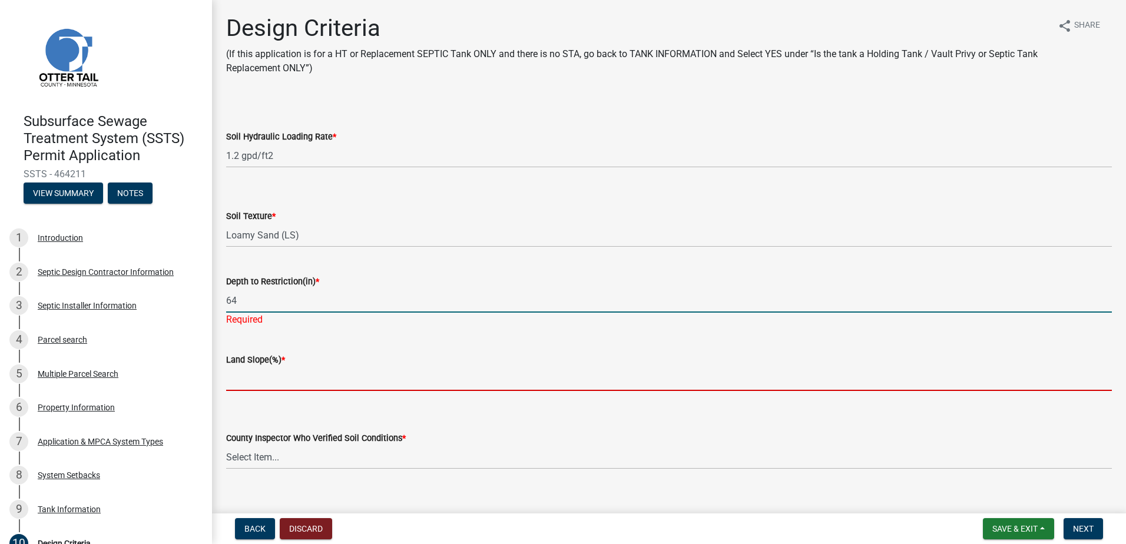
click at [251, 388] on wm-data-entity-input-list "Soil Hydraulic Loading Rate * Select Item... 1.6 gpd/ft2 1.2 gpd/ft2 1.0 gpd/ft…" at bounding box center [669, 289] width 886 height 381
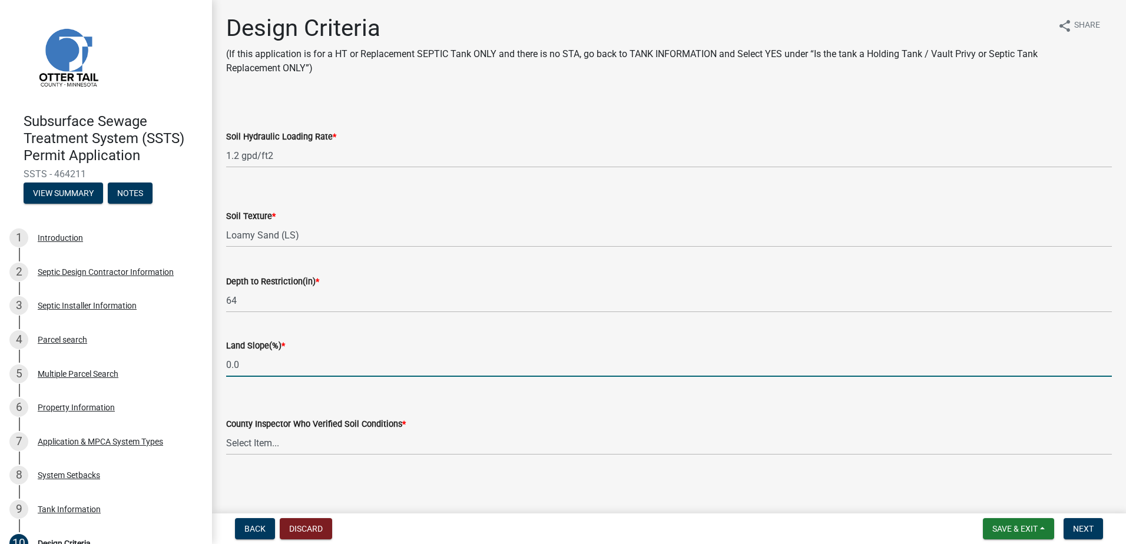
type input "0.0"
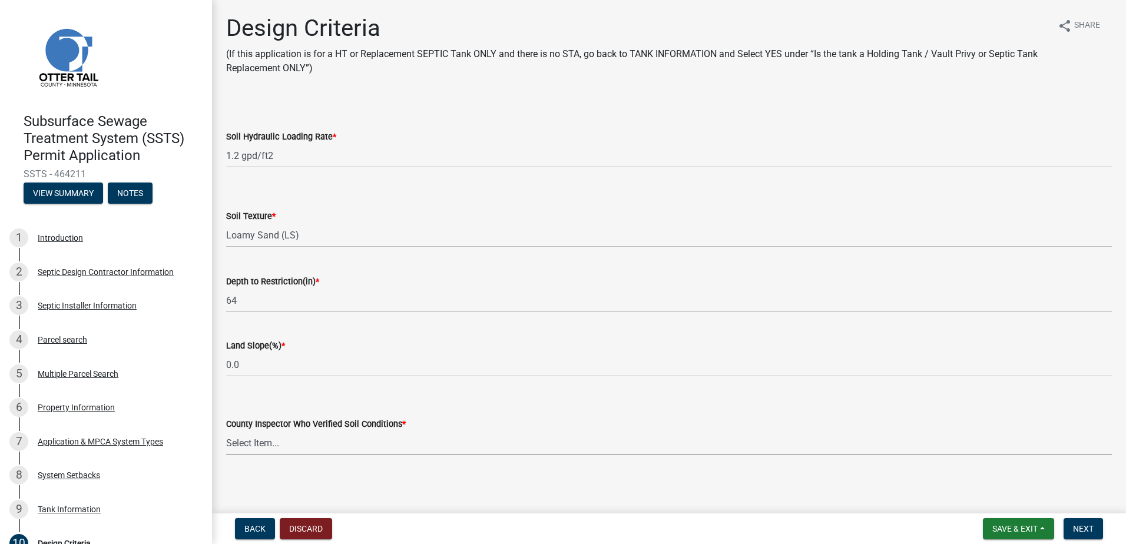
click at [266, 448] on select "Select Item... Alexis Newark Andrea Perales Brittany Tollefson Chris LeClair Co…" at bounding box center [669, 443] width 886 height 24
click at [226, 431] on select "Select Item... Alexis Newark Andrea Perales Brittany Tollefson Chris LeClair Co…" at bounding box center [669, 443] width 886 height 24
select select "77ed3ba4-a6d5-4048-ab27-59c0bc717e6e"
click at [1084, 529] on span "Next" at bounding box center [1083, 528] width 21 height 9
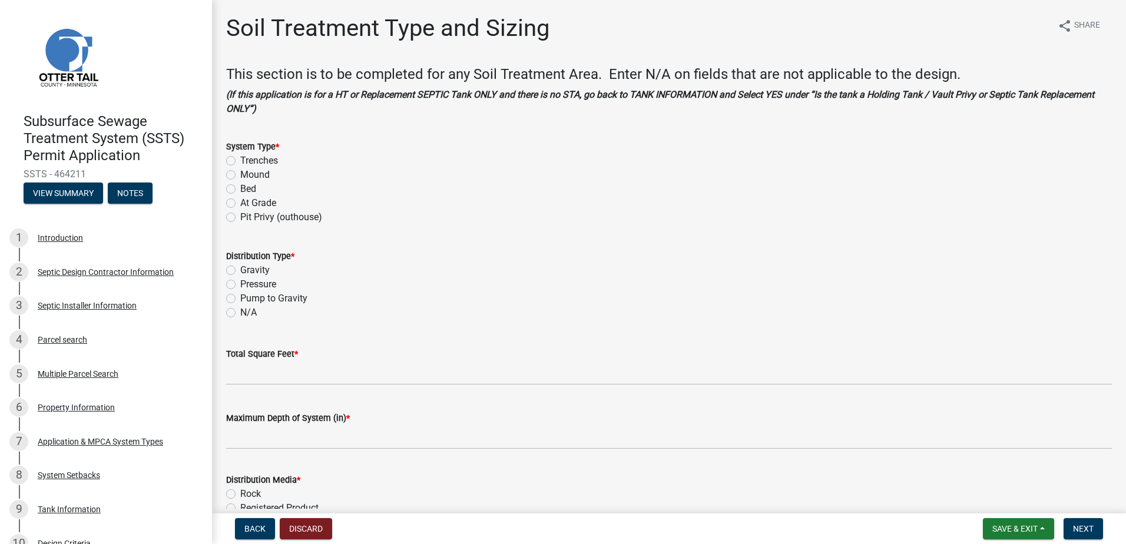
click at [240, 190] on label "Bed" at bounding box center [248, 189] width 16 height 14
click at [240, 190] on input "Bed" at bounding box center [244, 186] width 8 height 8
radio input "true"
click at [240, 286] on label "Pressure" at bounding box center [258, 284] width 36 height 14
click at [240, 285] on input "Pressure" at bounding box center [244, 281] width 8 height 8
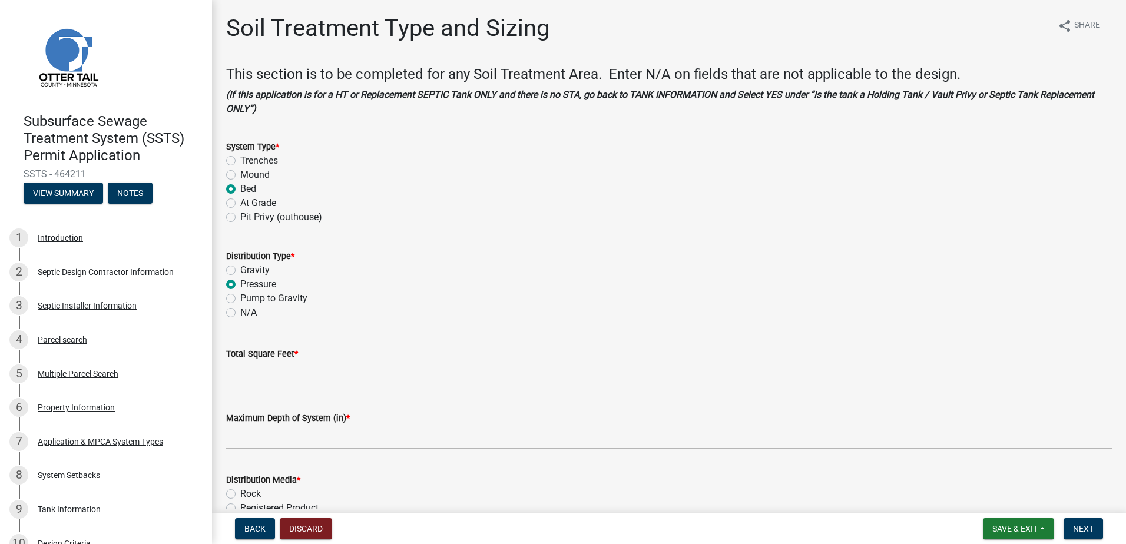
radio input "true"
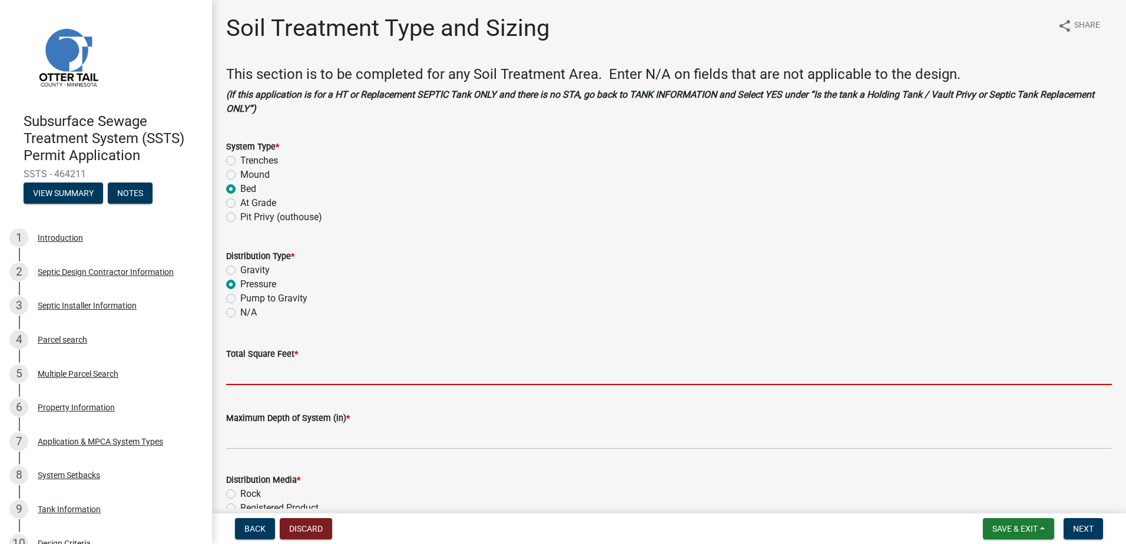
drag, startPoint x: 257, startPoint y: 380, endPoint x: 286, endPoint y: 372, distance: 30.6
click at [257, 380] on input "Total Square Feet *" at bounding box center [669, 373] width 886 height 24
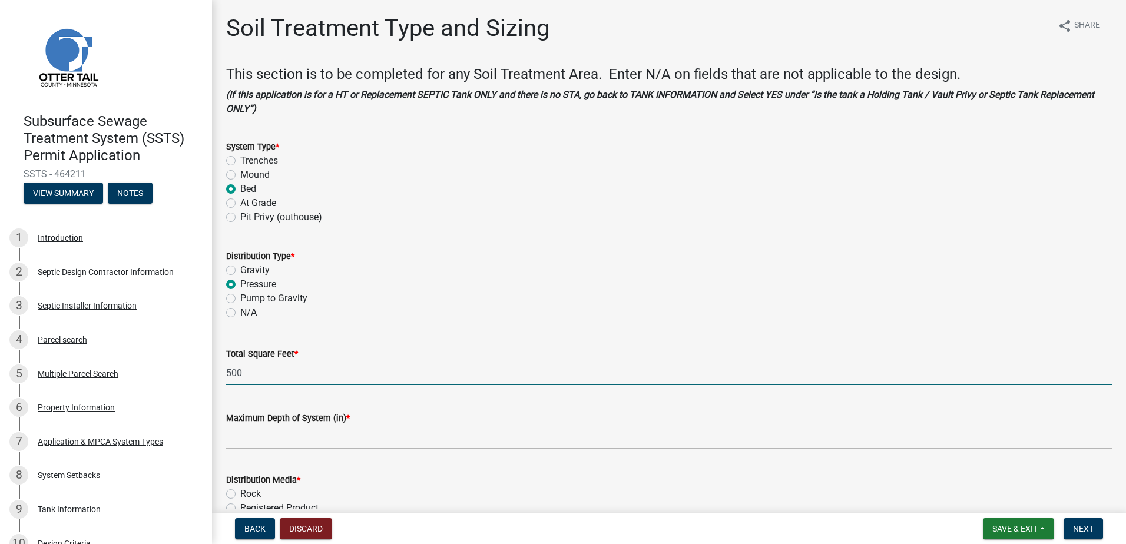
type input "500"
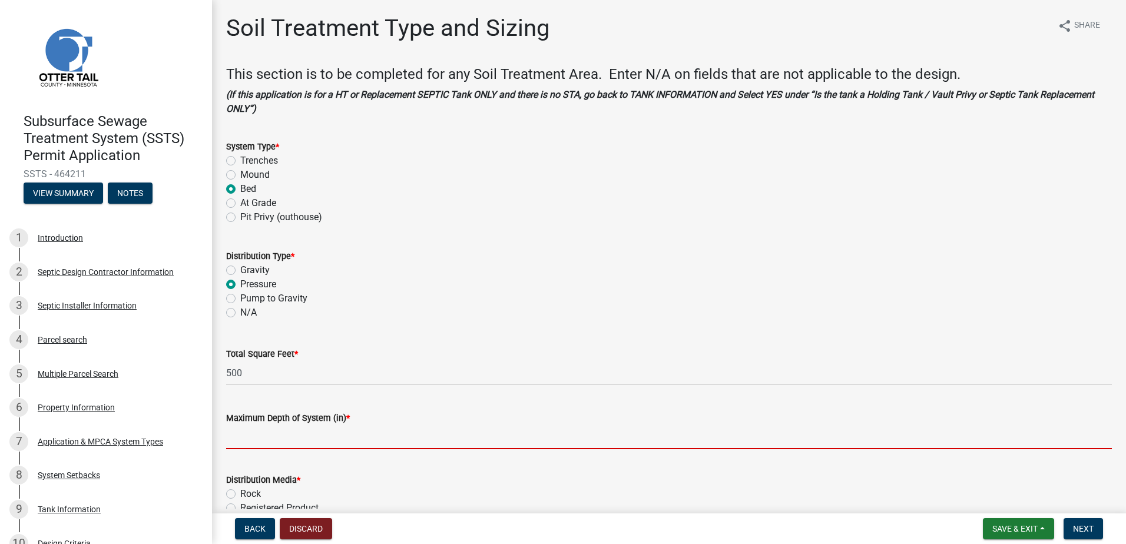
click at [250, 437] on input "Maximum Depth of System (in) *" at bounding box center [669, 437] width 886 height 24
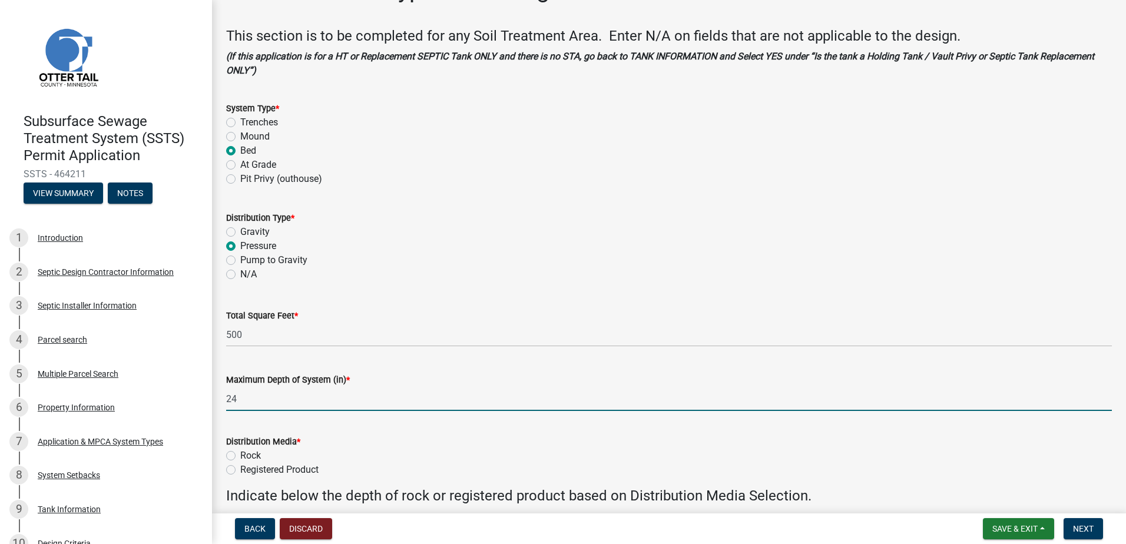
scroll to position [59, 0]
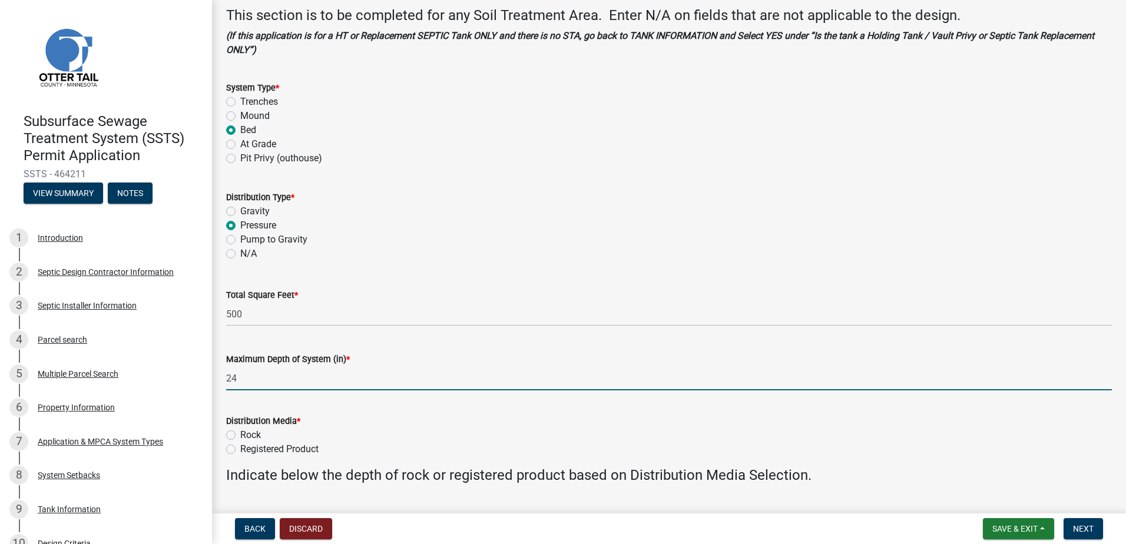
type input "24"
click at [240, 431] on label "Rock" at bounding box center [250, 435] width 21 height 14
click at [240, 431] on input "Rock" at bounding box center [244, 432] width 8 height 8
radio input "true"
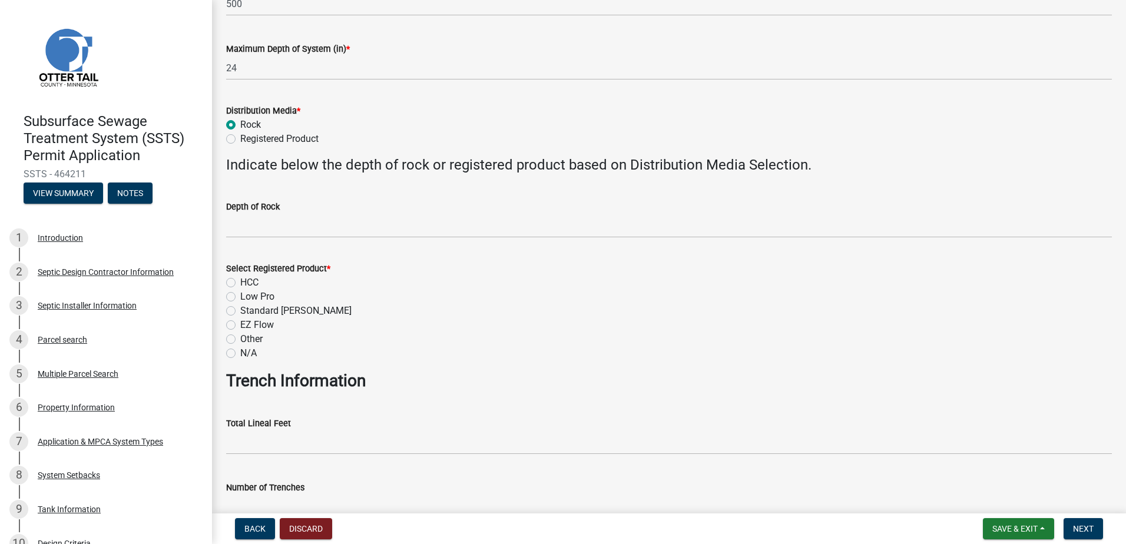
scroll to position [412, 0]
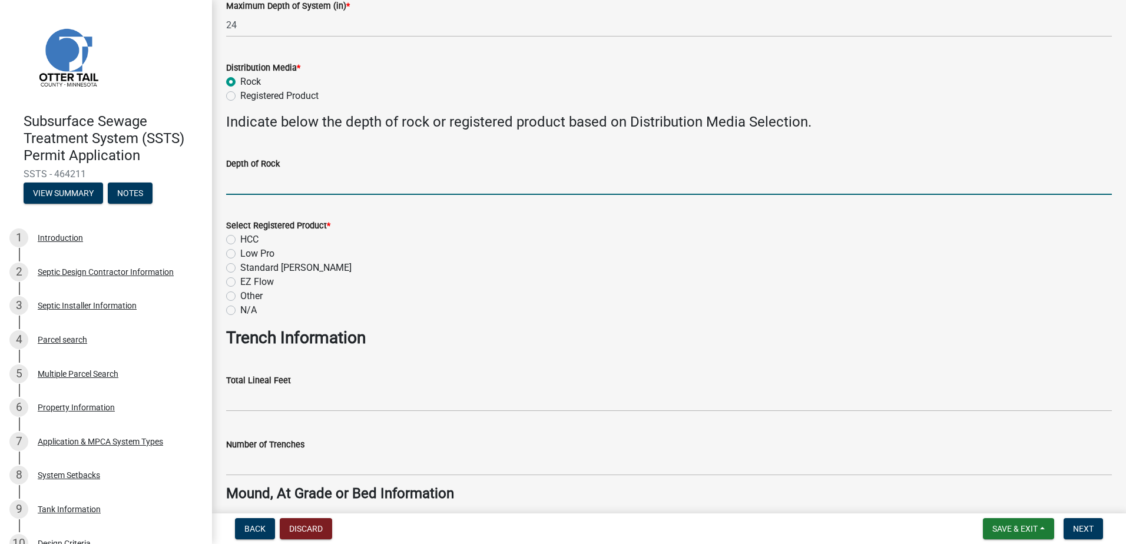
click at [246, 193] on input "Depth of Rock" at bounding box center [669, 183] width 886 height 24
type input "9" Under Pipe"
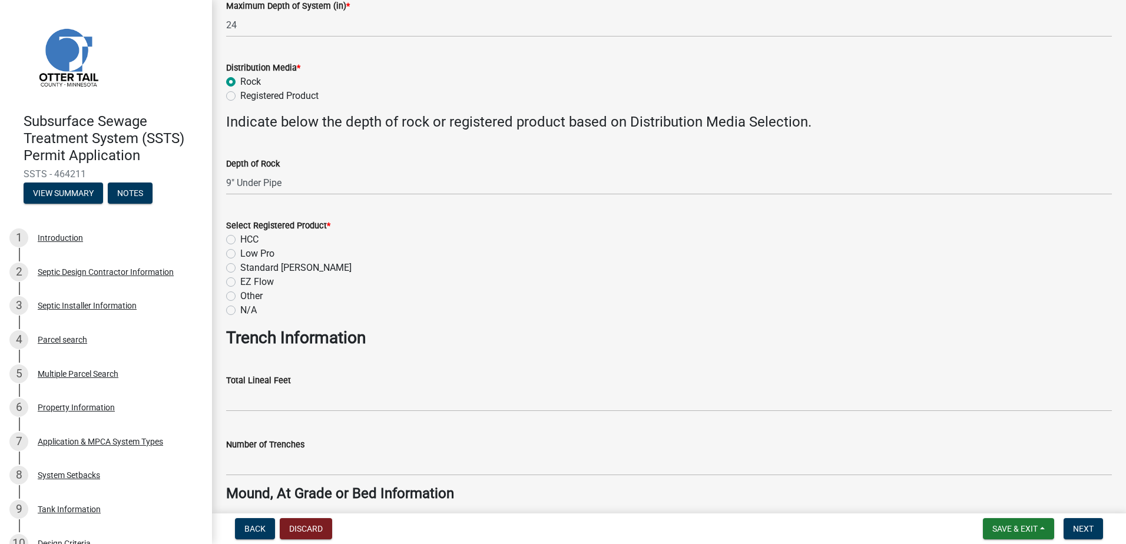
click at [240, 307] on label "N/A" at bounding box center [248, 310] width 16 height 14
click at [240, 307] on input "N/A" at bounding box center [244, 307] width 8 height 8
radio input "true"
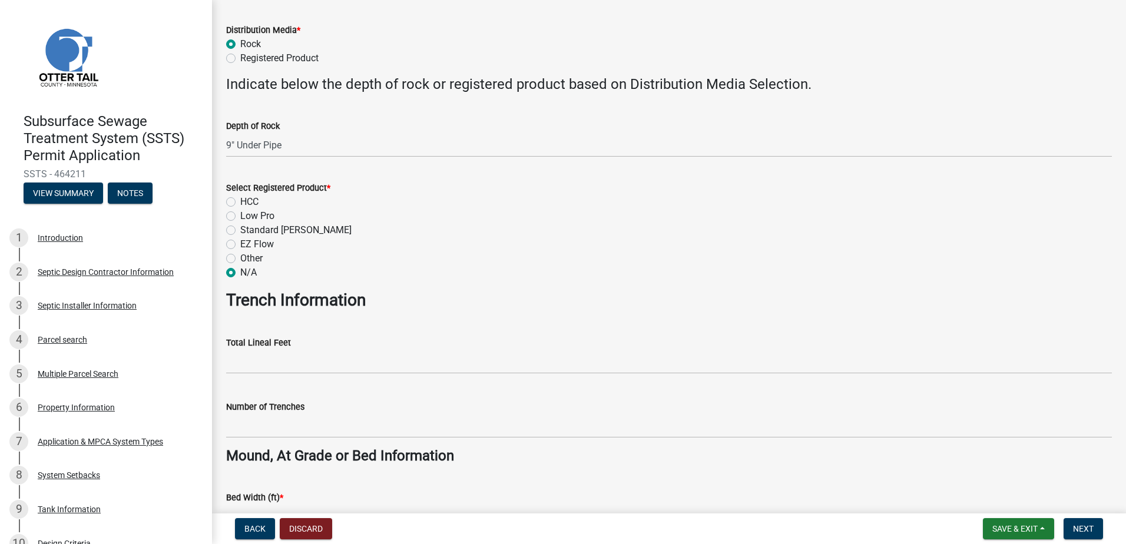
scroll to position [530, 0]
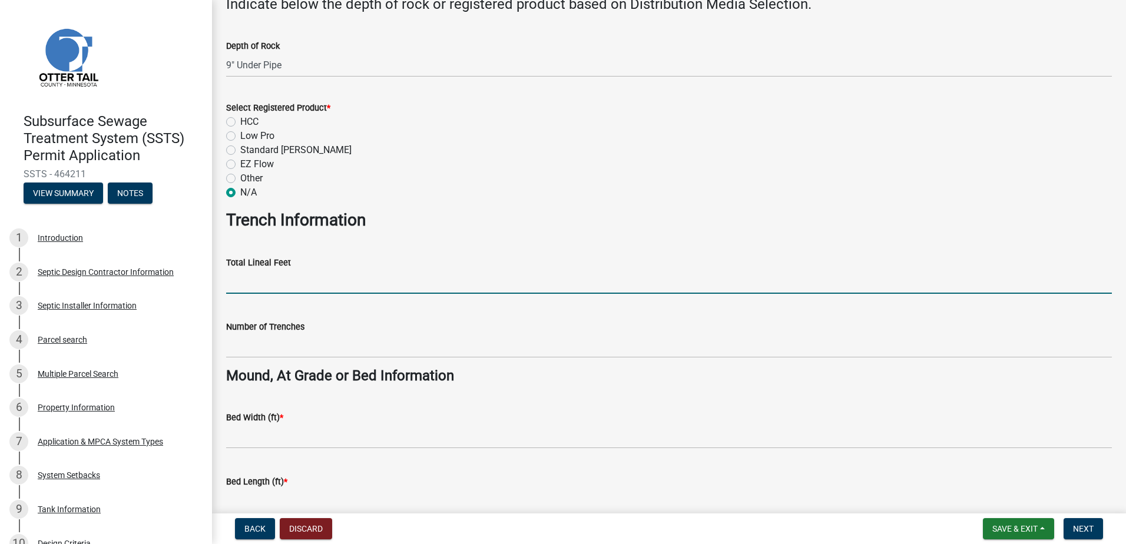
click at [251, 292] on input "Total Lineal Feet" at bounding box center [669, 282] width 886 height 24
type input "NA"
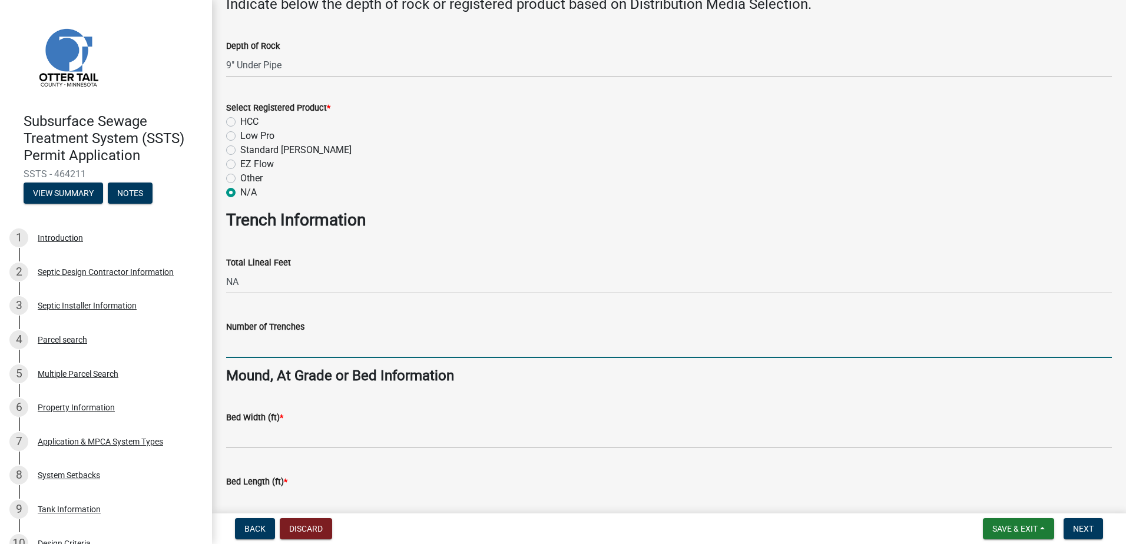
click at [243, 346] on input "Number of Trenches" at bounding box center [669, 346] width 886 height 24
type input "NA"
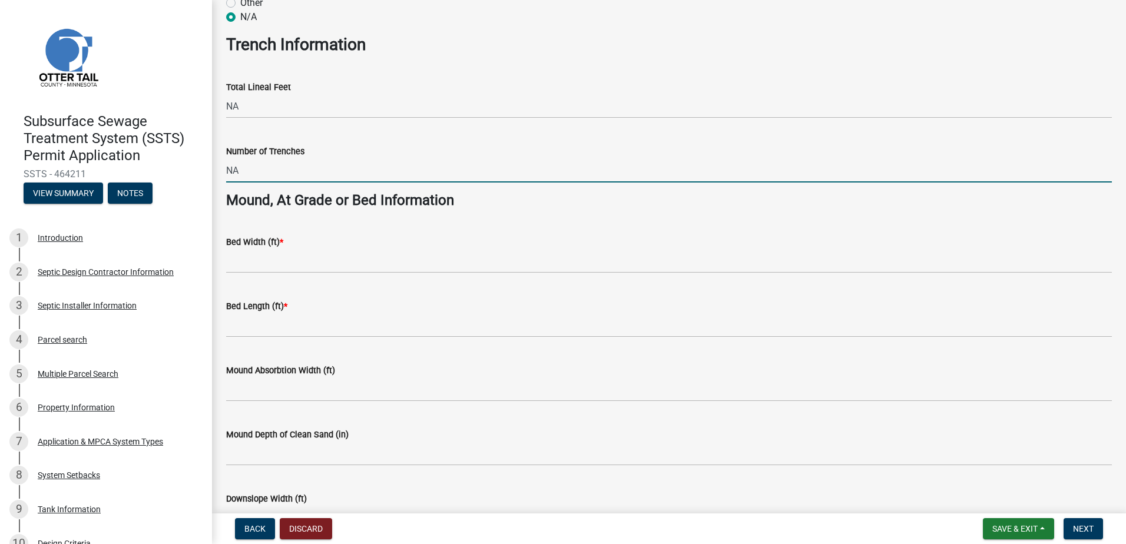
scroll to position [707, 0]
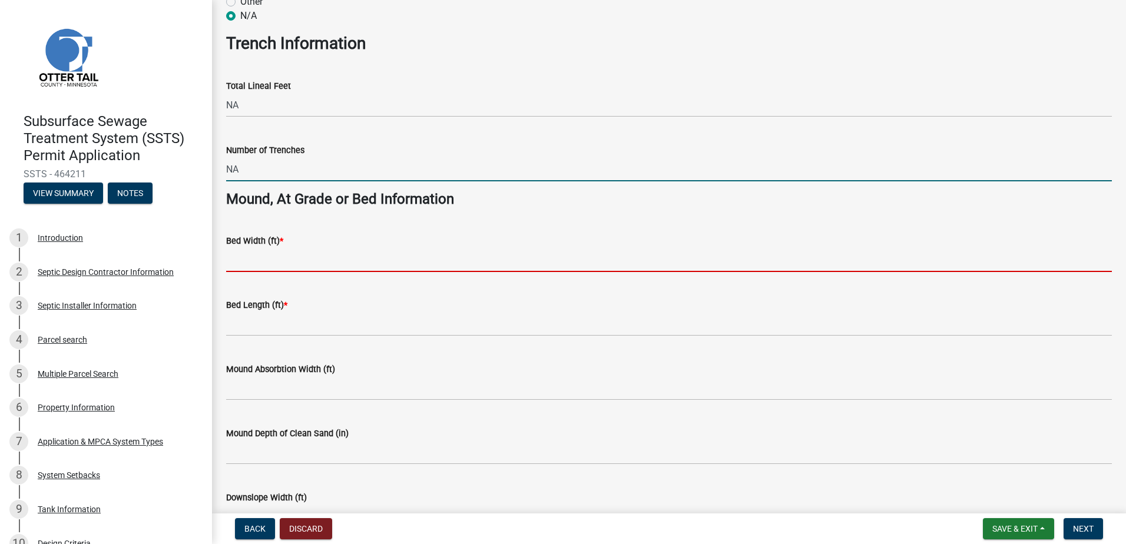
click at [243, 266] on input "Bed Width (ft) *" at bounding box center [669, 260] width 886 height 24
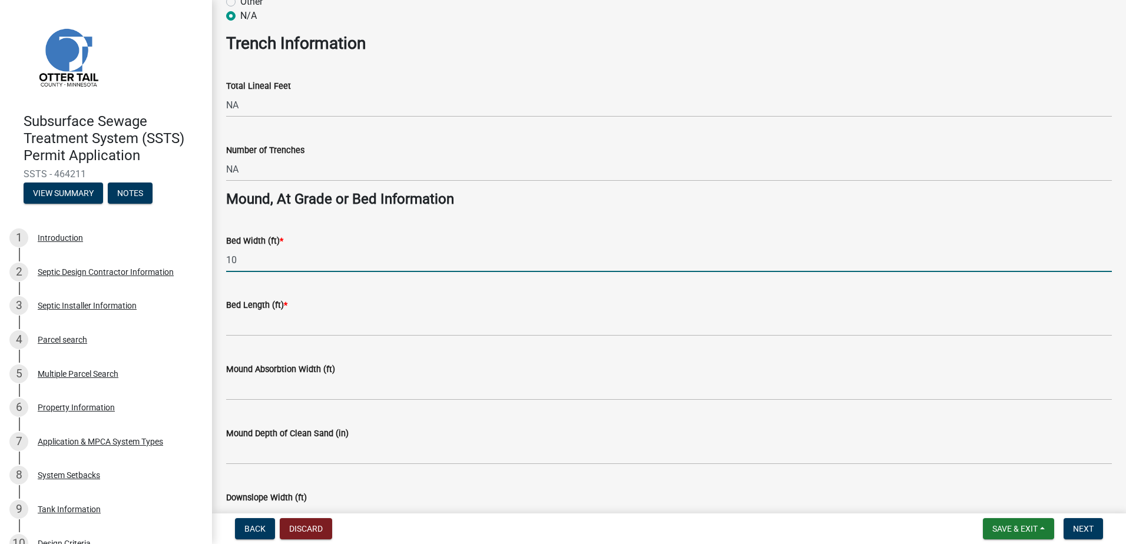
type input "10"
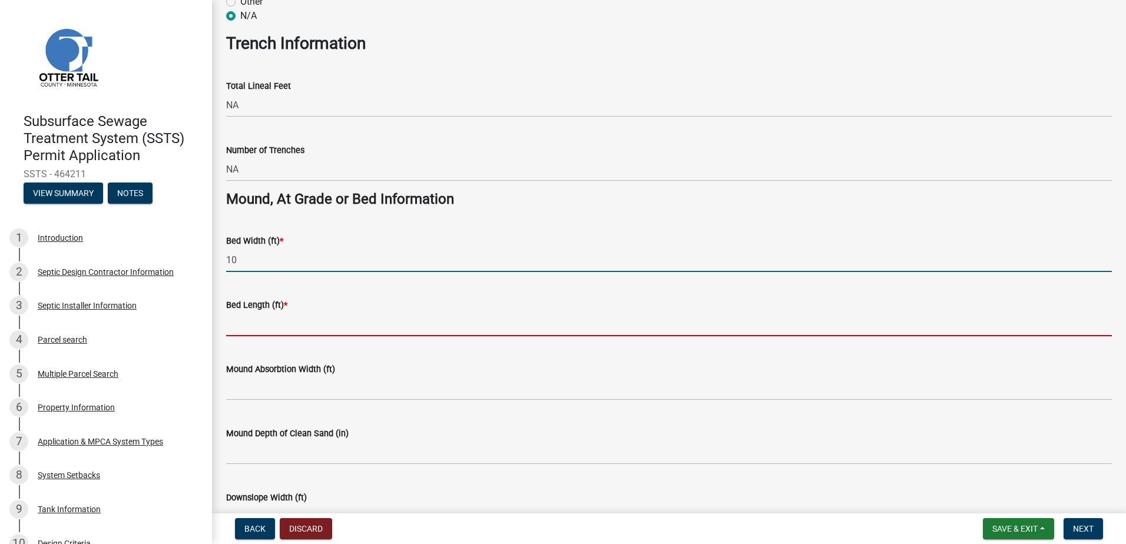
click at [242, 327] on input "Bed Length (ft) *" at bounding box center [669, 324] width 886 height 24
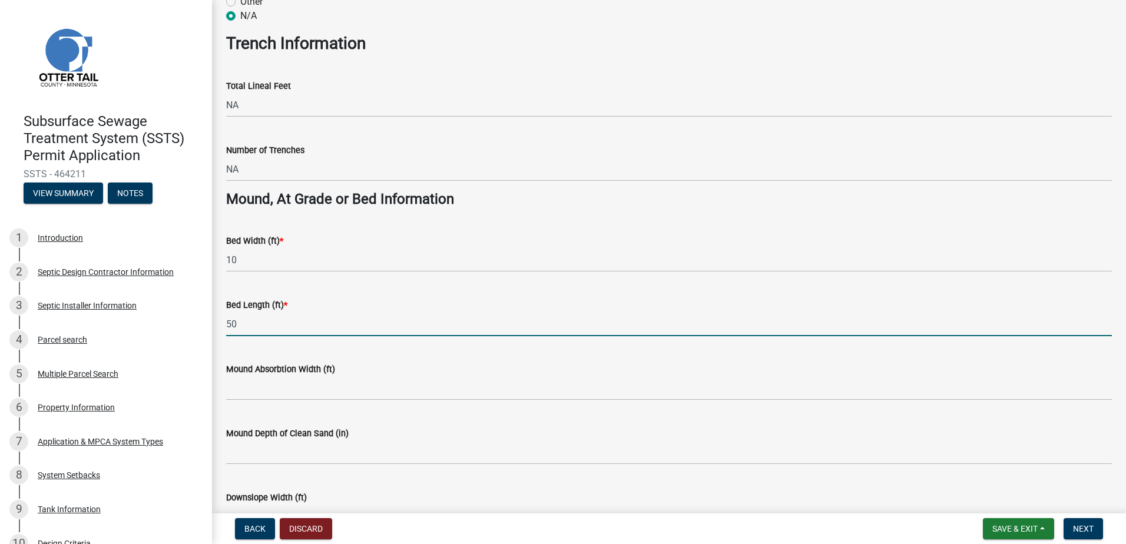
type input "50"
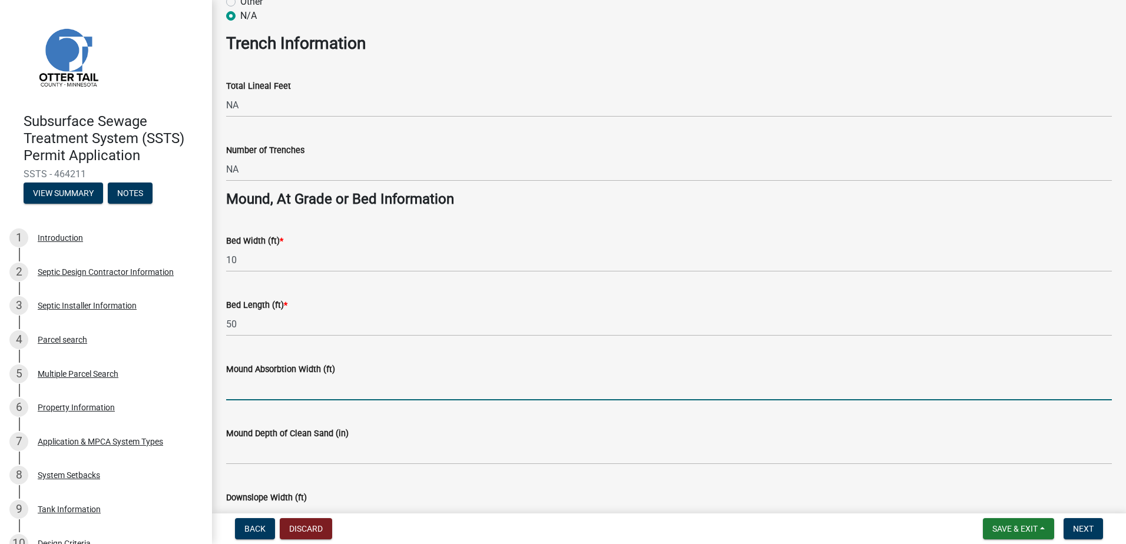
click at [229, 393] on input "Mound Absorbtion Width (ft)" at bounding box center [669, 388] width 886 height 24
type input "NA"
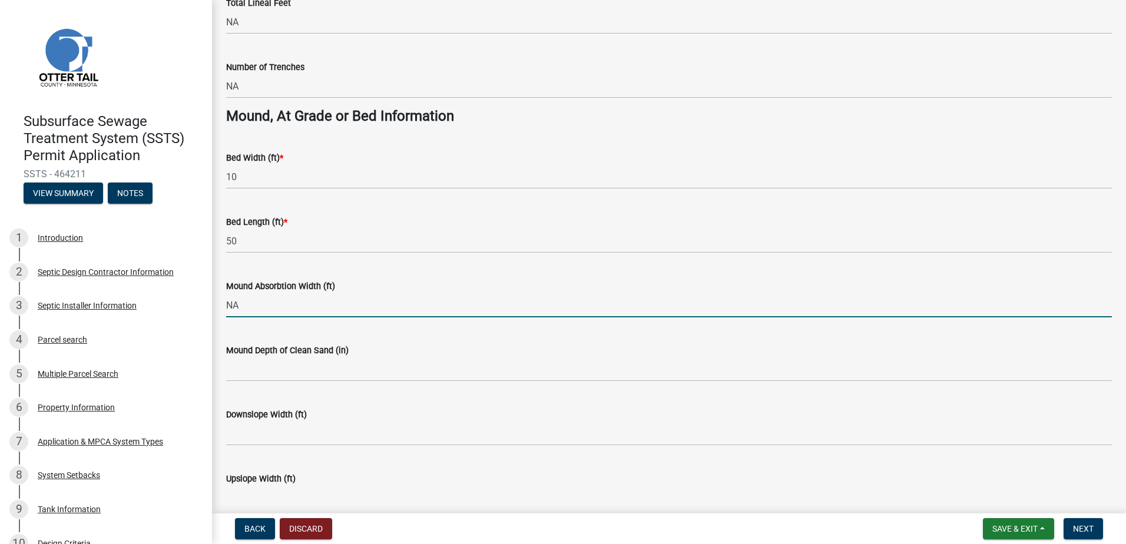
scroll to position [846, 0]
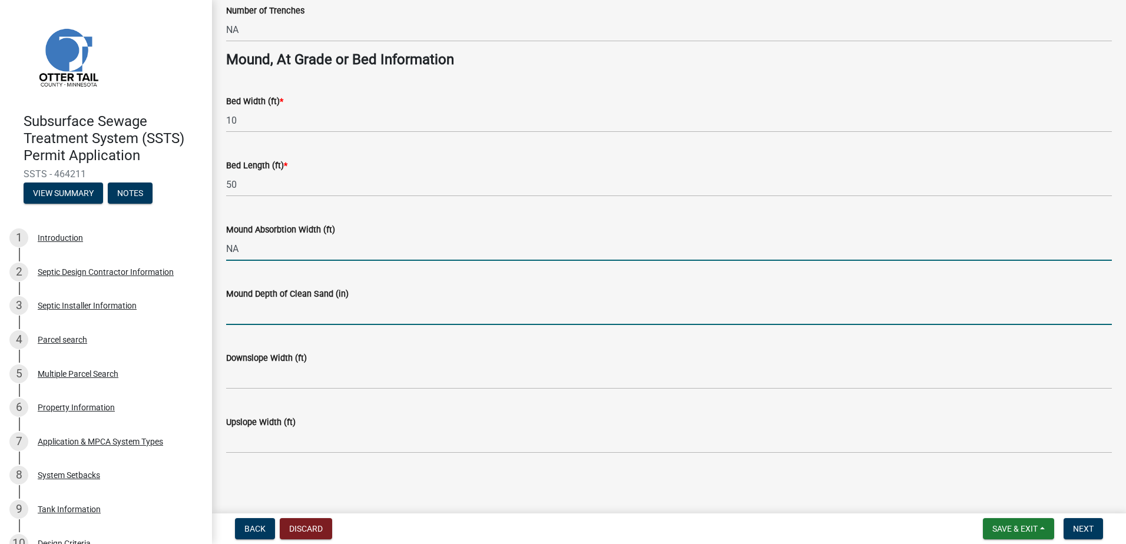
click at [239, 318] on input "Mound Depth of Clean Sand (in)" at bounding box center [669, 313] width 886 height 24
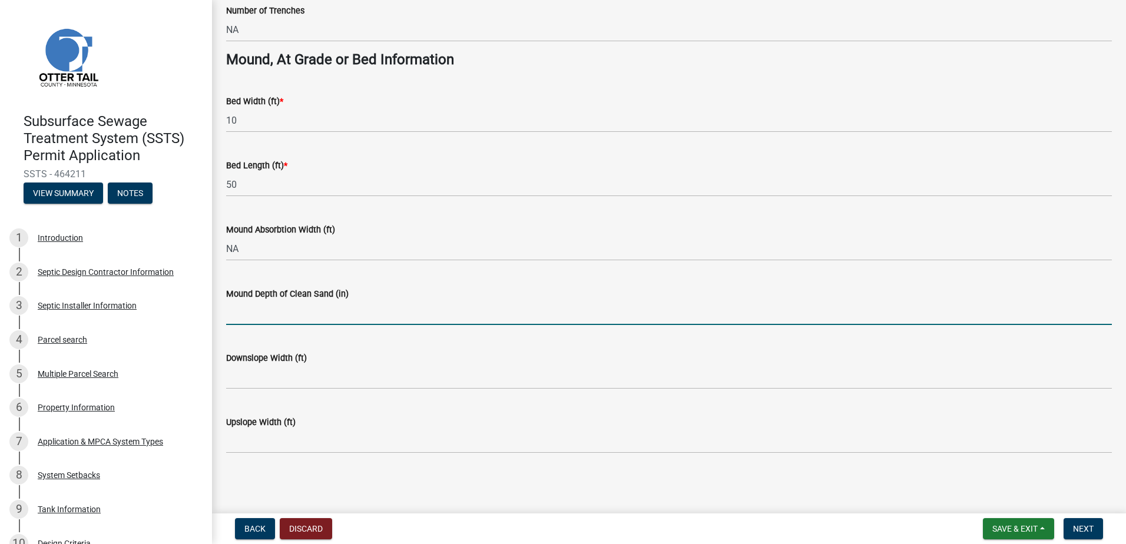
type input "NA"
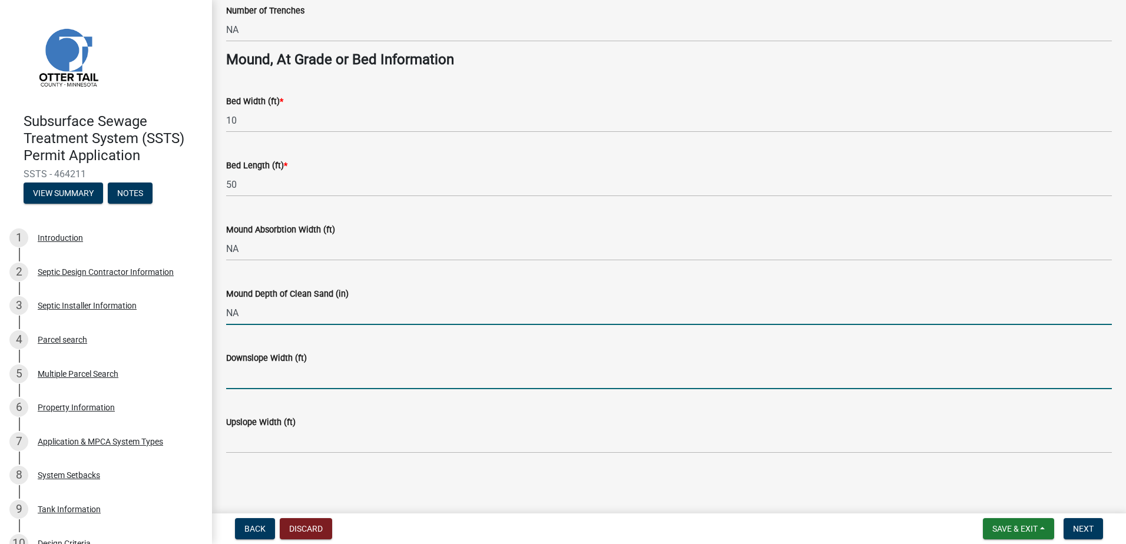
click at [237, 382] on input "Downslope Width (ft)" at bounding box center [669, 377] width 886 height 24
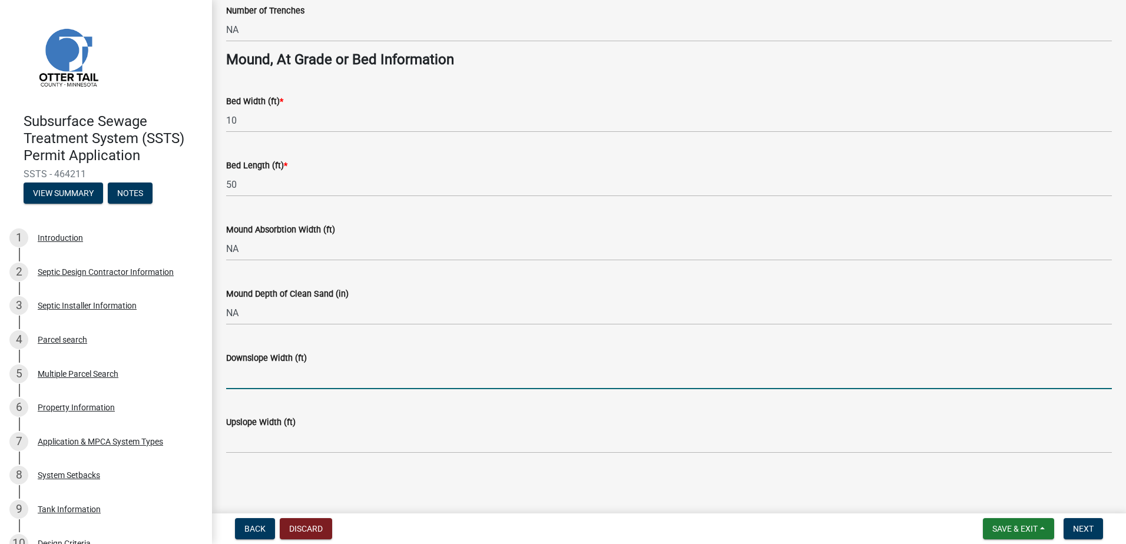
type input "NA"
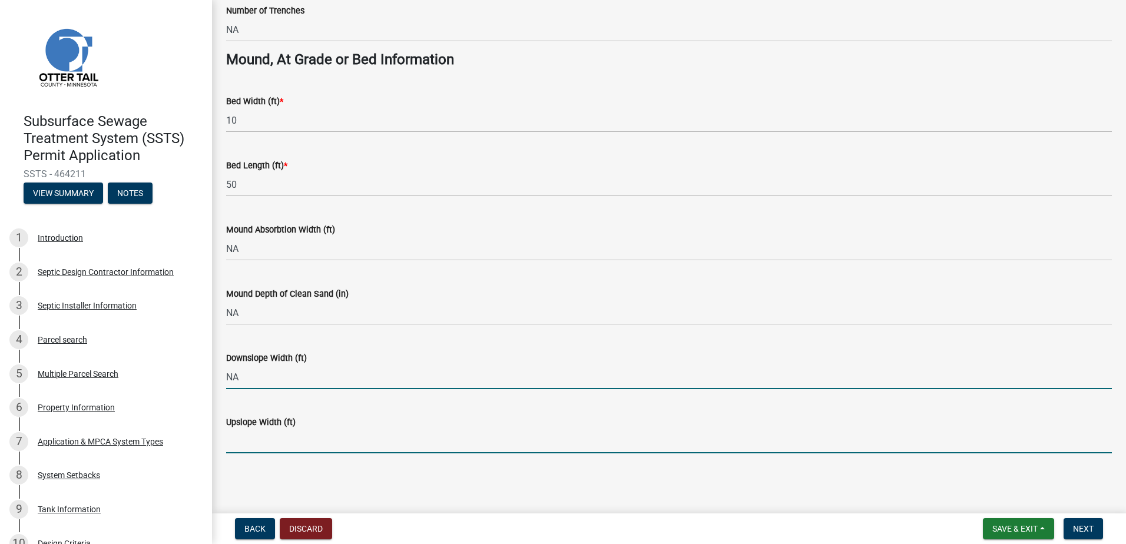
click at [237, 441] on input "Upslope Width (ft)" at bounding box center [669, 441] width 886 height 24
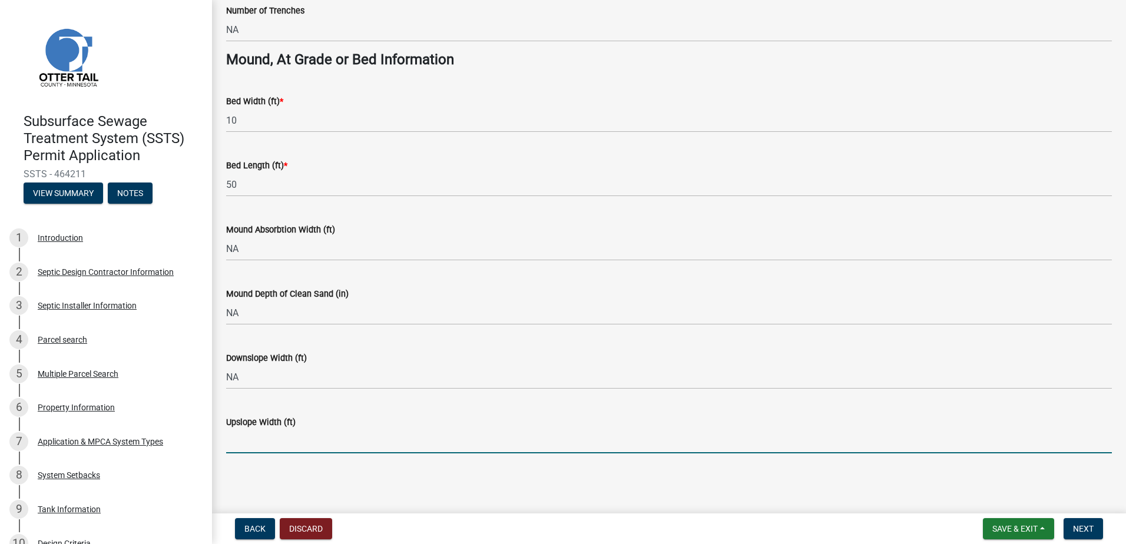
type input "NA"
click at [1091, 527] on span "Next" at bounding box center [1083, 528] width 21 height 9
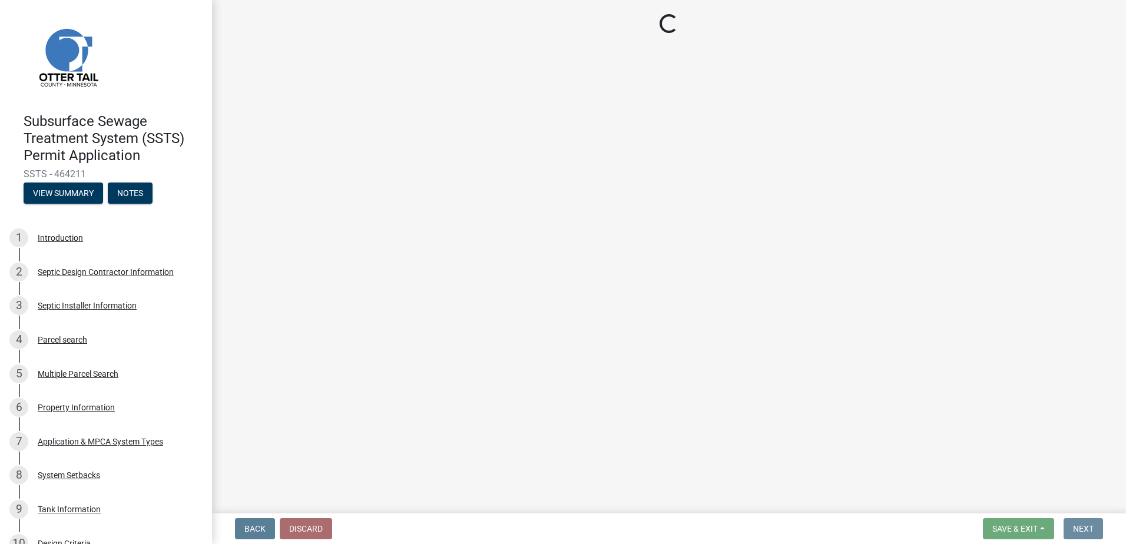
scroll to position [0, 0]
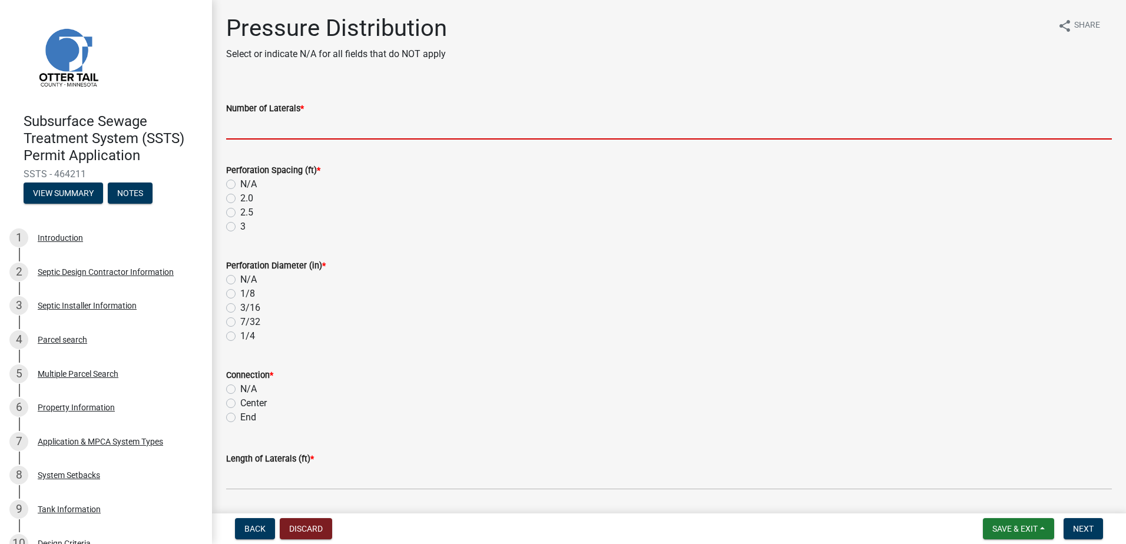
click at [246, 135] on input "Number of Laterals *" at bounding box center [669, 127] width 886 height 24
type input "3"
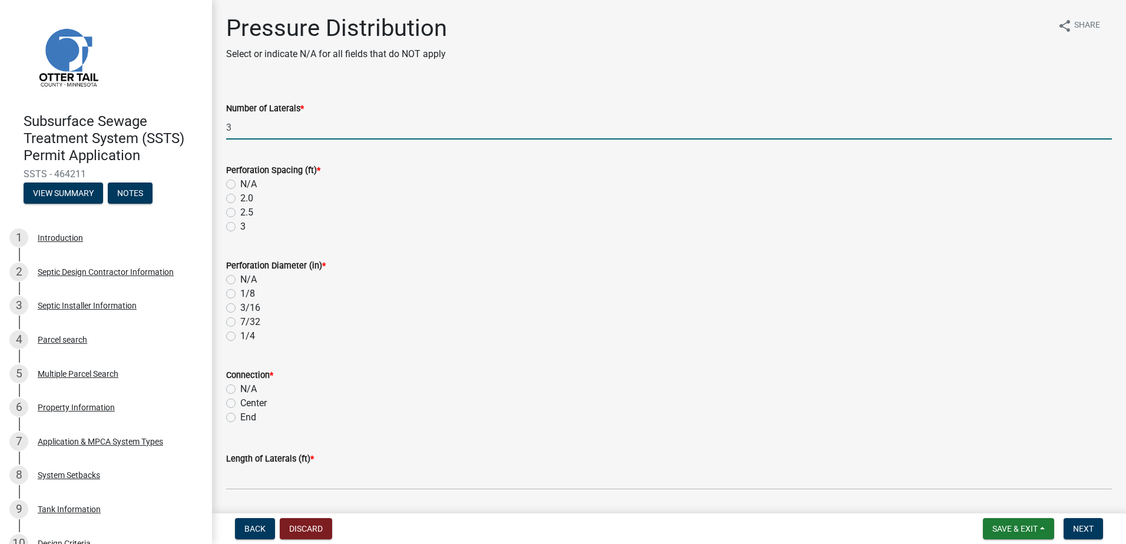
click at [240, 228] on label "3" at bounding box center [242, 227] width 5 height 14
click at [240, 227] on input "3" at bounding box center [244, 224] width 8 height 8
radio input "true"
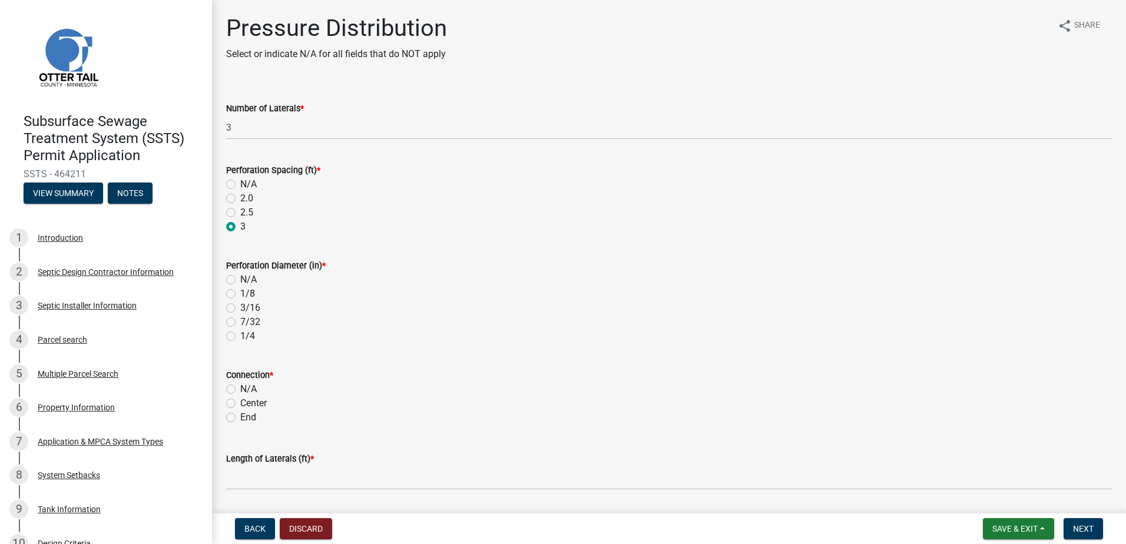
click at [240, 319] on label "7/32" at bounding box center [250, 322] width 20 height 14
click at [240, 319] on input "7/32" at bounding box center [244, 319] width 8 height 8
radio input "true"
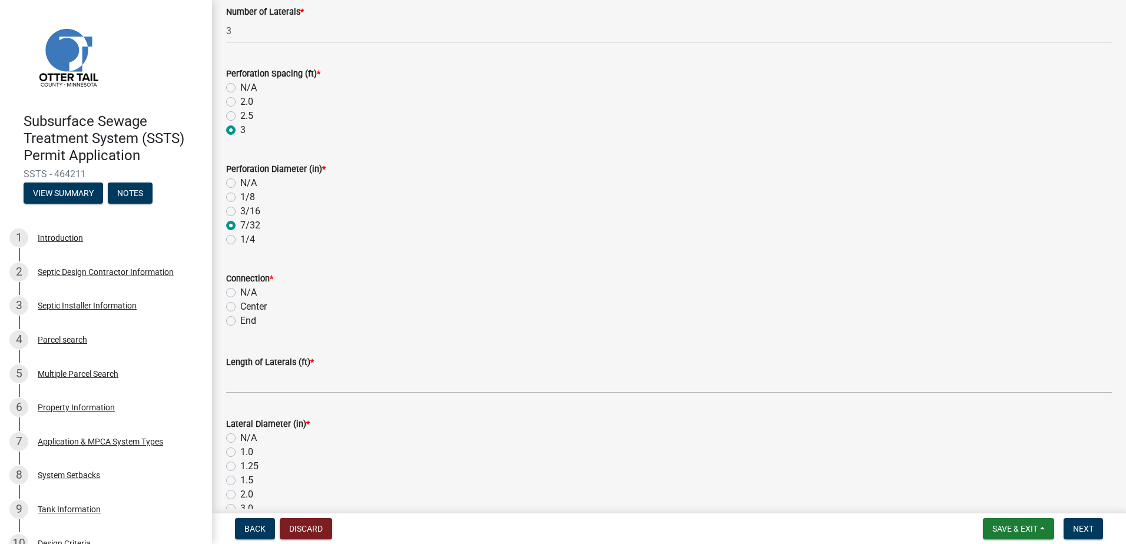
scroll to position [118, 0]
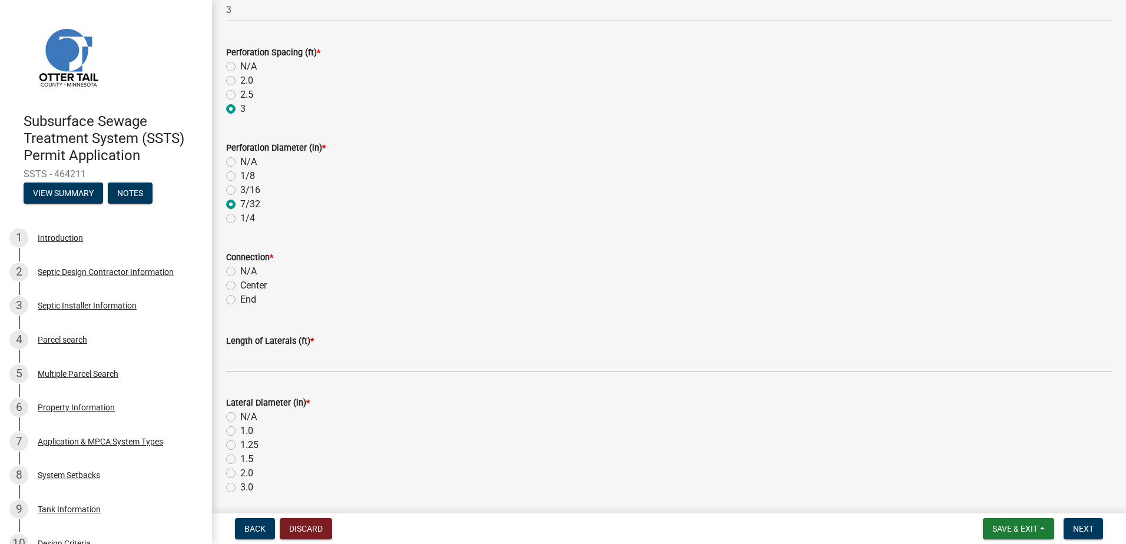
click at [240, 304] on label "End" at bounding box center [248, 300] width 16 height 14
click at [240, 300] on input "End" at bounding box center [244, 297] width 8 height 8
radio input "true"
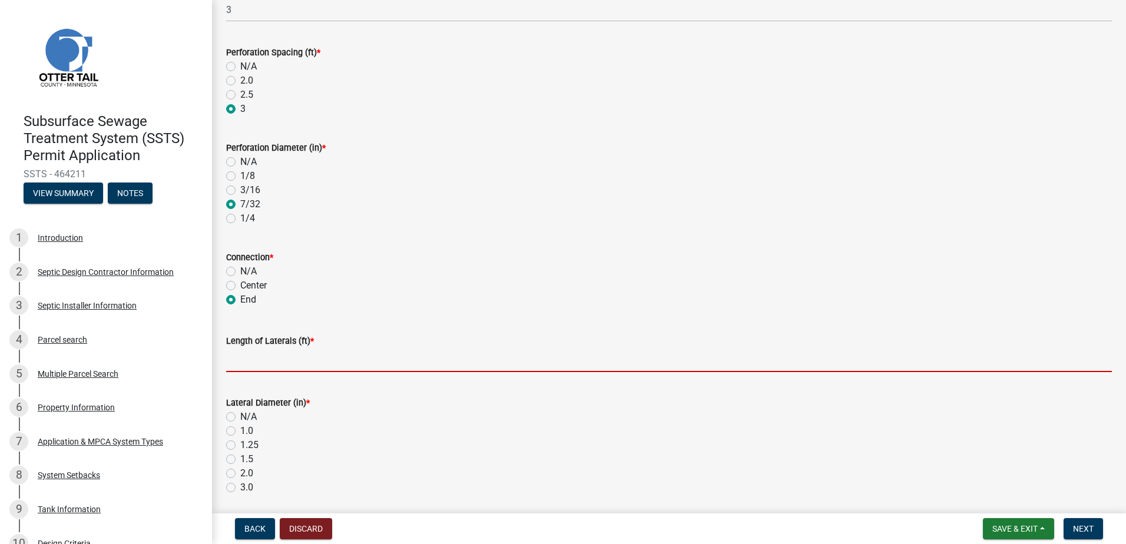
click at [245, 365] on input "Length of Laterals (ft) *" at bounding box center [669, 360] width 886 height 24
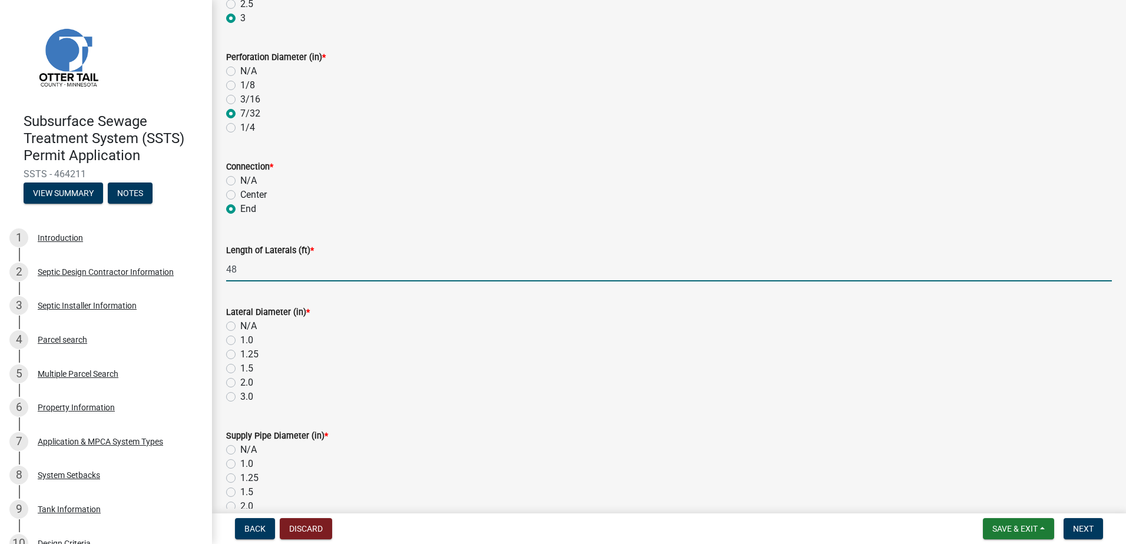
scroll to position [294, 0]
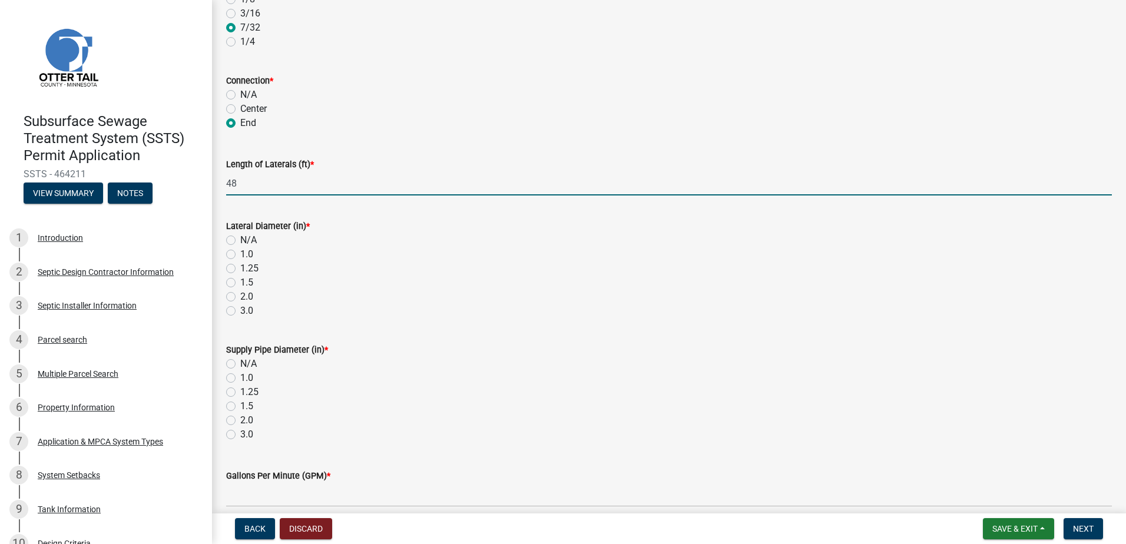
type input "48"
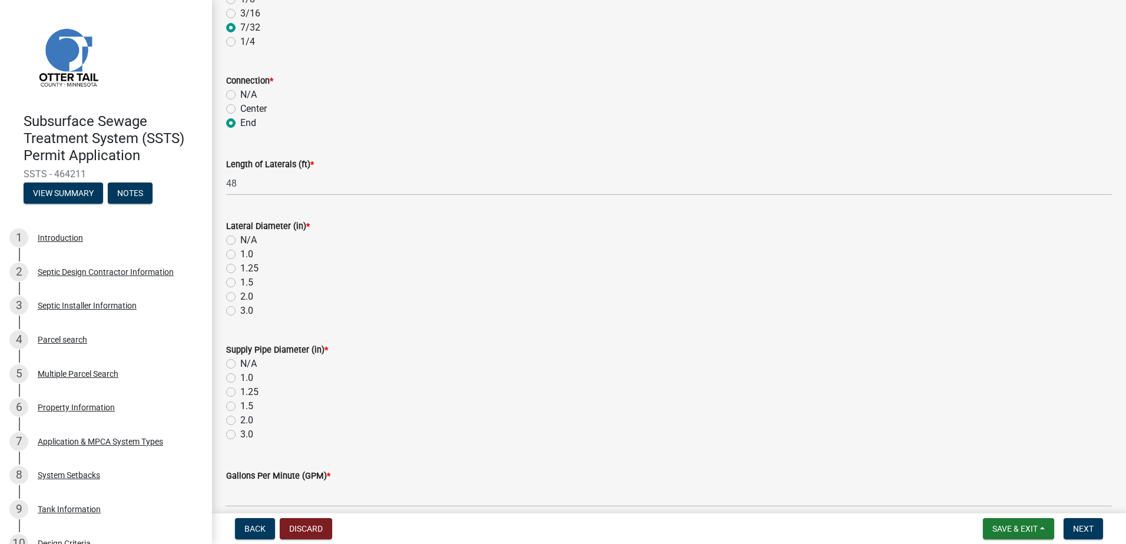
click at [240, 284] on label "1.5" at bounding box center [246, 283] width 13 height 14
click at [240, 283] on input "1.5" at bounding box center [244, 280] width 8 height 8
radio input "true"
click at [240, 422] on label "2.0" at bounding box center [246, 420] width 13 height 14
click at [240, 421] on input "2.0" at bounding box center [244, 417] width 8 height 8
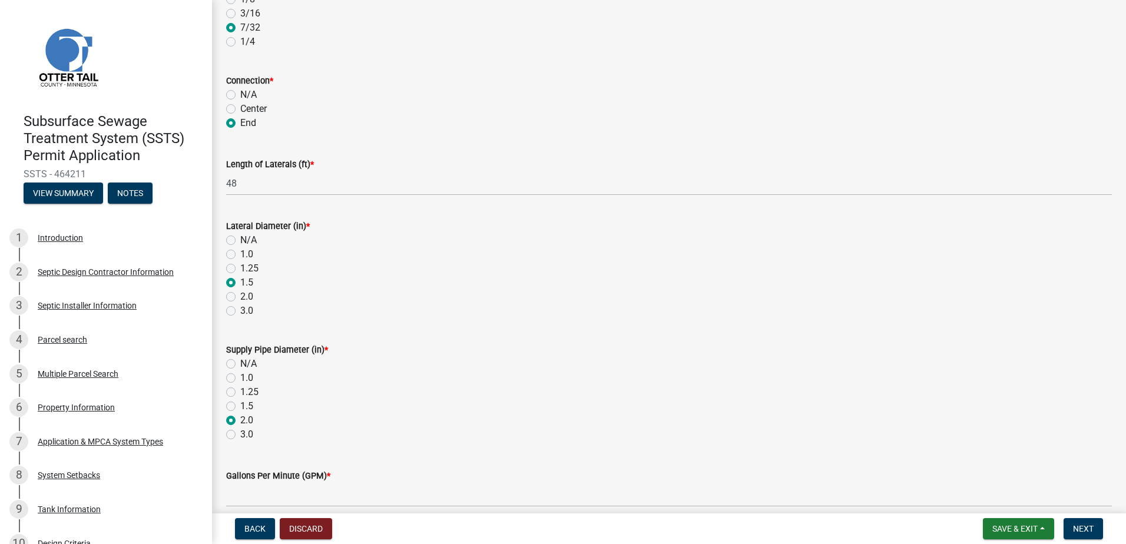
radio input "true"
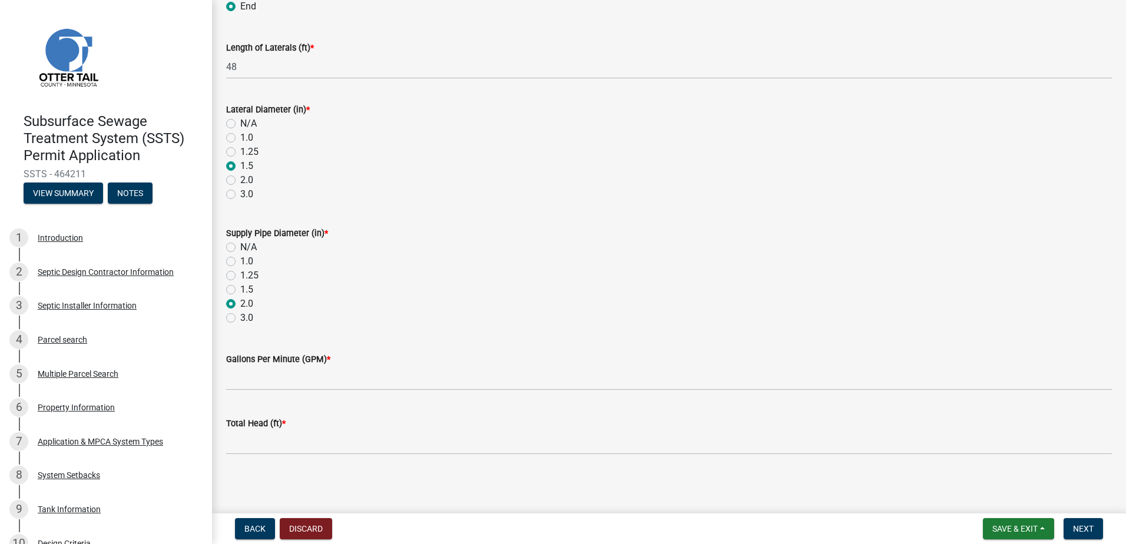
scroll to position [412, 0]
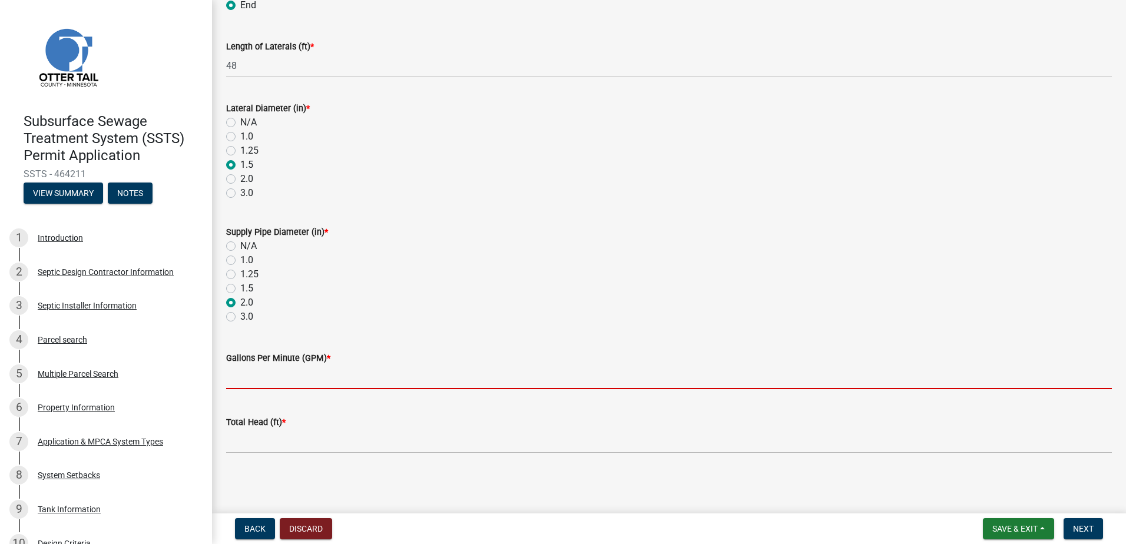
drag, startPoint x: 244, startPoint y: 381, endPoint x: 264, endPoint y: 370, distance: 22.7
click at [244, 381] on input "Gallons Per Minute (GPM) *" at bounding box center [669, 377] width 886 height 24
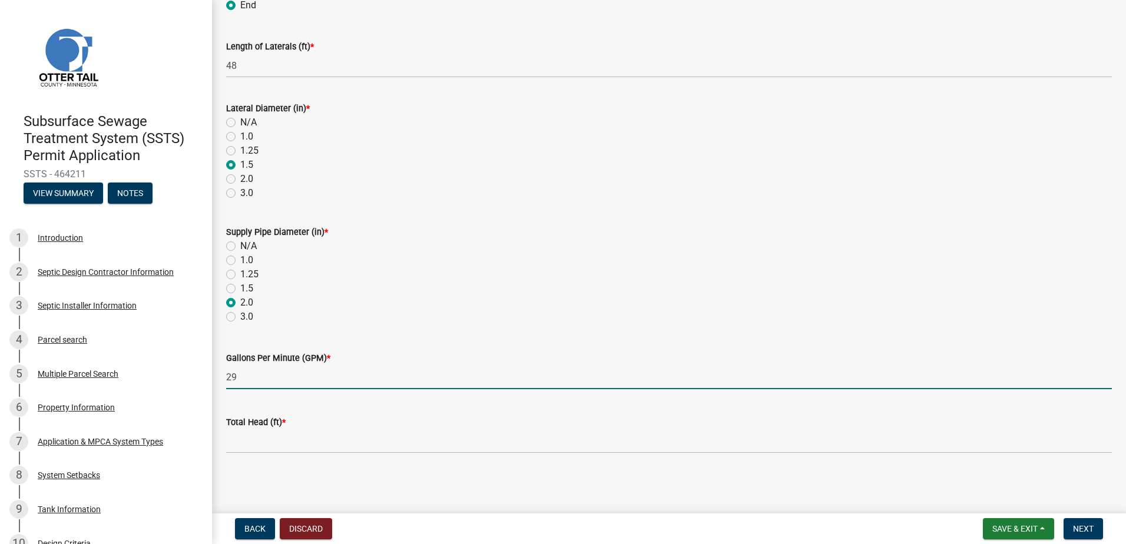
type input "29"
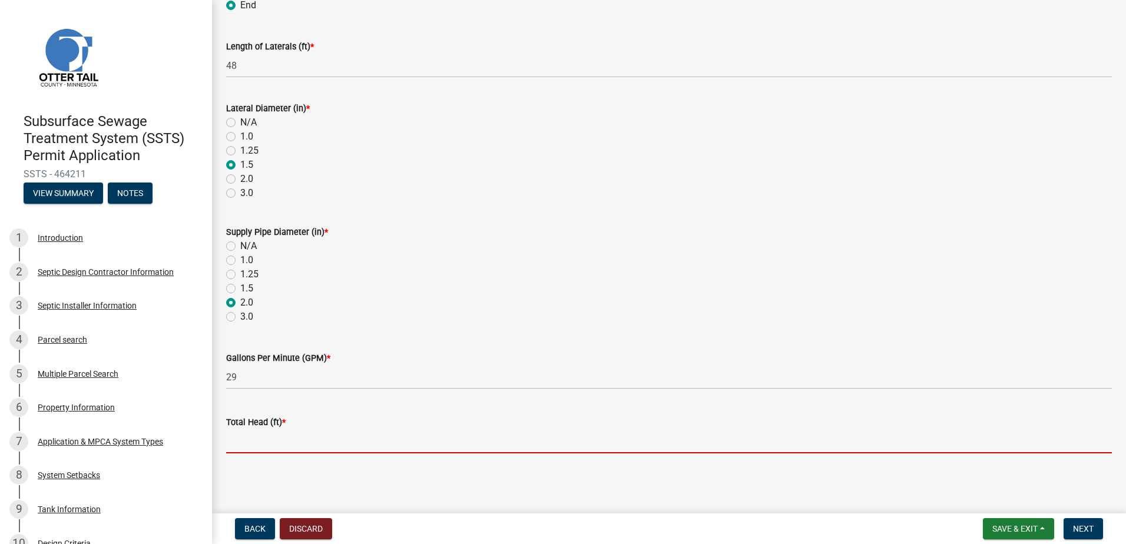
drag, startPoint x: 237, startPoint y: 444, endPoint x: 267, endPoint y: 466, distance: 37.1
click at [241, 445] on input "Total Head (ft) *" at bounding box center [669, 441] width 886 height 24
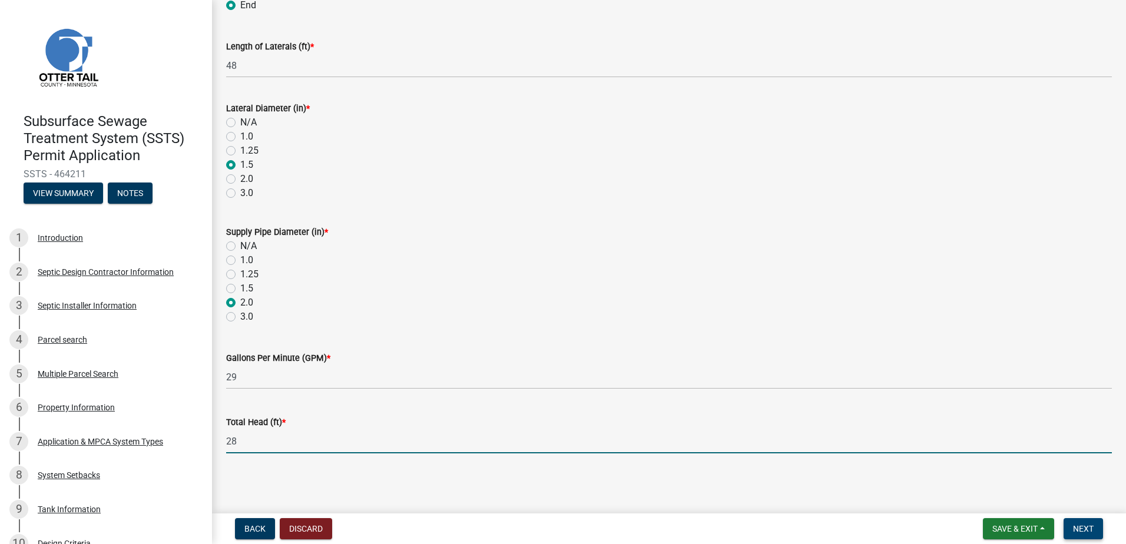
type input "28"
click at [1088, 531] on span "Next" at bounding box center [1083, 528] width 21 height 9
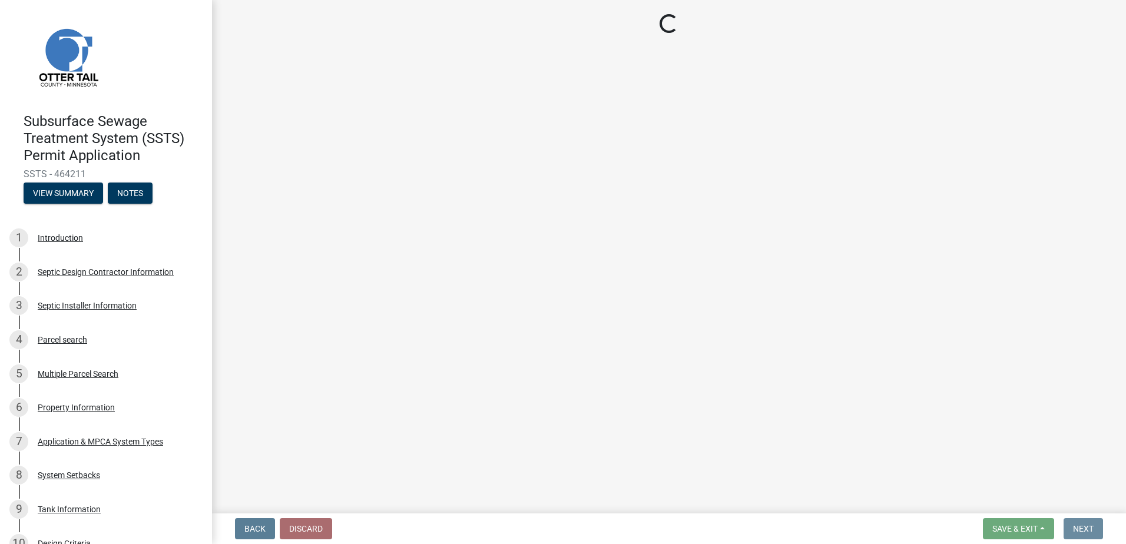
scroll to position [0, 0]
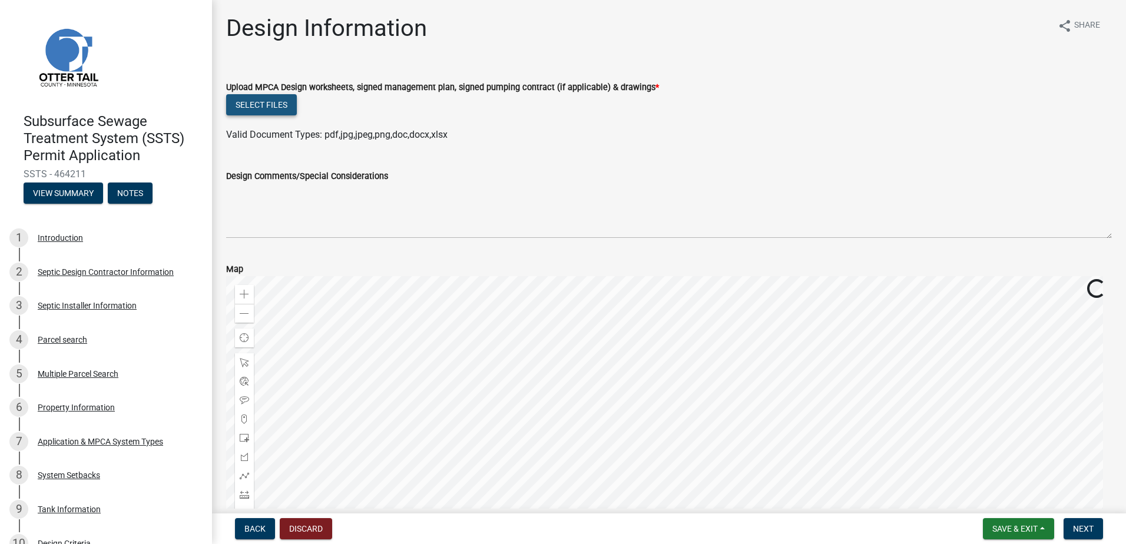
click at [264, 103] on button "Select files" at bounding box center [261, 104] width 71 height 21
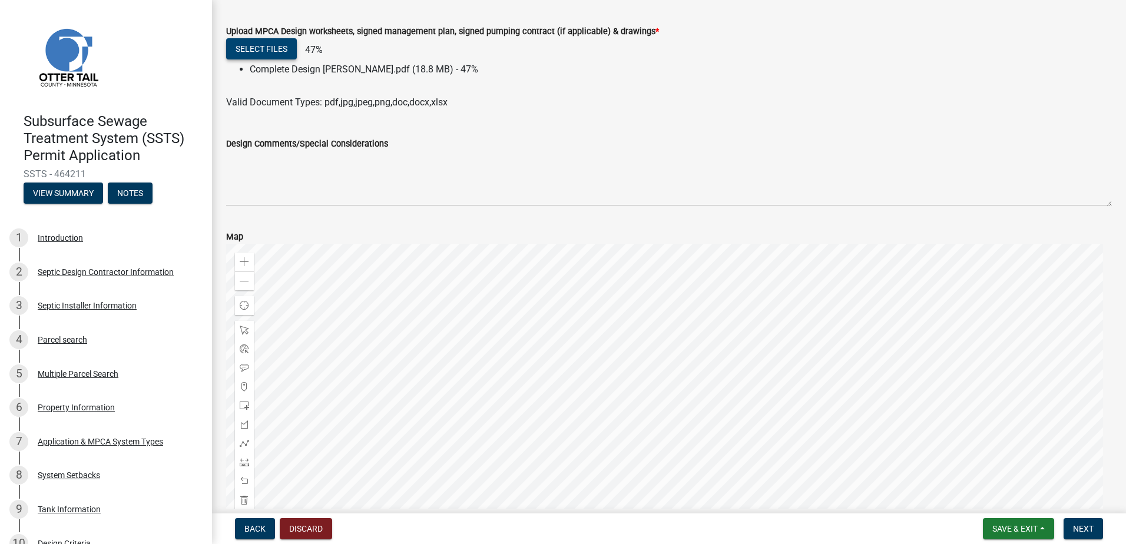
scroll to position [142, 0]
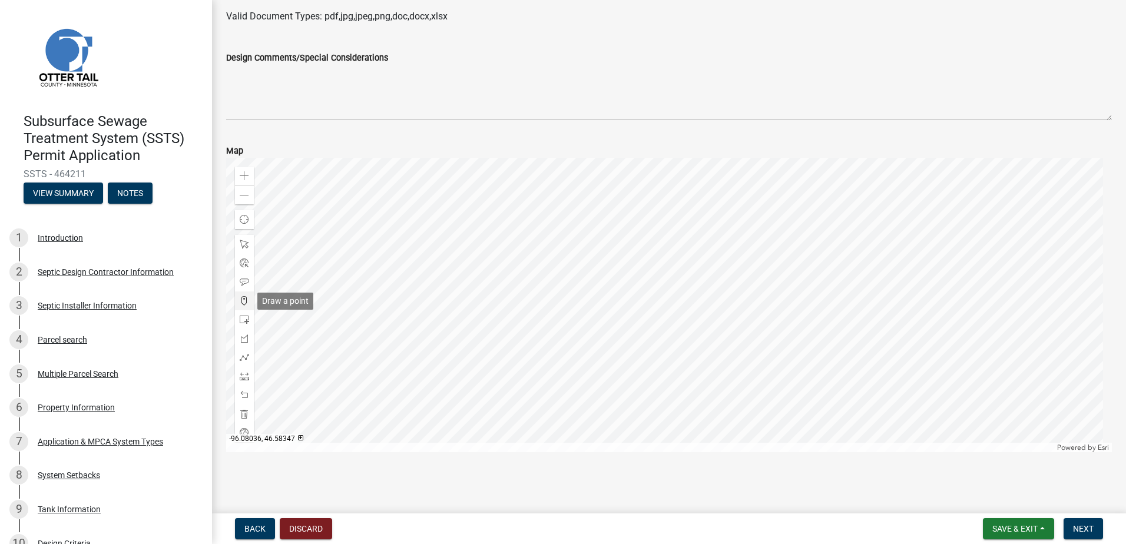
click at [247, 301] on span at bounding box center [244, 300] width 9 height 9
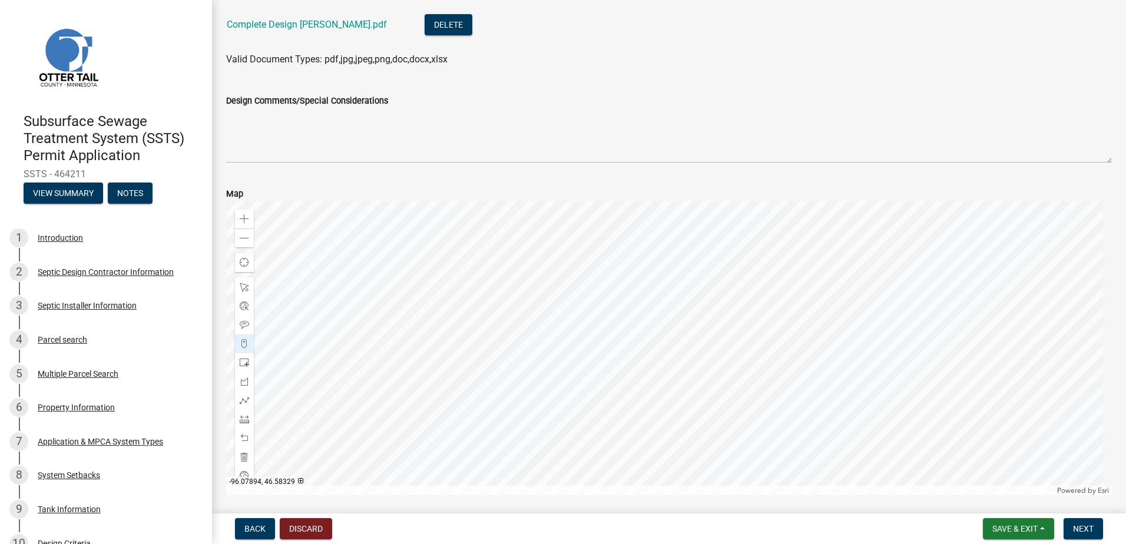
click at [706, 412] on div at bounding box center [669, 348] width 886 height 294
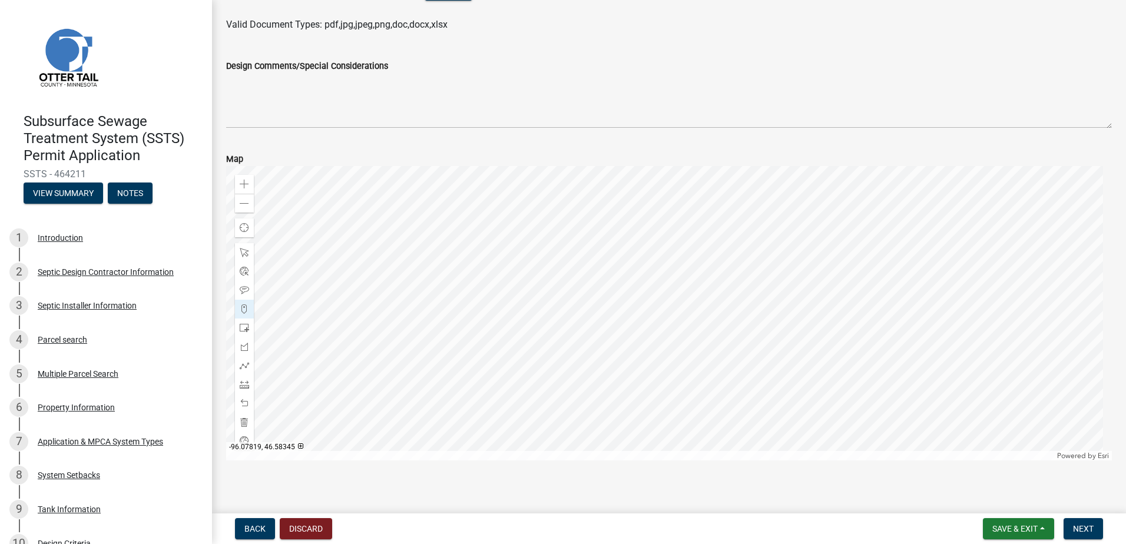
scroll to position [161, 0]
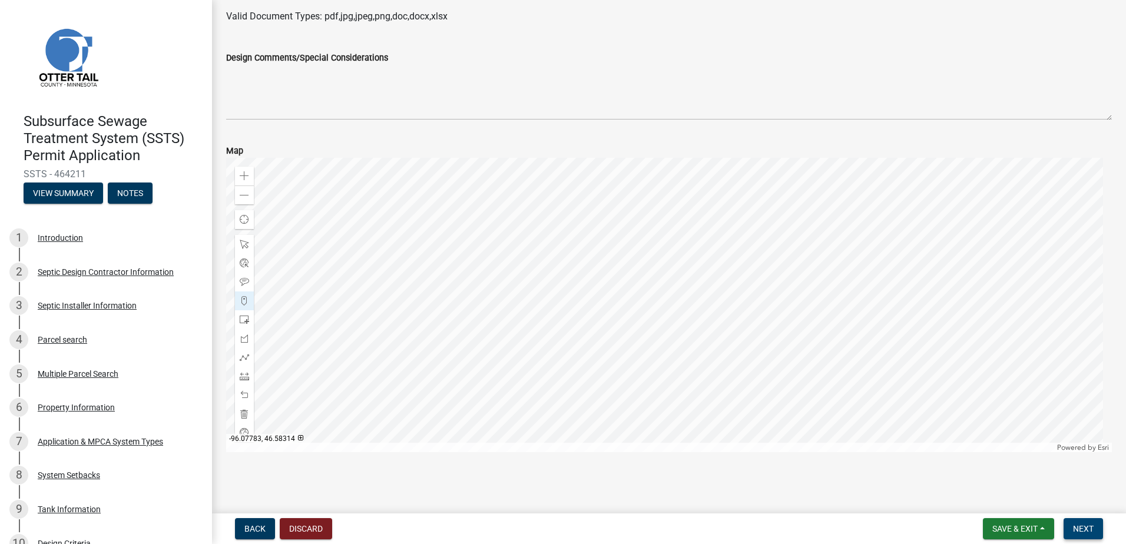
click at [1080, 524] on span "Next" at bounding box center [1083, 528] width 21 height 9
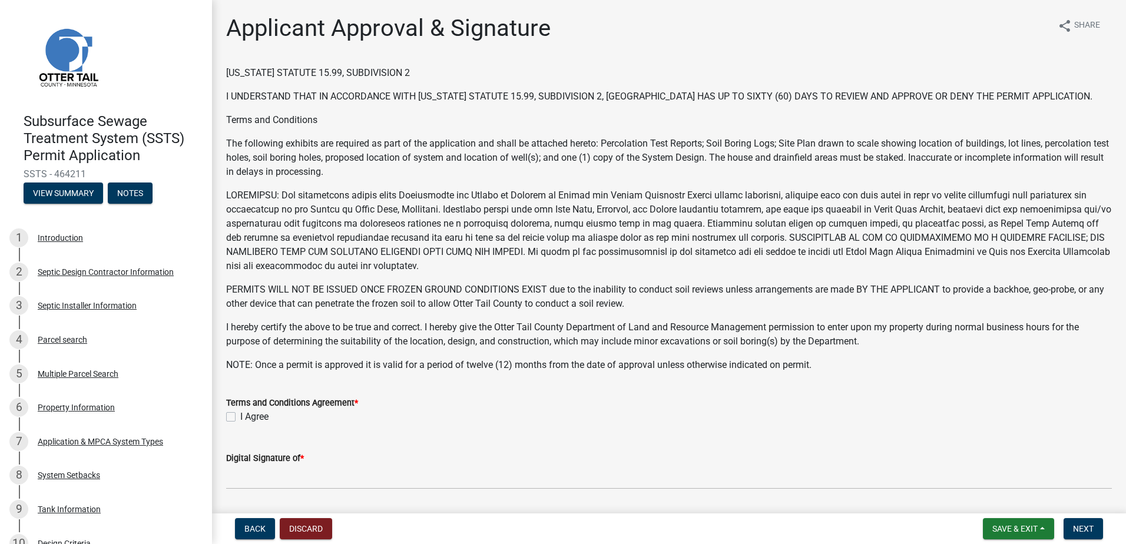
click at [240, 416] on label "I Agree" at bounding box center [254, 417] width 28 height 14
click at [240, 416] on input "I Agree" at bounding box center [244, 414] width 8 height 8
checkbox input "true"
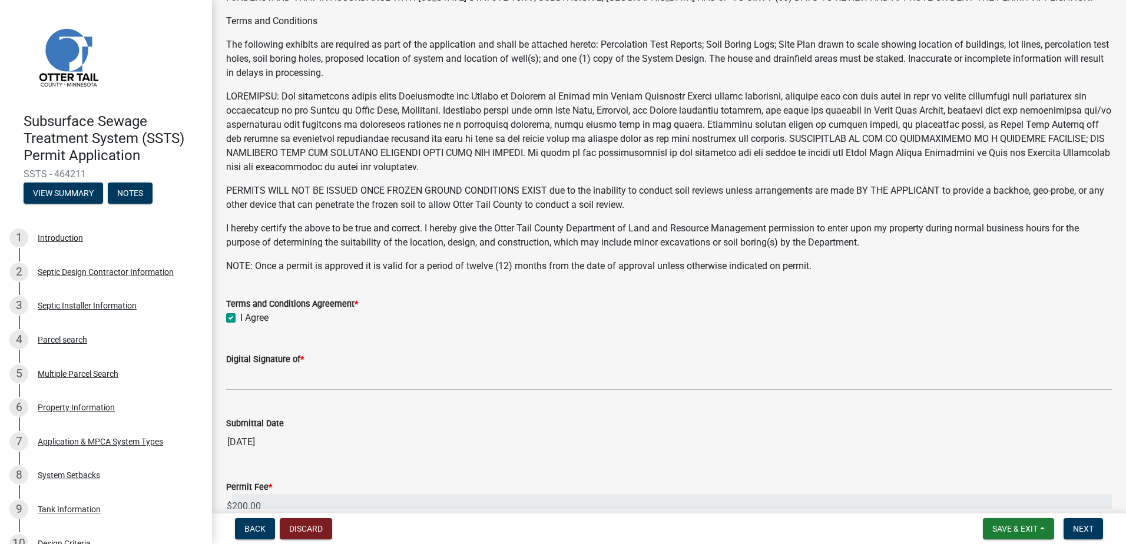
scroll to position [118, 0]
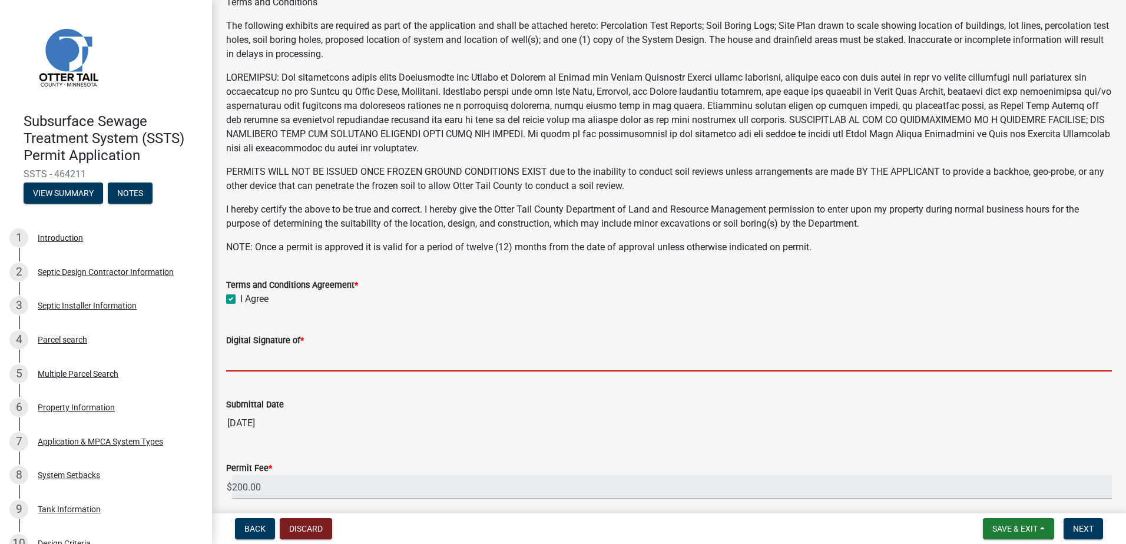
click at [250, 365] on input "Digital Signature of *" at bounding box center [669, 359] width 886 height 24
type input "[PERSON_NAME]"
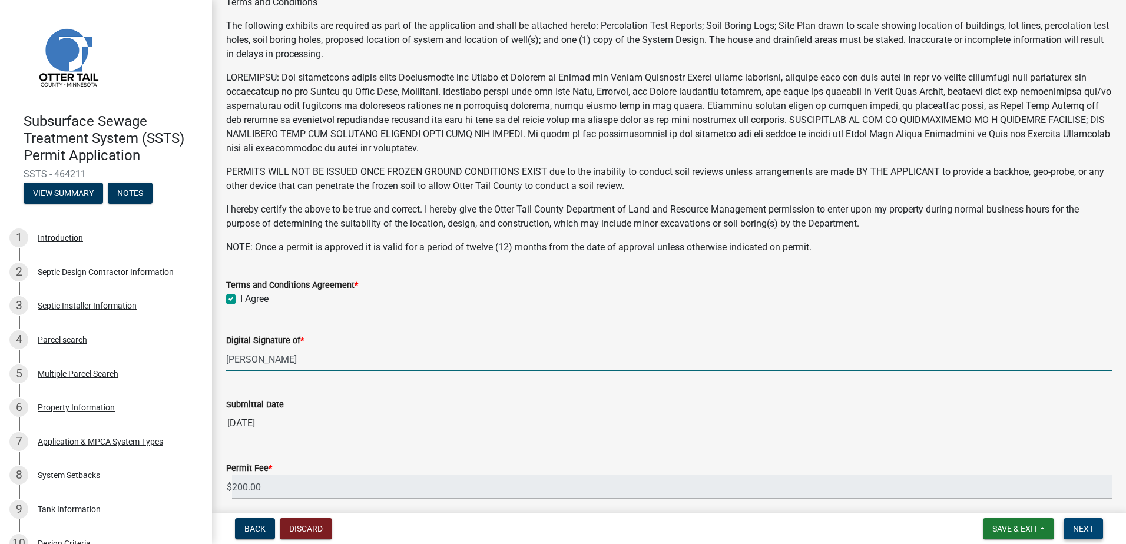
click at [1078, 532] on span "Next" at bounding box center [1083, 528] width 21 height 9
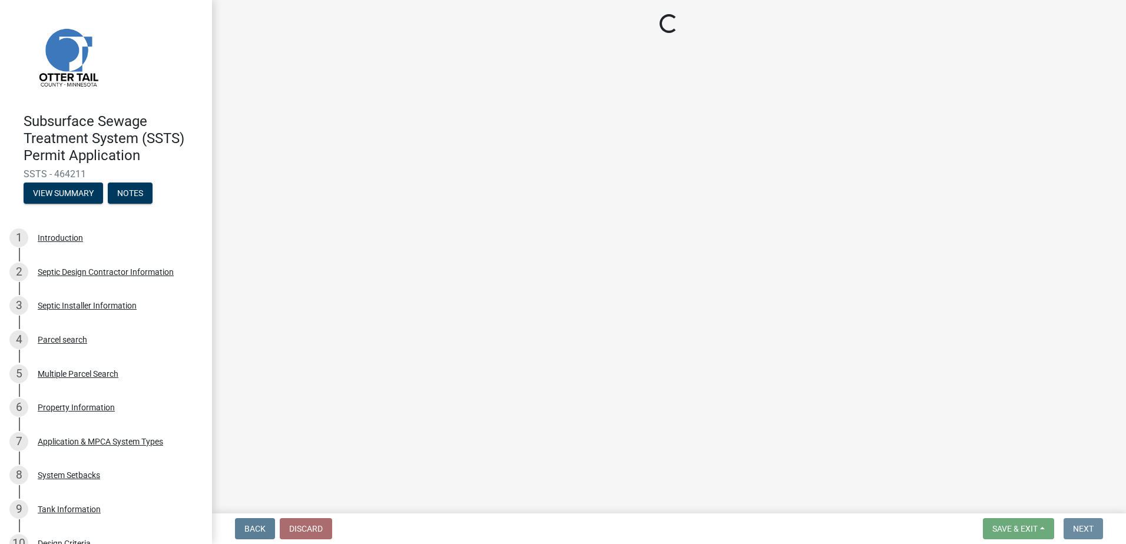
scroll to position [0, 0]
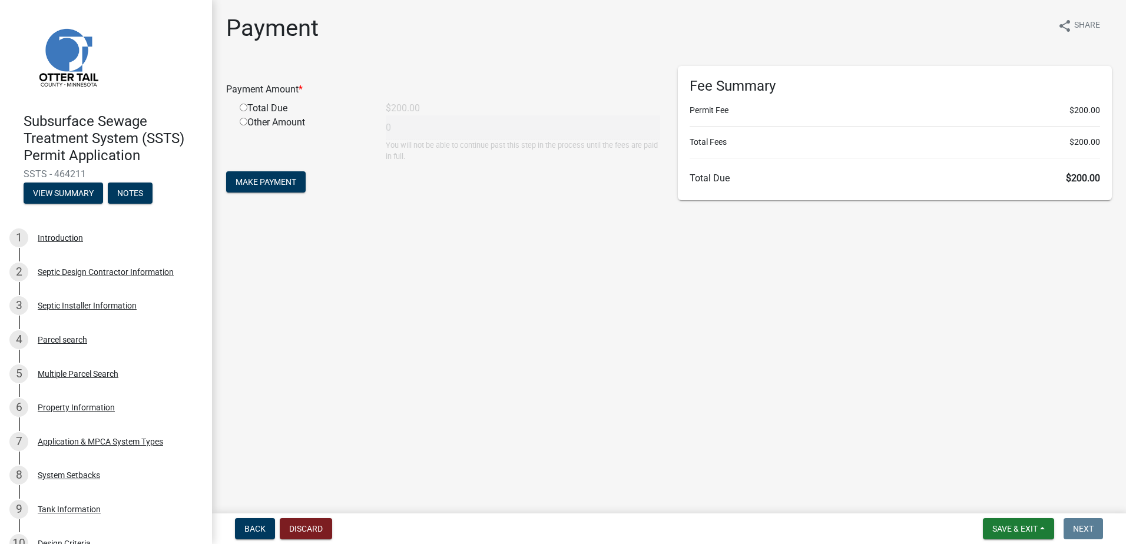
click at [244, 108] on input "radio" at bounding box center [244, 108] width 8 height 8
radio input "true"
type input "200"
click at [260, 185] on span "Make Payment" at bounding box center [266, 181] width 61 height 9
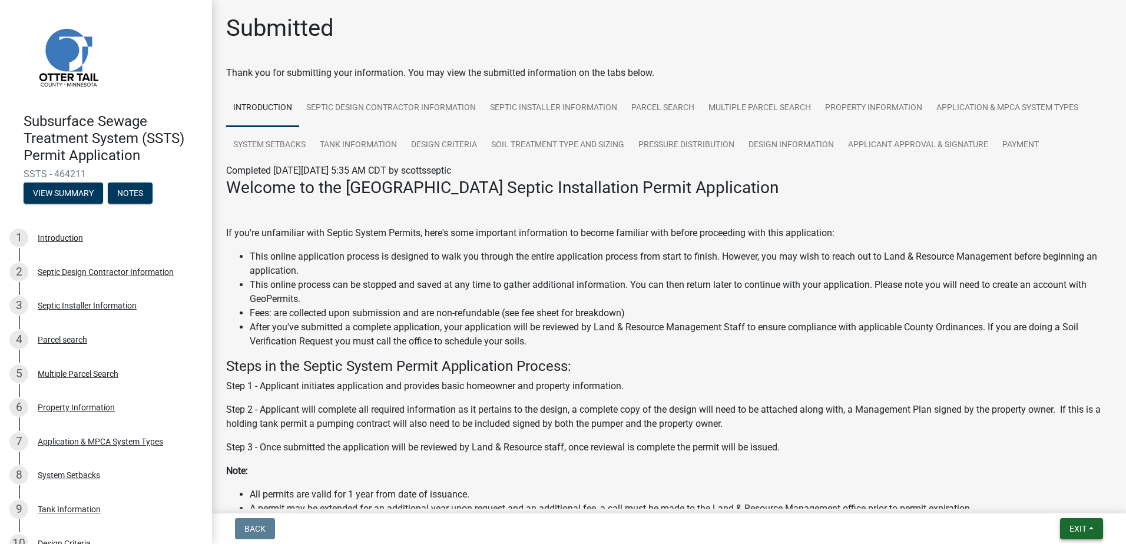
click at [1091, 526] on button "Exit" at bounding box center [1081, 528] width 43 height 21
click at [1065, 502] on button "Save & Exit" at bounding box center [1056, 498] width 94 height 28
